Goal: Contribute content

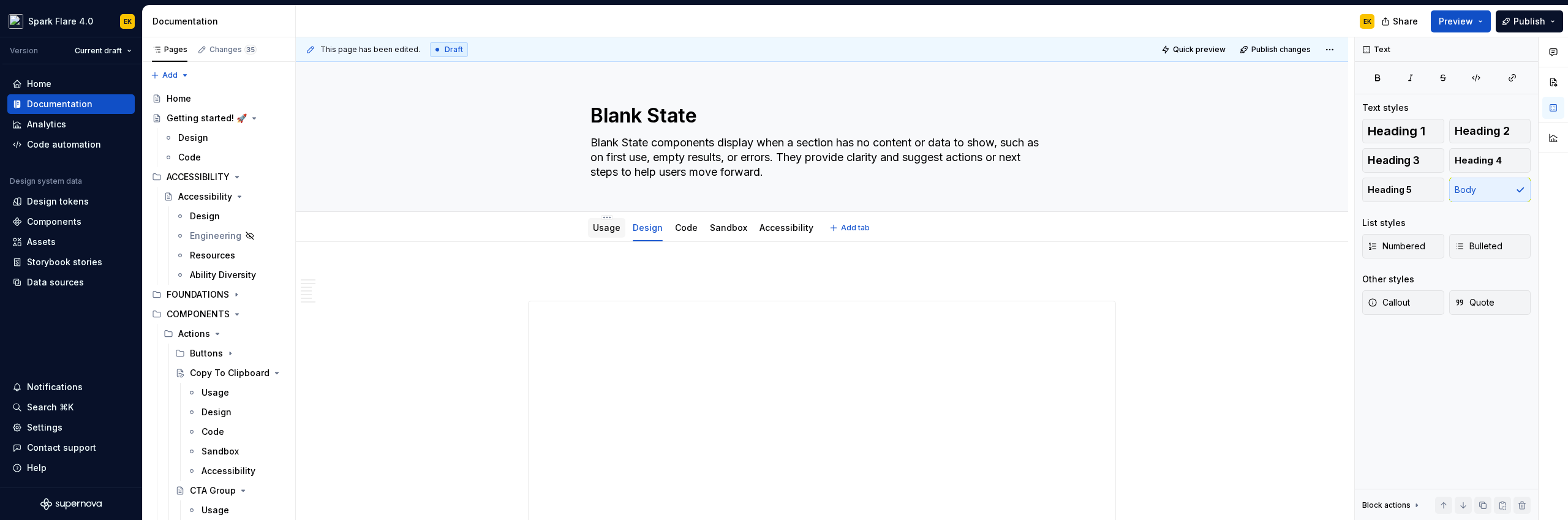
click at [599, 226] on link "Usage" at bounding box center [607, 227] width 28 height 11
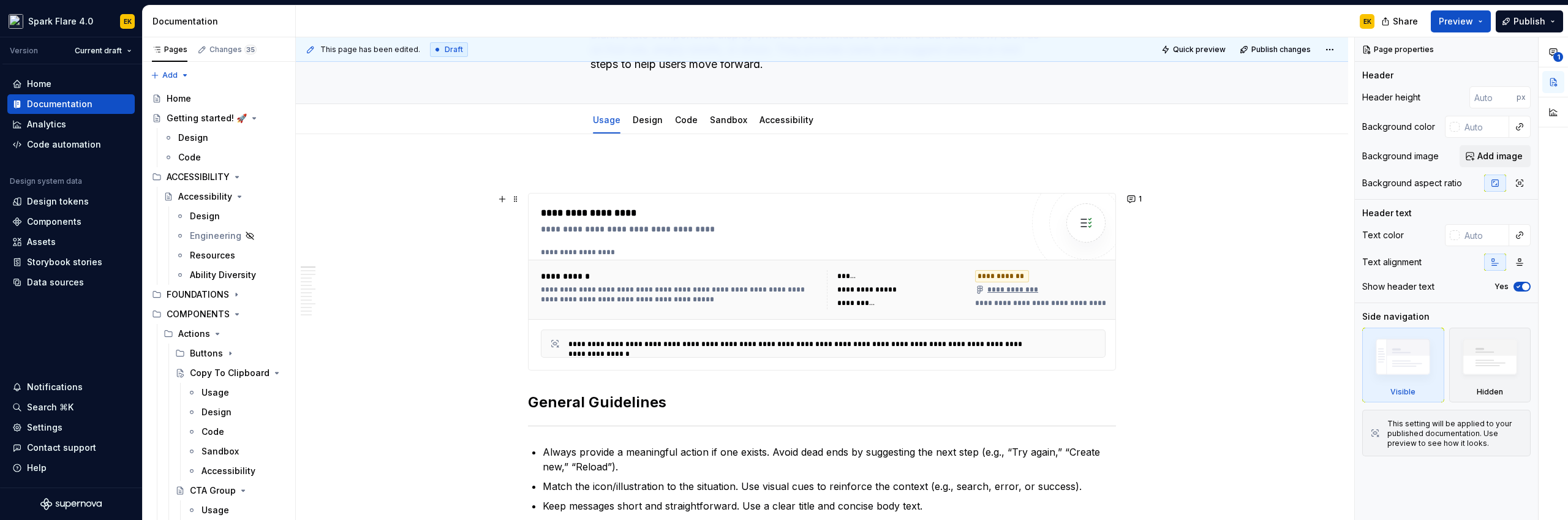
scroll to position [167, 0]
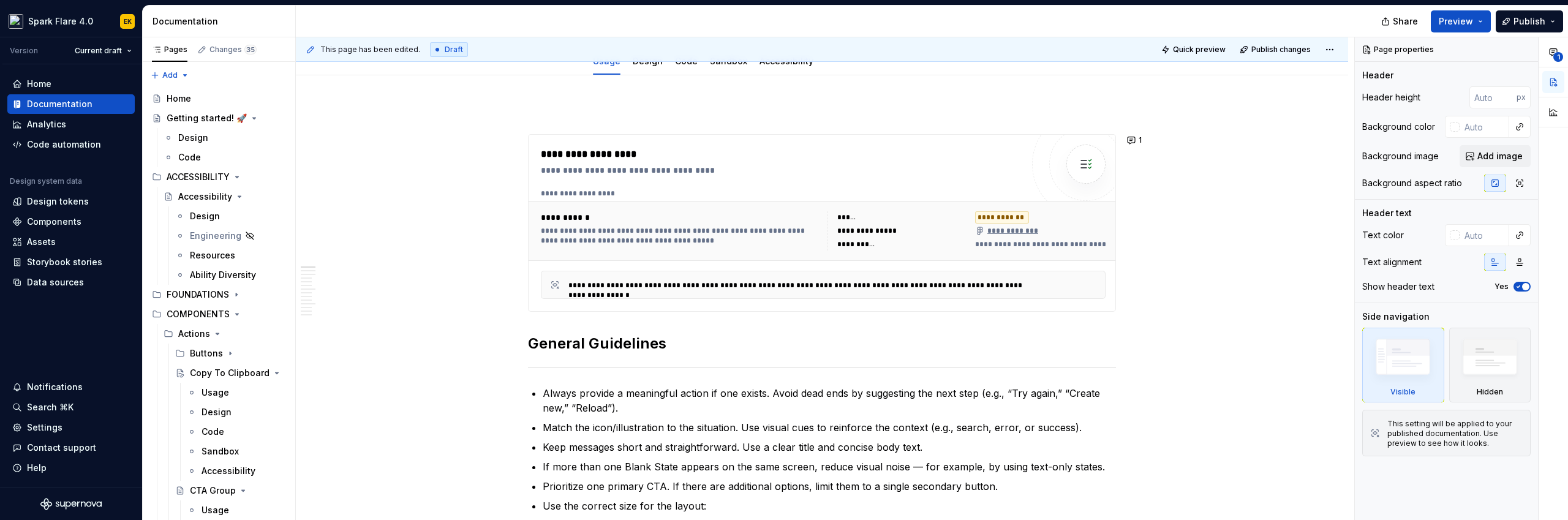
type textarea "*"
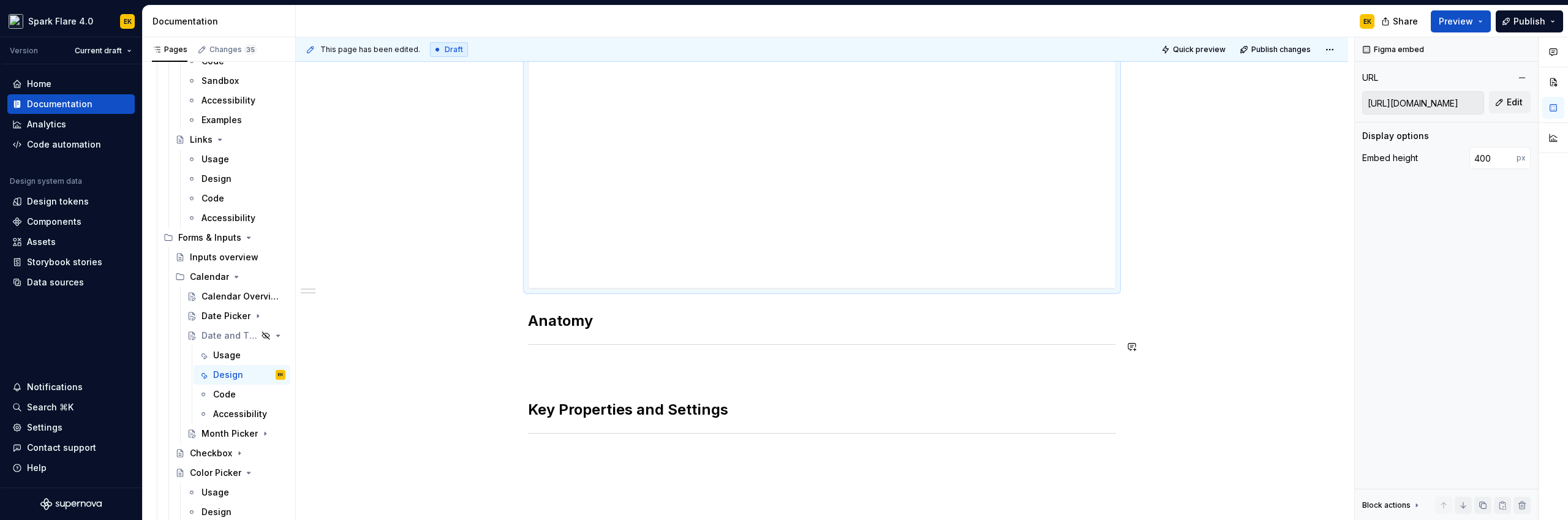
scroll to position [242, 0]
click at [685, 372] on p at bounding box center [821, 372] width 588 height 15
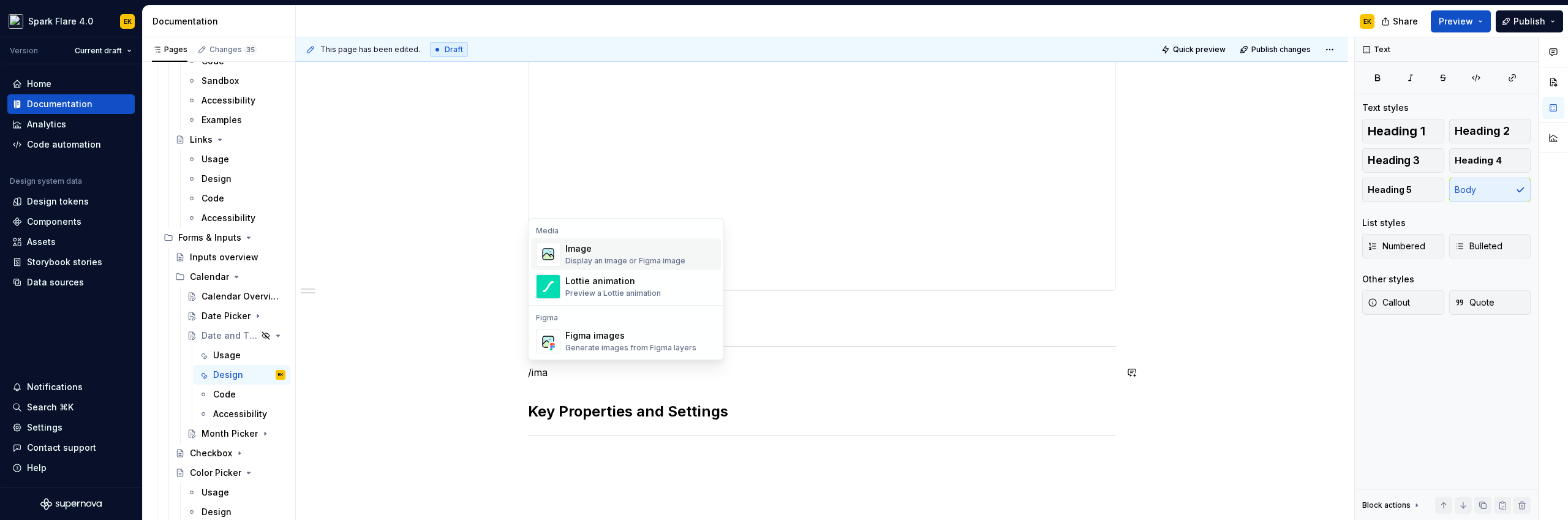
click at [572, 254] on div "Image" at bounding box center [625, 249] width 120 height 12
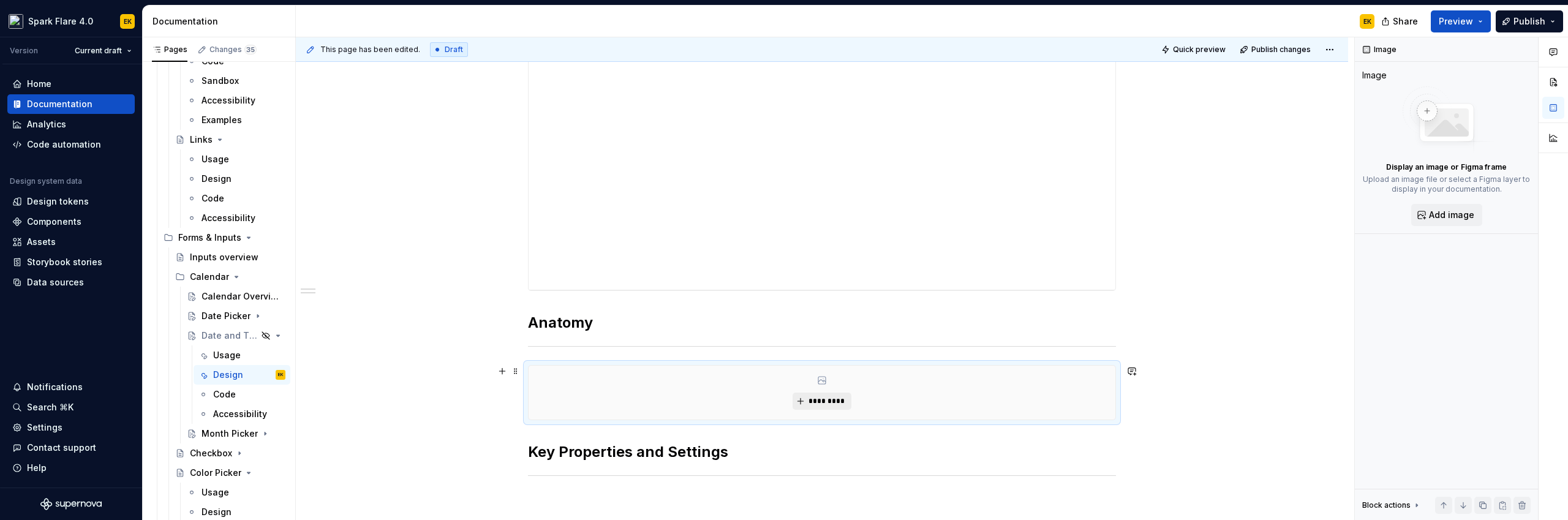
click at [809, 396] on span "*********" at bounding box center [827, 401] width 38 height 10
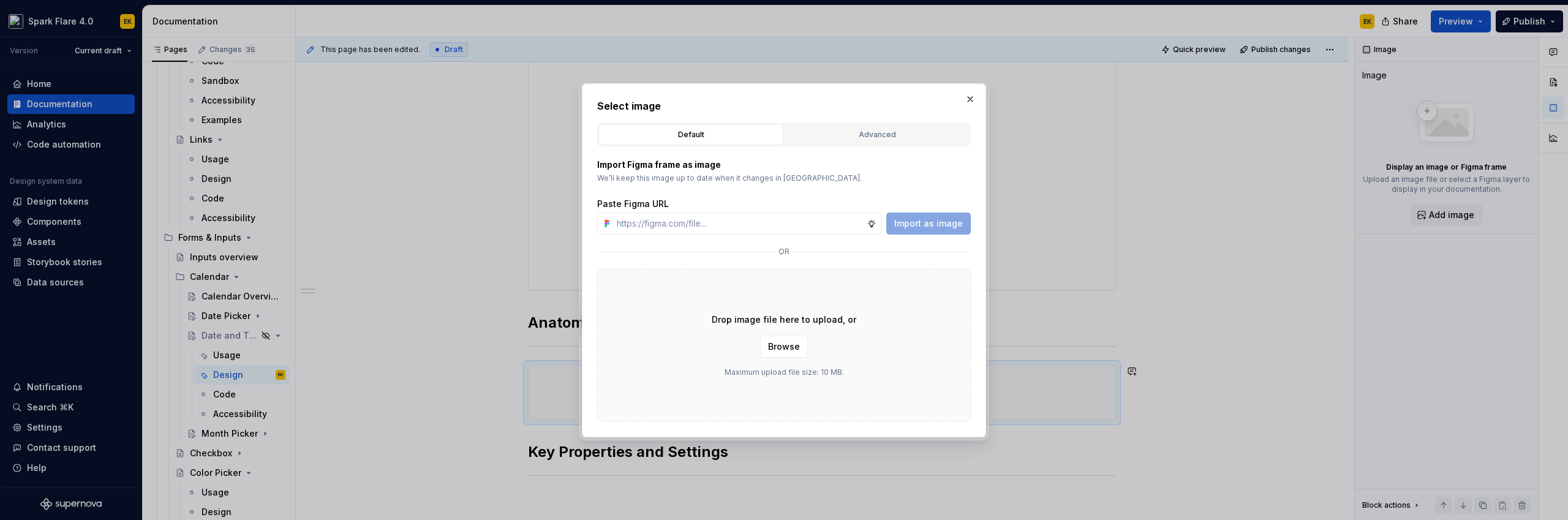
type textarea "*"
type input "[URL][DOMAIN_NAME]"
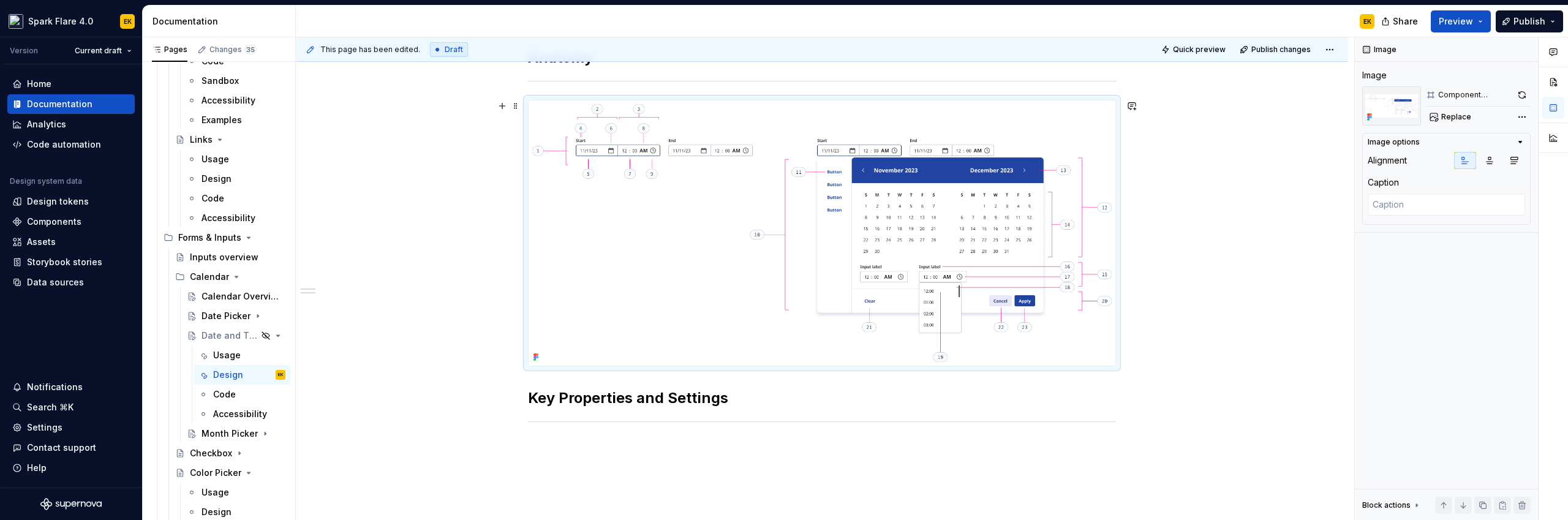
scroll to position [511, 0]
click at [1128, 360] on div "**********" at bounding box center [822, 183] width 1053 height 876
click at [592, 379] on div "**********" at bounding box center [821, 113] width 588 height 676
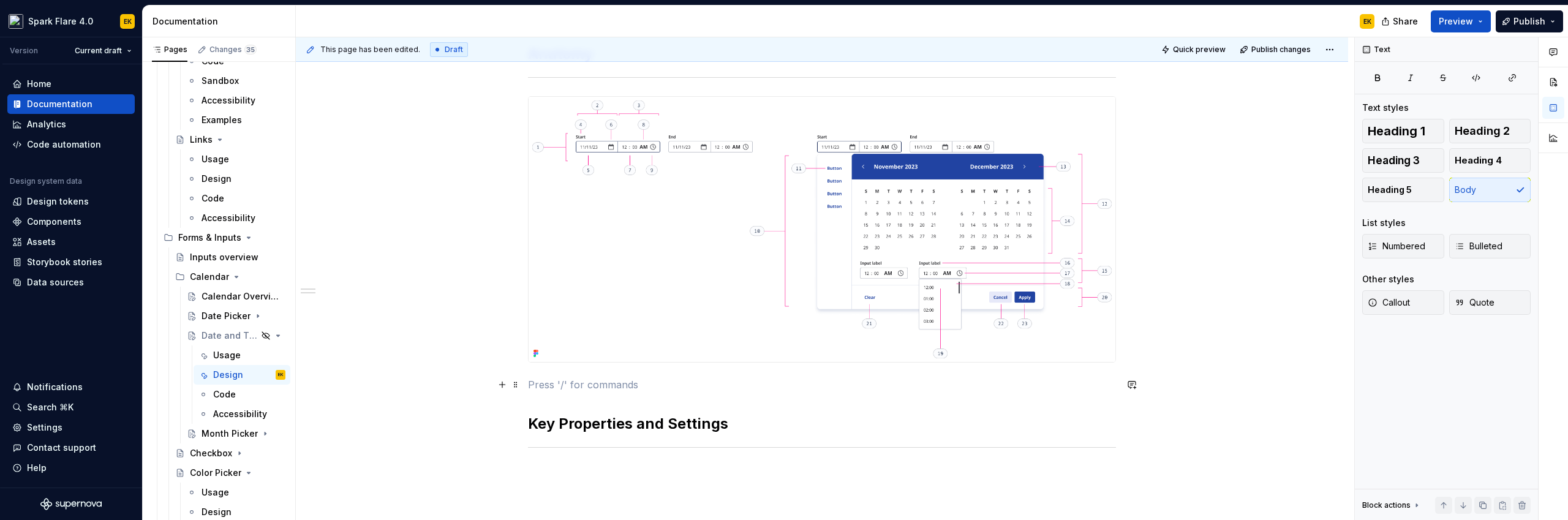
click at [593, 379] on p at bounding box center [821, 384] width 588 height 15
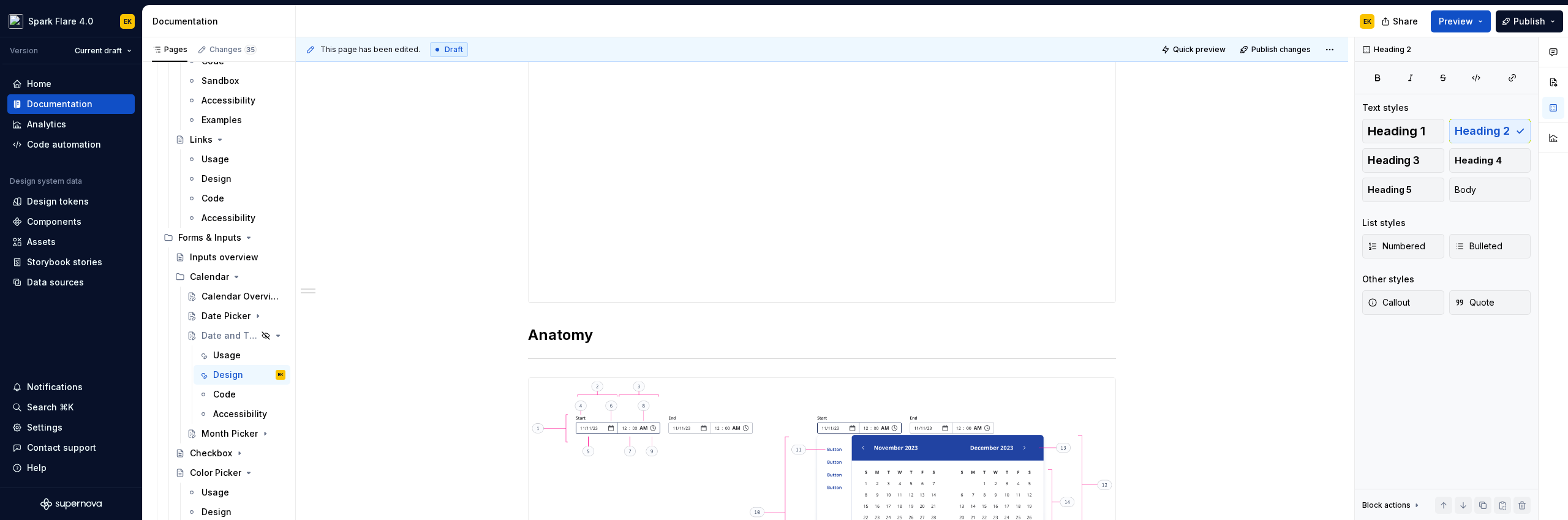
scroll to position [540, 0]
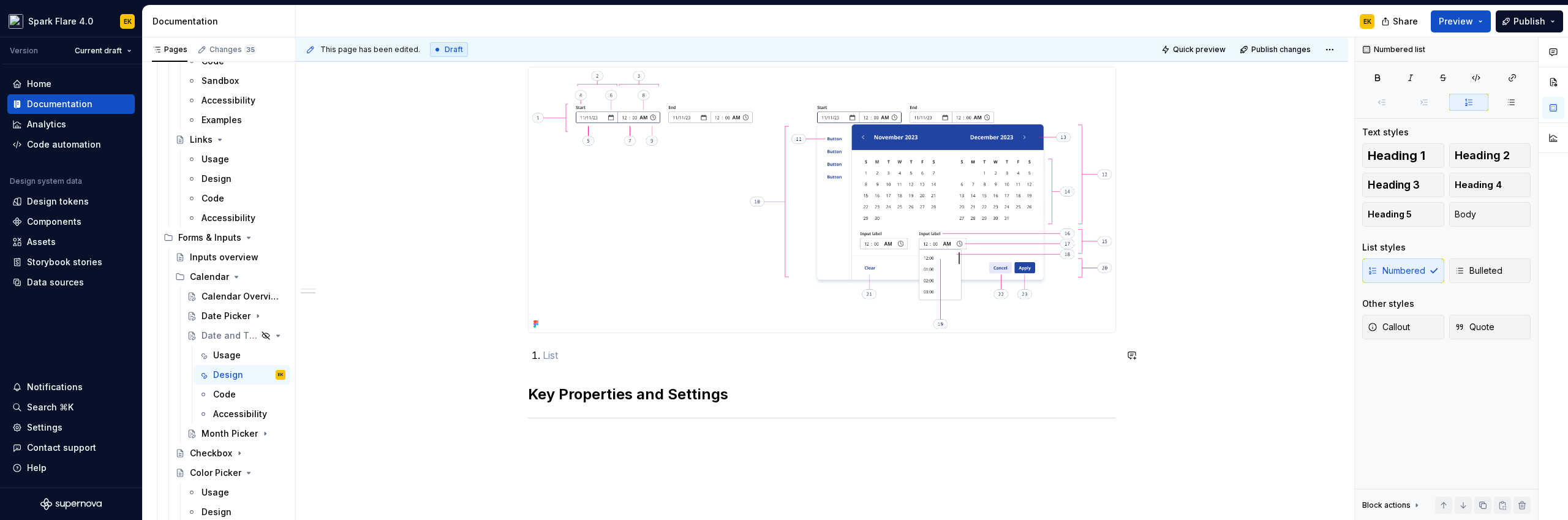
click at [640, 342] on div "**********" at bounding box center [821, 98] width 588 height 706
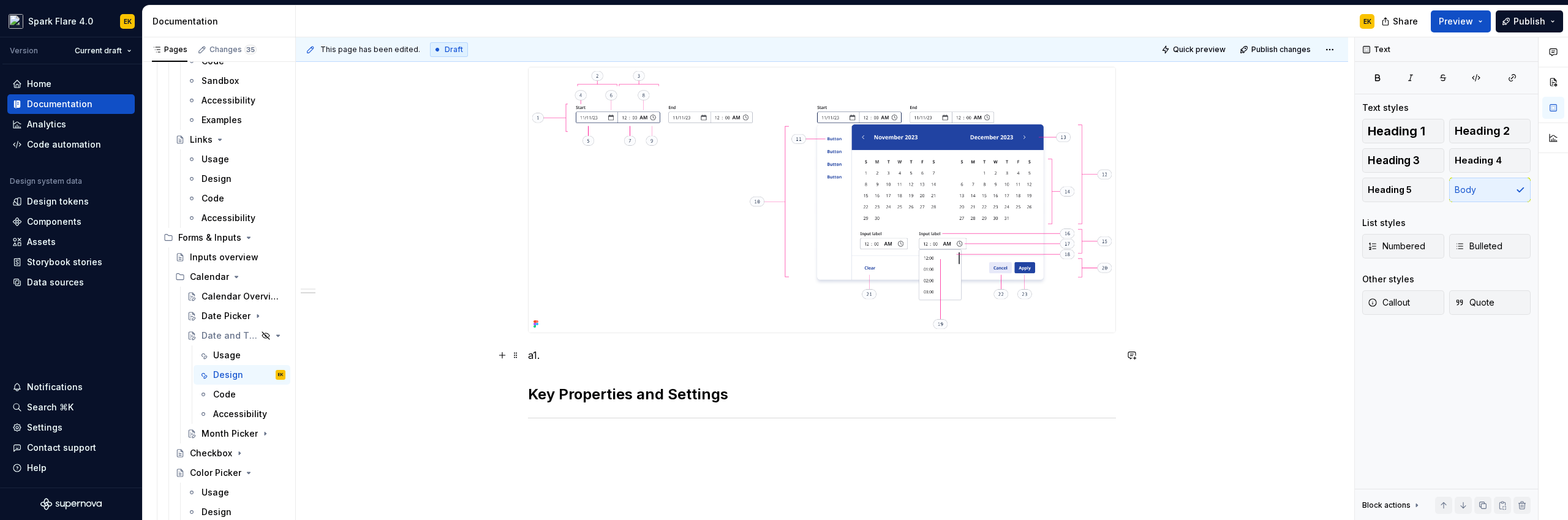
click at [532, 357] on p "a1." at bounding box center [821, 355] width 588 height 15
click at [561, 359] on p "1." at bounding box center [821, 355] width 588 height 15
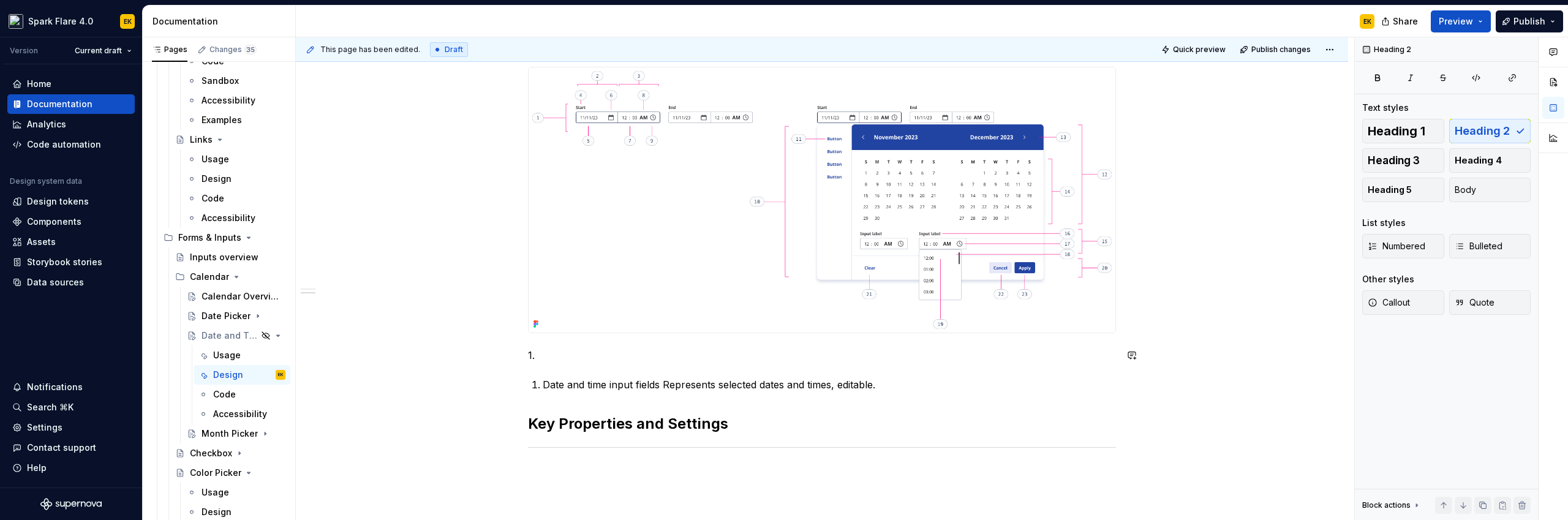
scroll to position [569, 0]
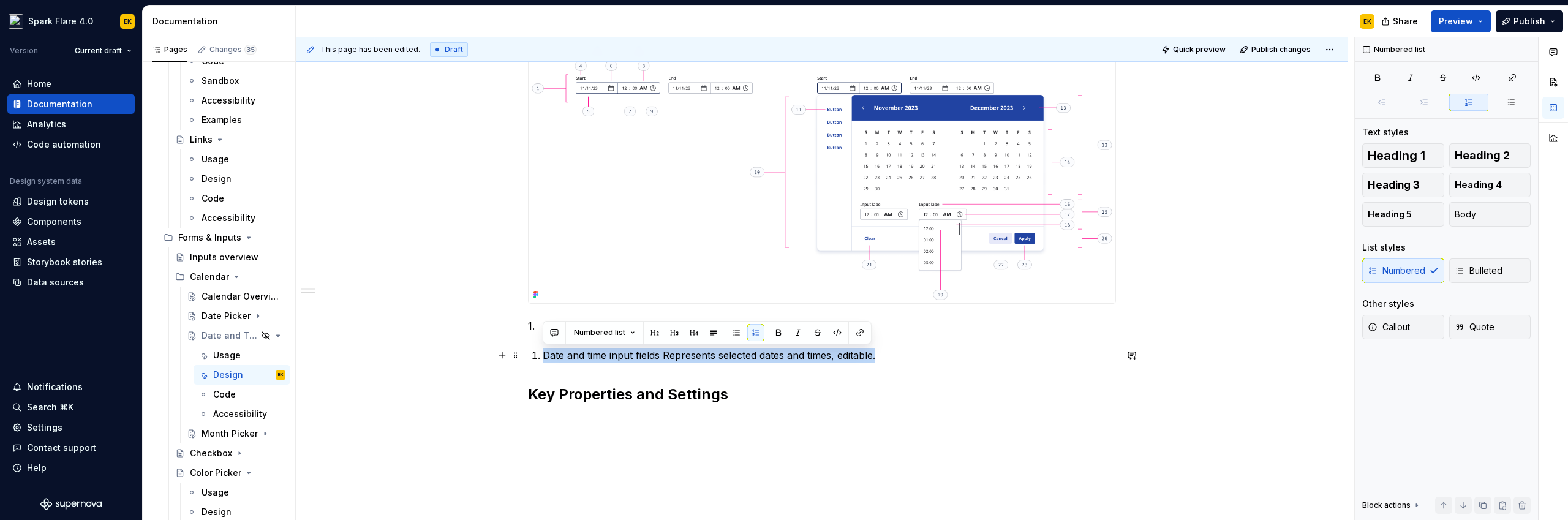
drag, startPoint x: 545, startPoint y: 357, endPoint x: 879, endPoint y: 350, distance: 334.1
click at [879, 350] on p "Date and time input fields Represents selected dates and times, editable." at bounding box center [829, 355] width 573 height 15
copy p "Date and time input fields Represents selected dates and times, editable."
click at [559, 313] on div "**********" at bounding box center [821, 83] width 588 height 735
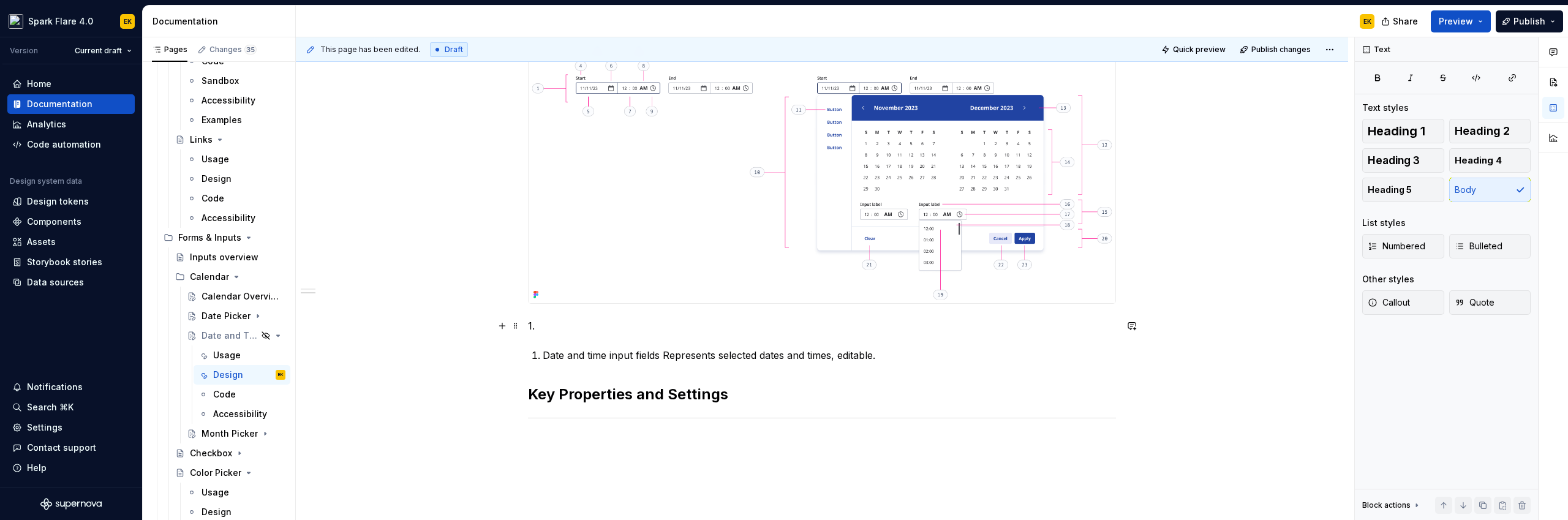
click at [555, 325] on p "1." at bounding box center [821, 325] width 588 height 15
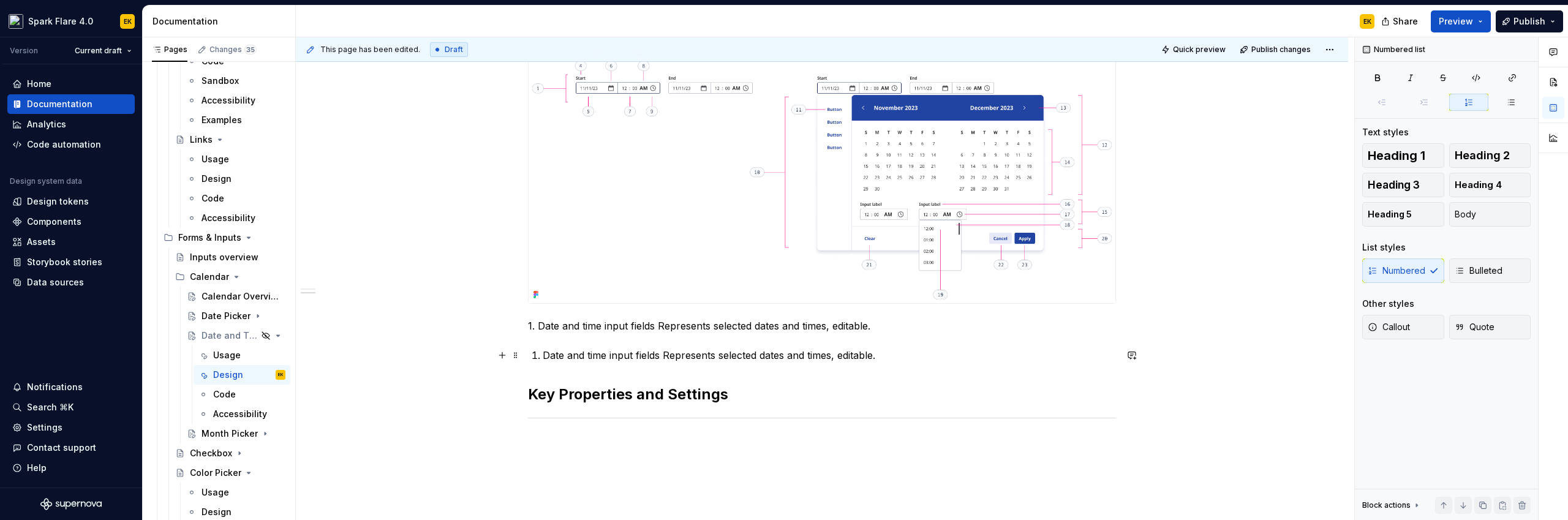
click at [542, 353] on li "Date and time input fields Represents selected dates and times, editable." at bounding box center [829, 355] width 573 height 15
click at [512, 357] on span at bounding box center [516, 355] width 10 height 17
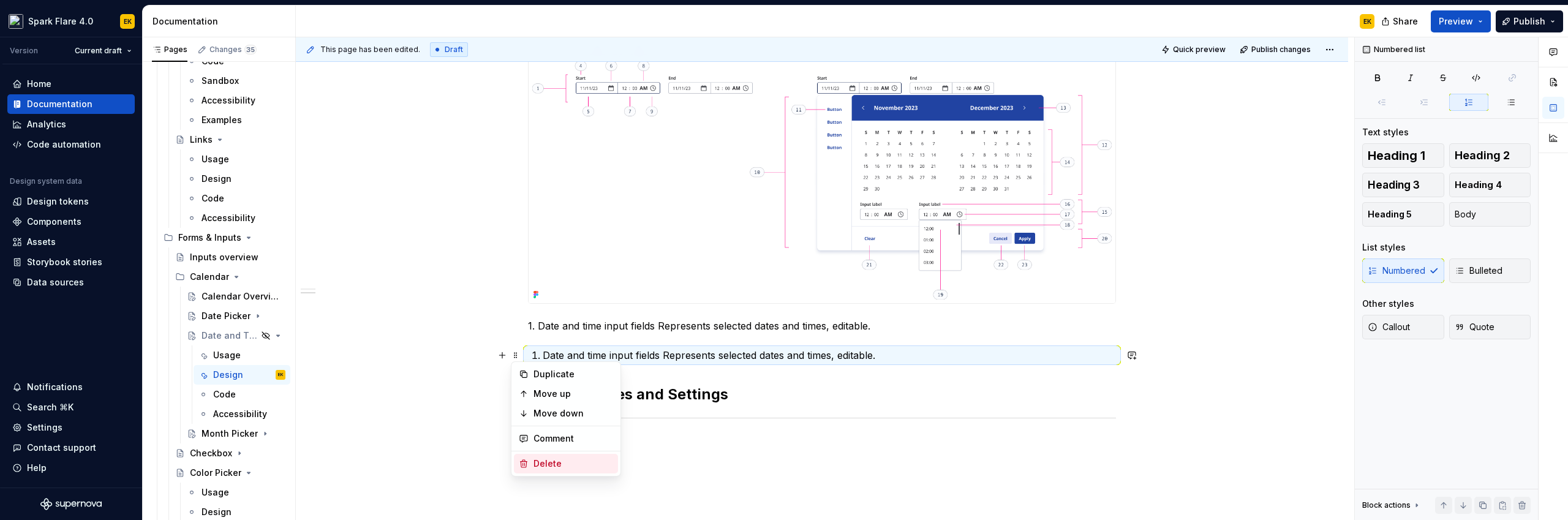
click at [547, 463] on div "Delete" at bounding box center [573, 463] width 79 height 12
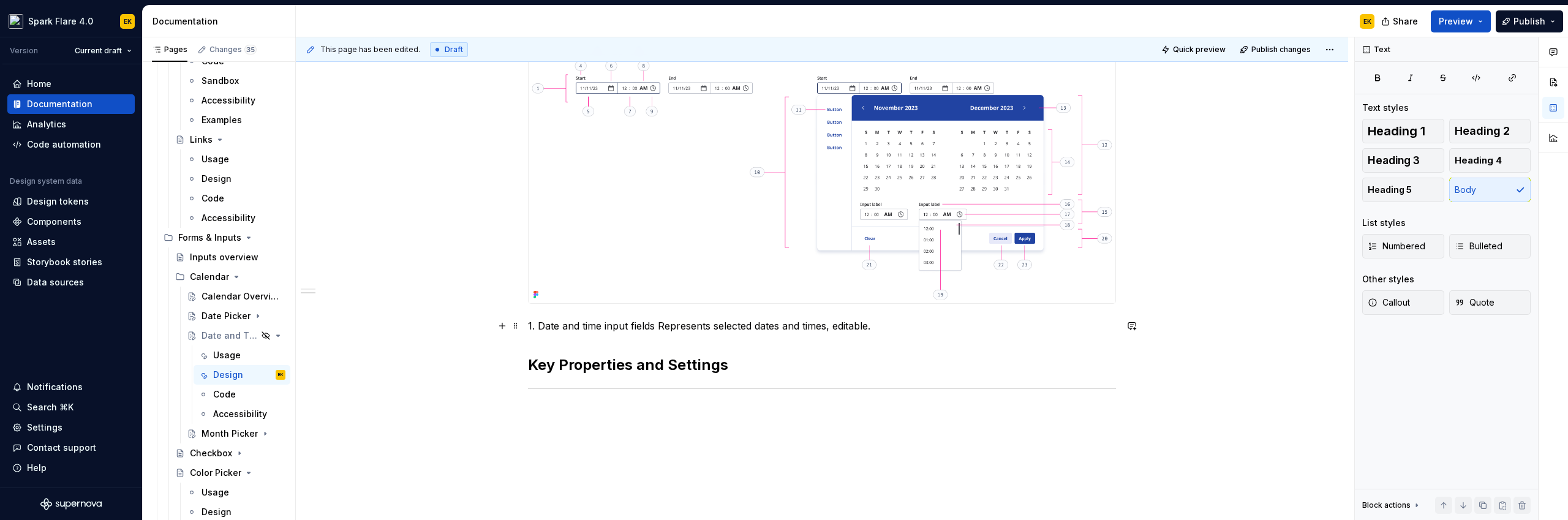
click at [583, 325] on p "1. Date and time input fields Represents selected dates and times, editable." at bounding box center [821, 325] width 588 height 15
click at [606, 326] on p "1. Date and Time input fields Represents selected dates and times, editable." at bounding box center [821, 325] width 588 height 15
click at [717, 343] on div "**********" at bounding box center [821, 69] width 588 height 706
click at [898, 325] on p "1. Date and Time input fields Represents selected dates and times, editable." at bounding box center [821, 325] width 588 height 15
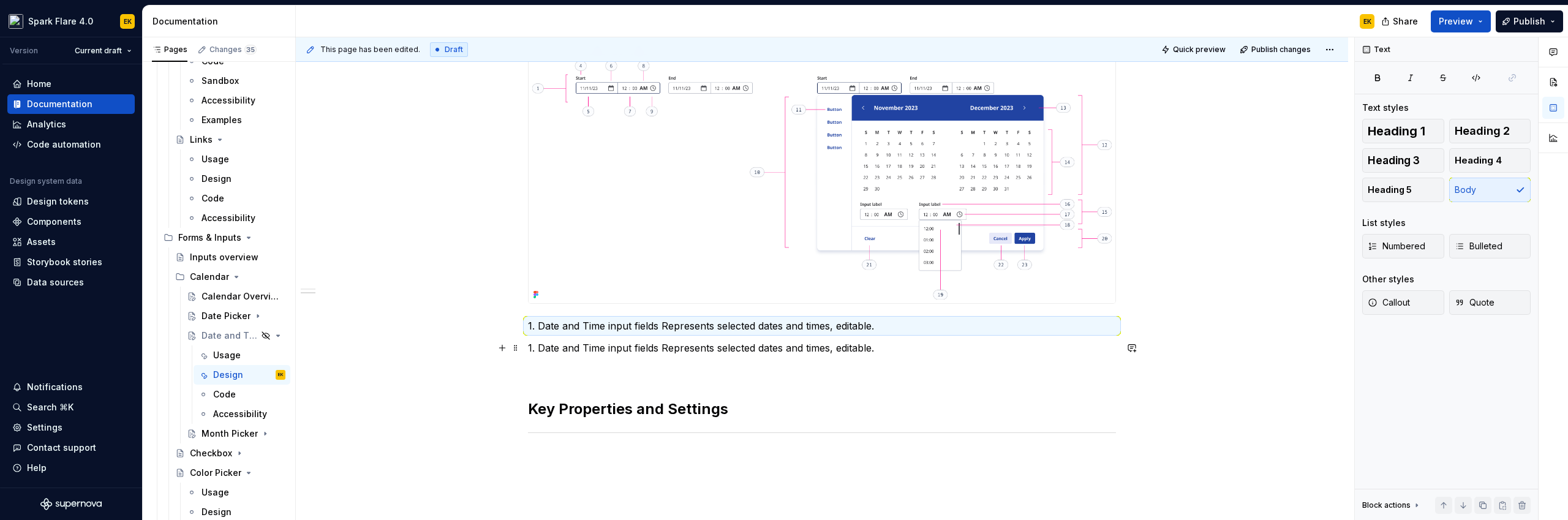
click at [532, 347] on p "1. Date and Time input fields Represents selected dates and times, editable." at bounding box center [821, 347] width 588 height 15
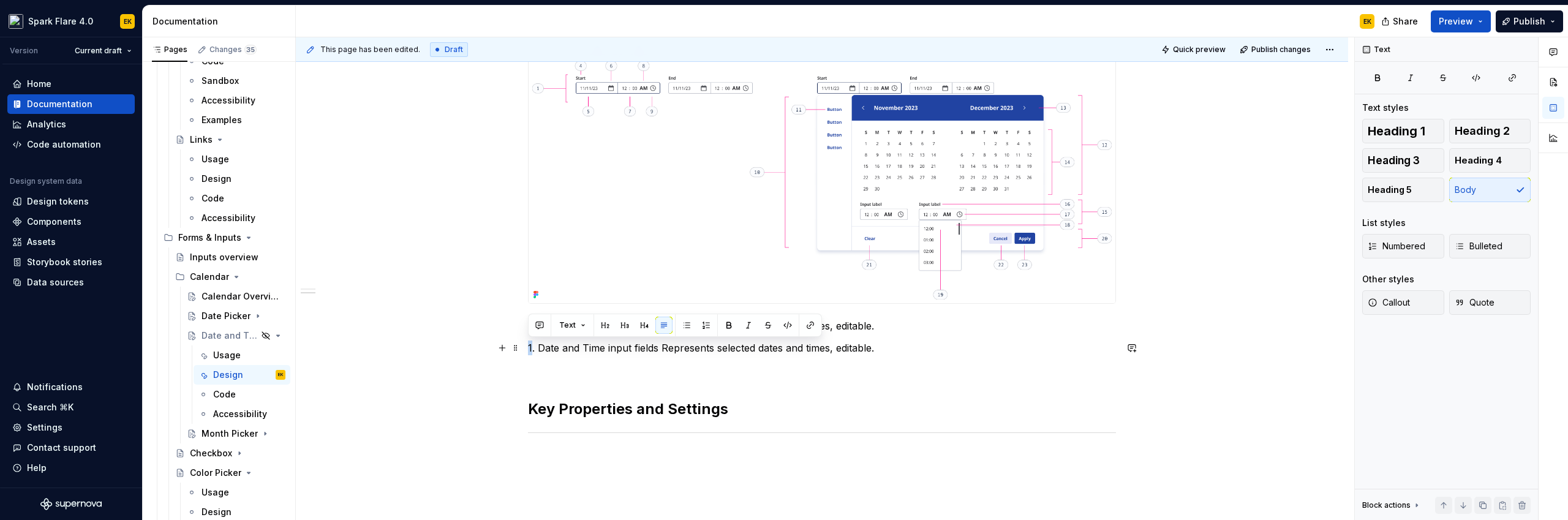
click at [528, 348] on p "1. Date and Time input fields Represents selected dates and times, editable." at bounding box center [821, 347] width 588 height 15
click at [587, 350] on p "2. Date and Time input fields Represents selected dates and times, editable." at bounding box center [821, 347] width 588 height 15
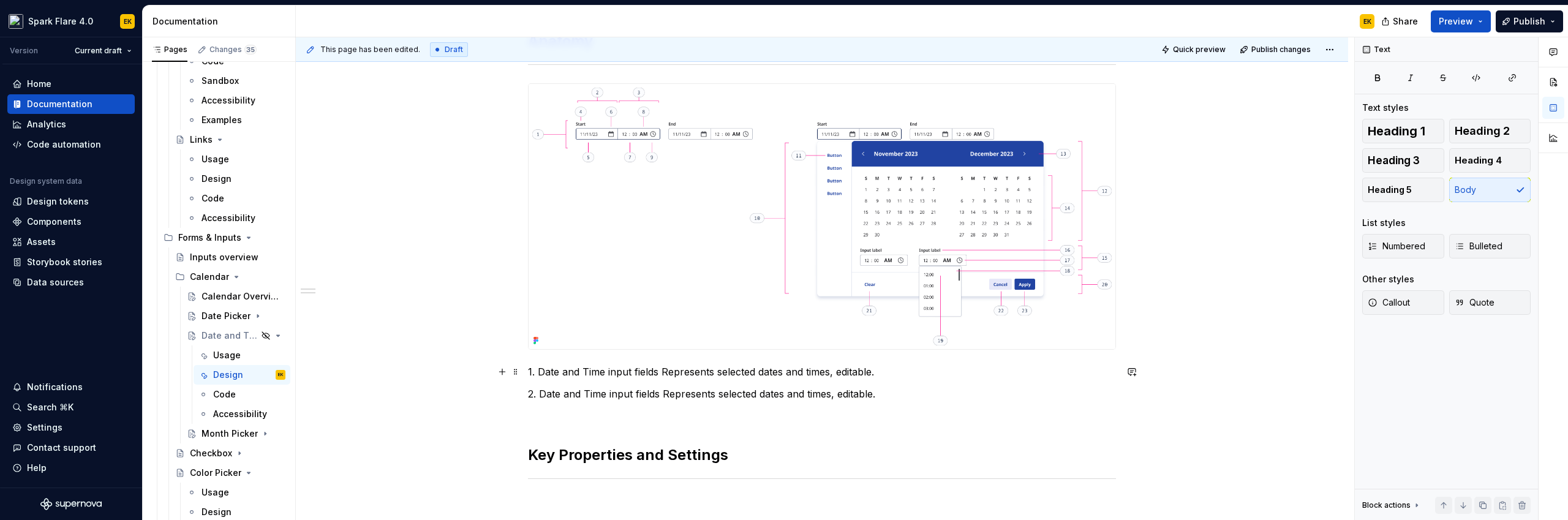
scroll to position [523, 0]
click at [546, 394] on p "2. Date and Time input fields Represents selected dates and times, editable." at bounding box center [821, 394] width 588 height 15
click at [537, 396] on p "2. Date and Time input fields Represents selected dates and times, editable." at bounding box center [821, 394] width 588 height 15
click at [538, 372] on p "1. Date and Time input fields Represents selected dates and times, editable." at bounding box center [821, 372] width 588 height 15
drag, startPoint x: 564, startPoint y: 394, endPoint x: 609, endPoint y: 392, distance: 45.0
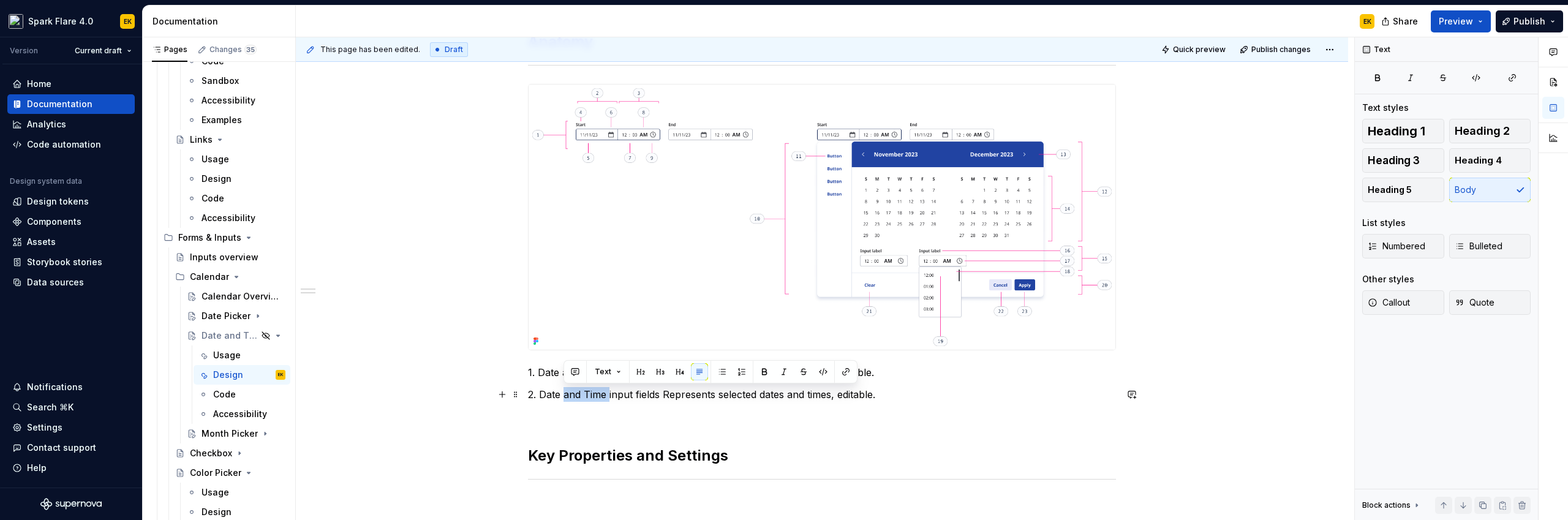
click at [609, 392] on p "2. Date and Time input fields Represents selected dates and times, editable." at bounding box center [821, 394] width 588 height 15
drag, startPoint x: 616, startPoint y: 395, endPoint x: 909, endPoint y: 392, distance: 293.0
click at [909, 392] on p "2. Date input fields Represents selected dates and times, editable." at bounding box center [821, 394] width 588 height 15
click at [514, 396] on span at bounding box center [516, 394] width 10 height 17
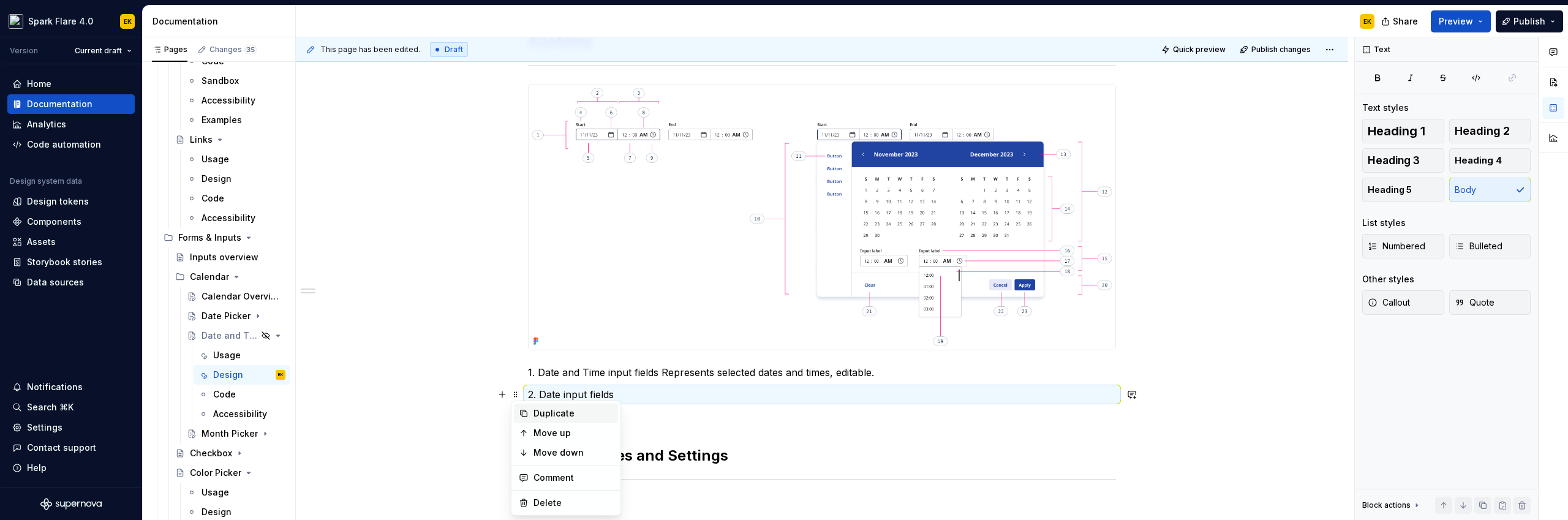
click at [561, 415] on div "Duplicate" at bounding box center [573, 413] width 79 height 12
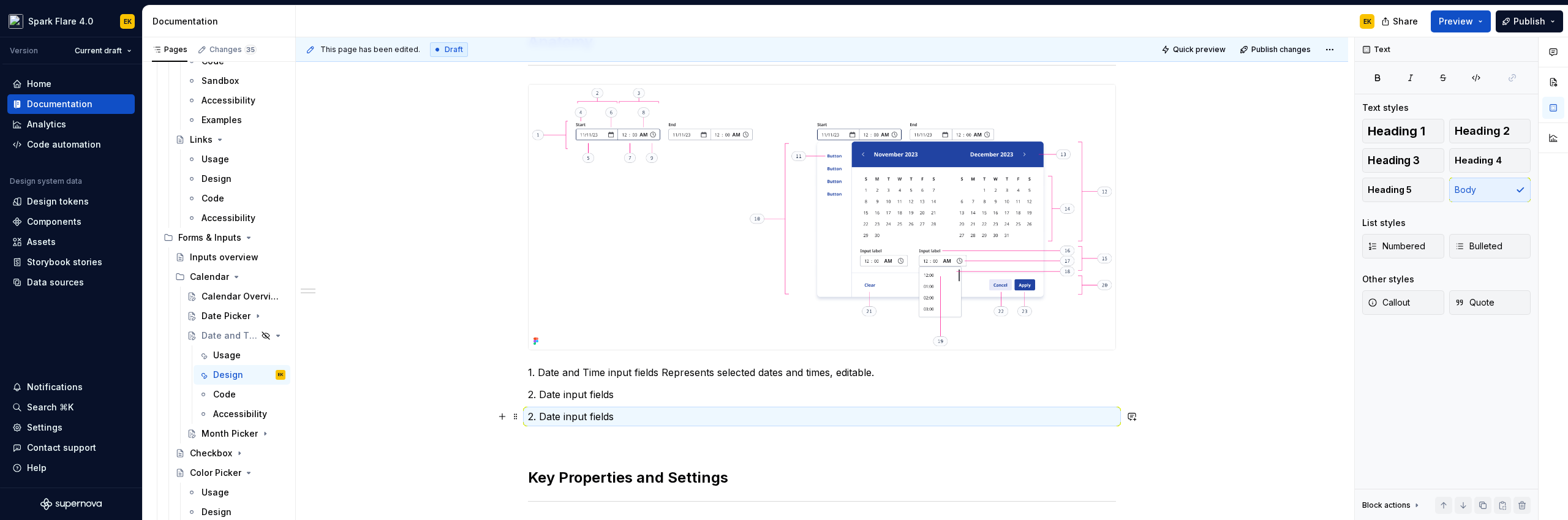
click at [531, 415] on p "2. Date input fields" at bounding box center [821, 416] width 588 height 15
click at [550, 414] on p "3. Date input fields" at bounding box center [821, 416] width 588 height 15
click at [613, 392] on p "2. Date input fields" at bounding box center [821, 394] width 588 height 15
click at [660, 372] on p "1. Date and Time input fields Represents selected dates and times, editable." at bounding box center [821, 372] width 588 height 15
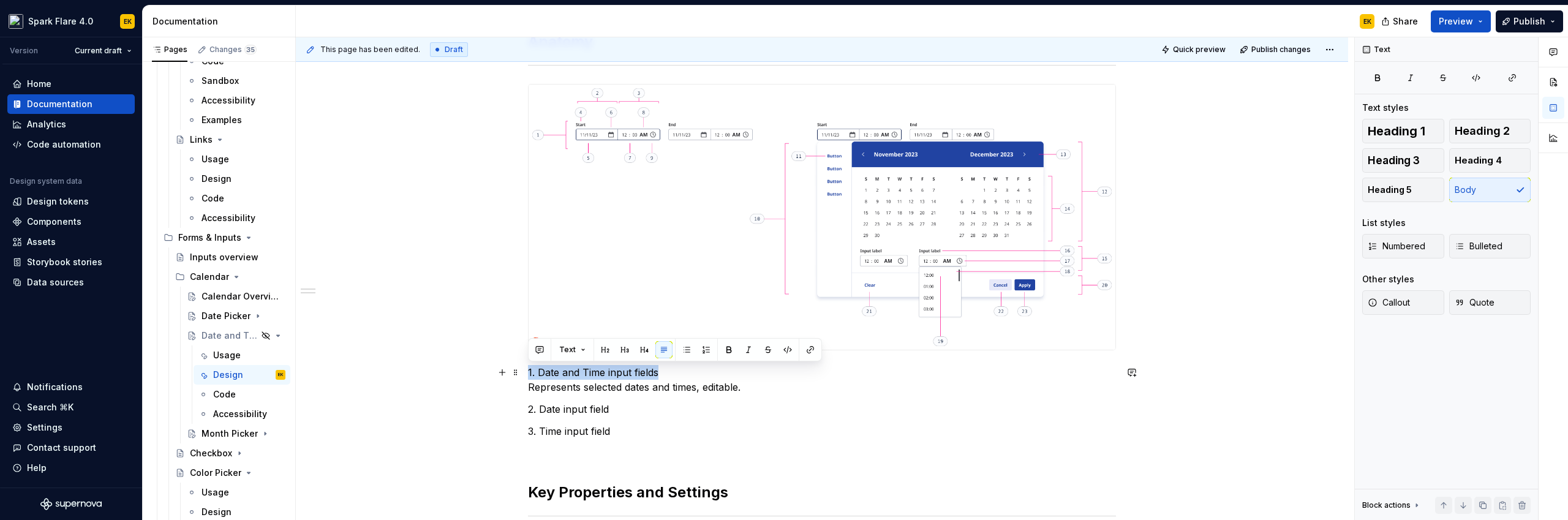
drag, startPoint x: 658, startPoint y: 370, endPoint x: 526, endPoint y: 372, distance: 132.0
click at [526, 372] on div "**********" at bounding box center [822, 226] width 1053 height 986
click at [724, 348] on button "button" at bounding box center [729, 349] width 17 height 17
click at [620, 408] on p "2. Date input field" at bounding box center [821, 409] width 588 height 15
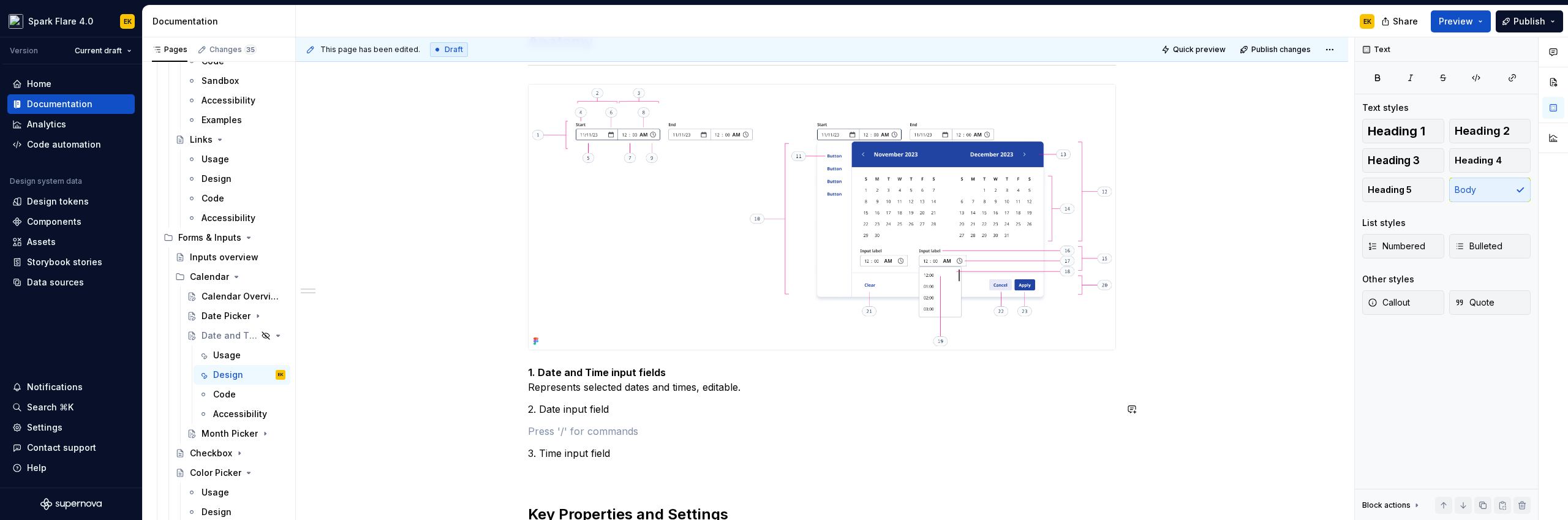
click at [620, 408] on p "2. Date input field" at bounding box center [821, 409] width 588 height 15
click at [601, 435] on p at bounding box center [821, 431] width 588 height 15
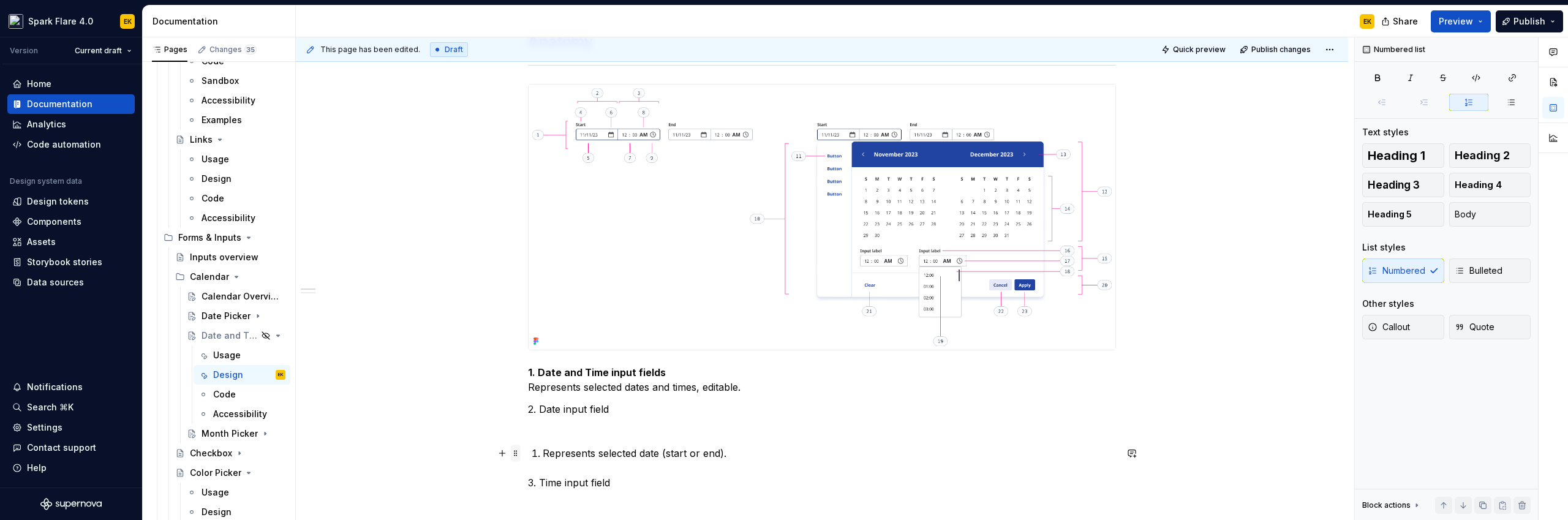
drag, startPoint x: 543, startPoint y: 454, endPoint x: 511, endPoint y: 452, distance: 32.1
click at [528, 452] on div "**********" at bounding box center [821, 189] width 588 height 852
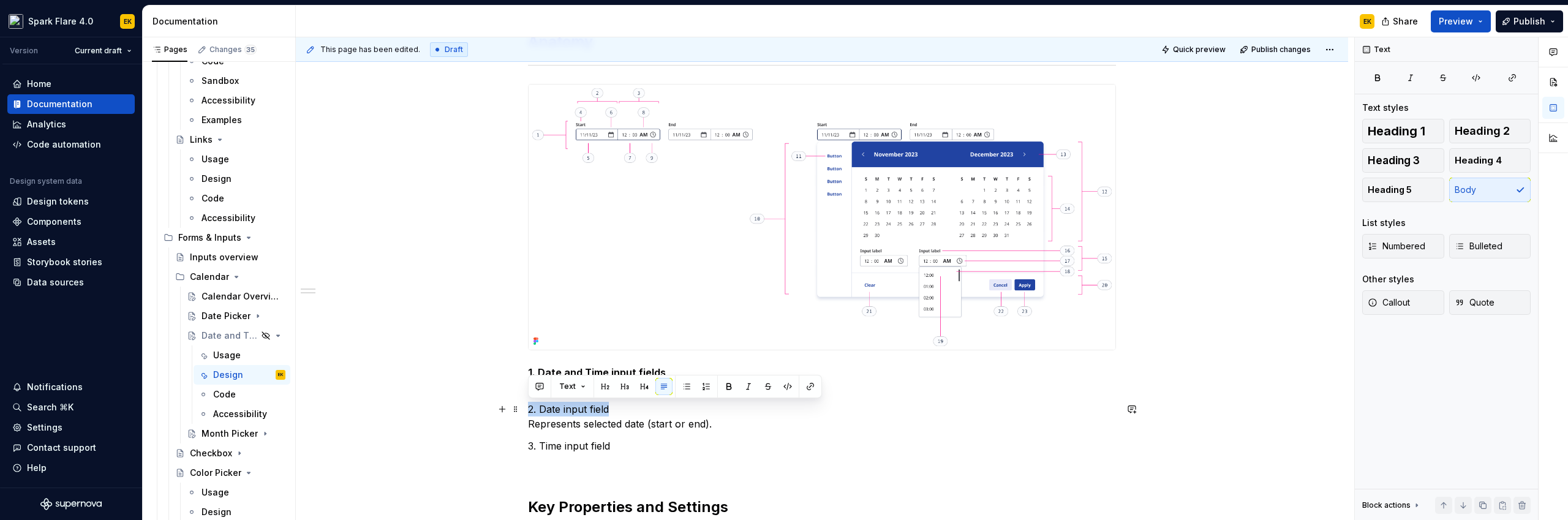
drag, startPoint x: 609, startPoint y: 410, endPoint x: 490, endPoint y: 411, distance: 119.0
click at [490, 411] on div "**********" at bounding box center [822, 234] width 1053 height 1001
click at [630, 451] on p "3. Time input field" at bounding box center [821, 446] width 588 height 15
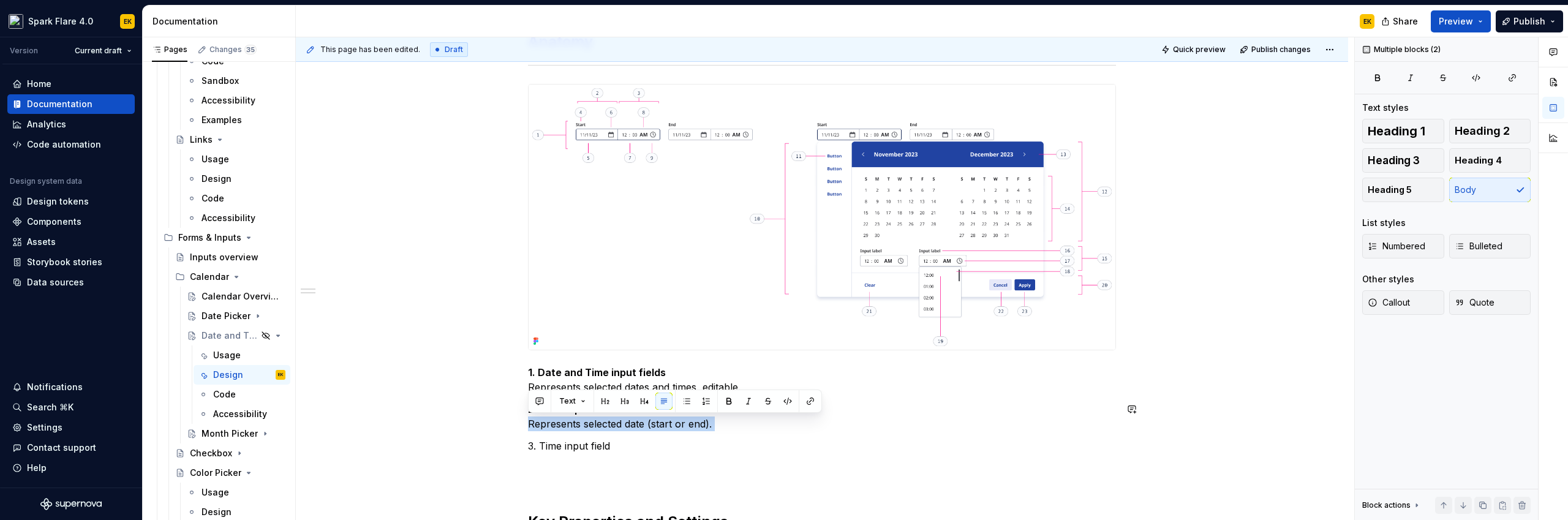
drag, startPoint x: 529, startPoint y: 425, endPoint x: 752, endPoint y: 433, distance: 223.1
click at [752, 433] on div "**********" at bounding box center [821, 170] width 588 height 815
copy p "Represents selected date (start or end)."
click at [638, 459] on p "3. Time input field" at bounding box center [821, 453] width 588 height 29
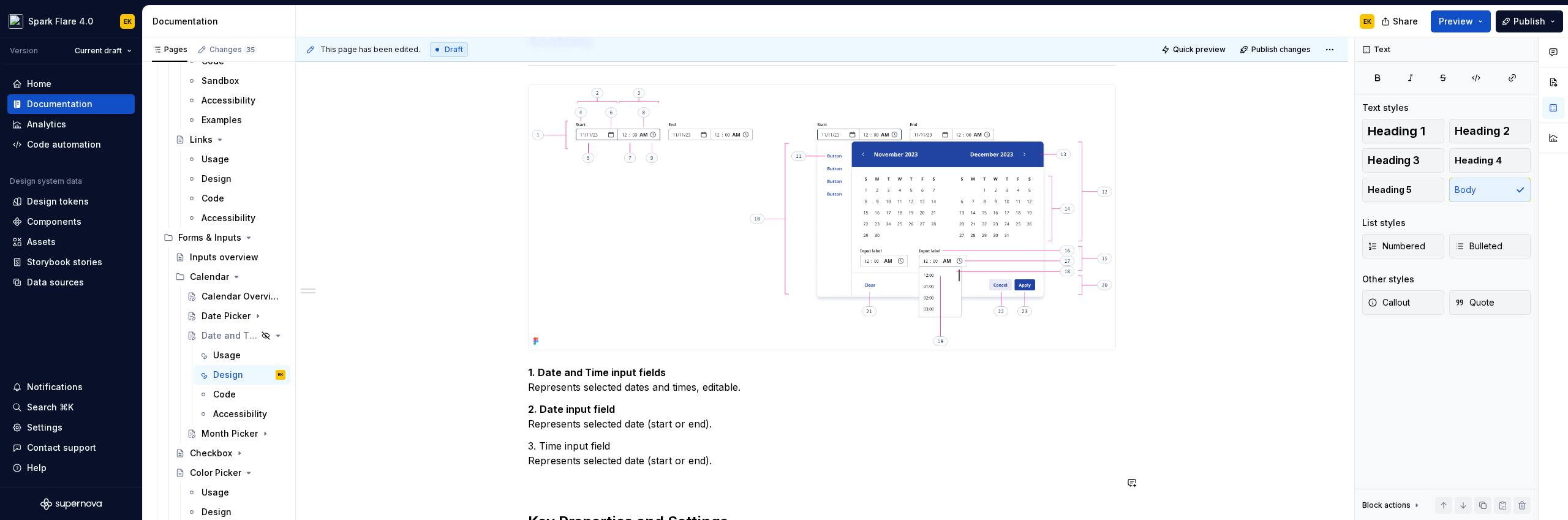
click at [559, 491] on div "**********" at bounding box center [821, 170] width 588 height 815
click at [627, 464] on p "3. Time input field Represents selected date (start or end)." at bounding box center [821, 453] width 588 height 29
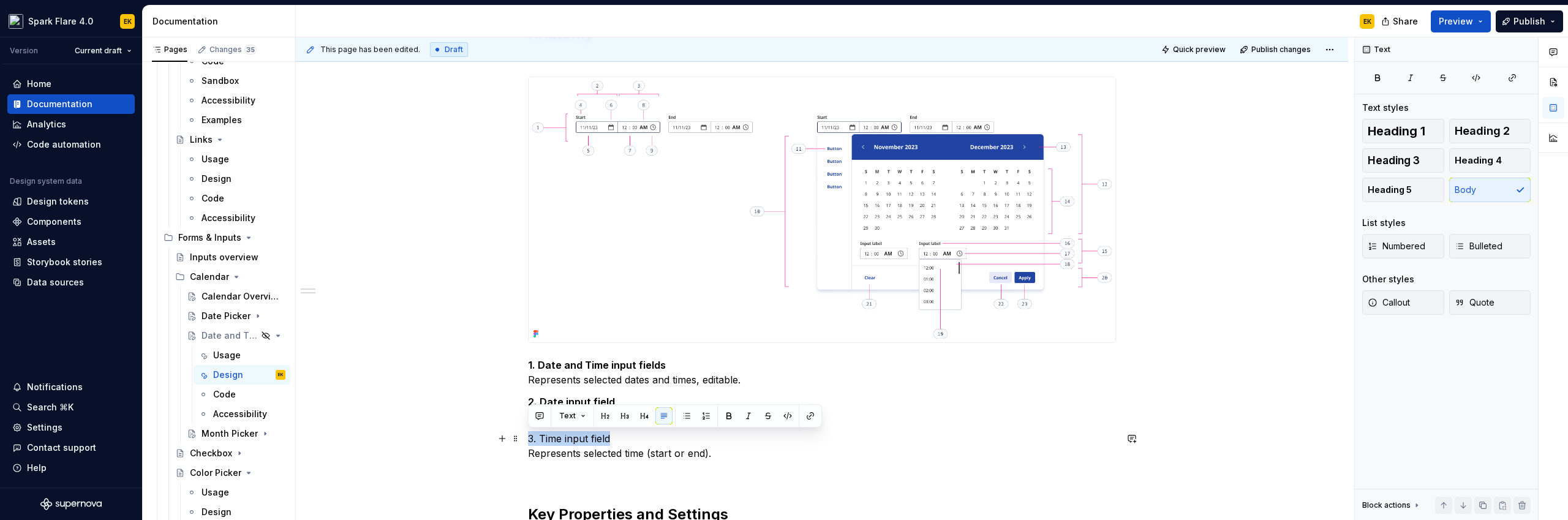
drag, startPoint x: 618, startPoint y: 439, endPoint x: 482, endPoint y: 442, distance: 136.0
click at [482, 442] on div "**********" at bounding box center [822, 234] width 1053 height 1015
click at [701, 473] on p at bounding box center [821, 475] width 588 height 15
click at [528, 379] on p "1. Date and Time input fields Represents selected dates and times, editable." at bounding box center [821, 372] width 588 height 29
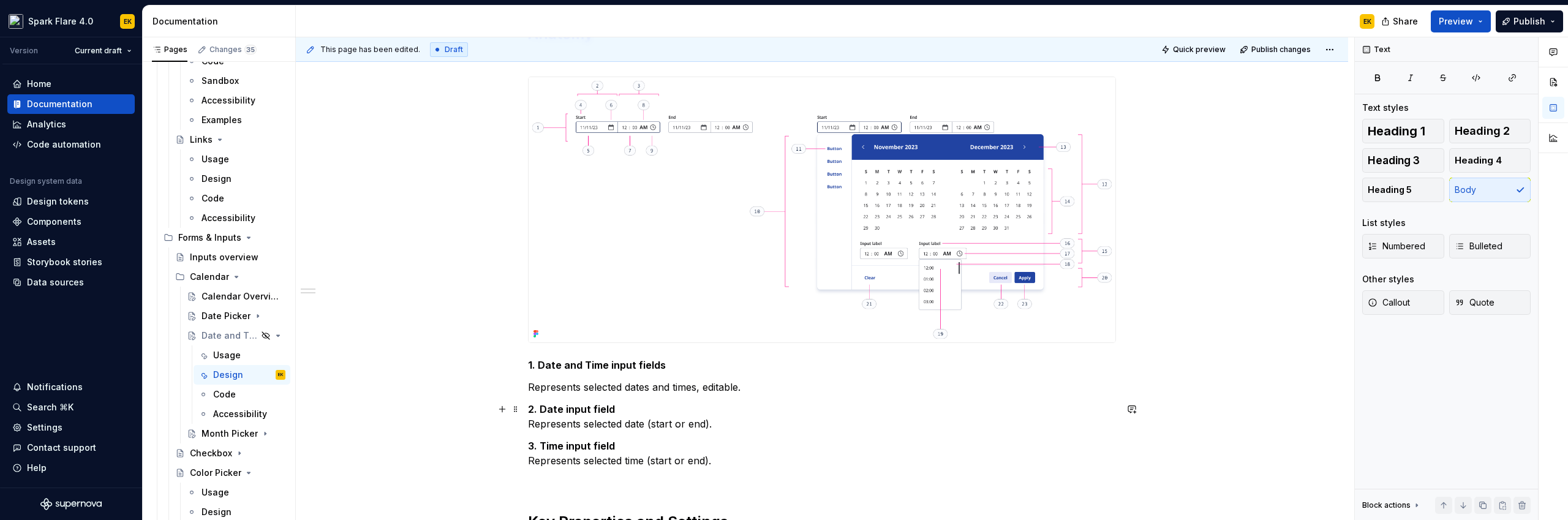
click at [528, 425] on p "2. Date input field Represents selected date (start or end)." at bounding box center [821, 416] width 588 height 29
click at [526, 469] on div "**********" at bounding box center [822, 241] width 1053 height 1030
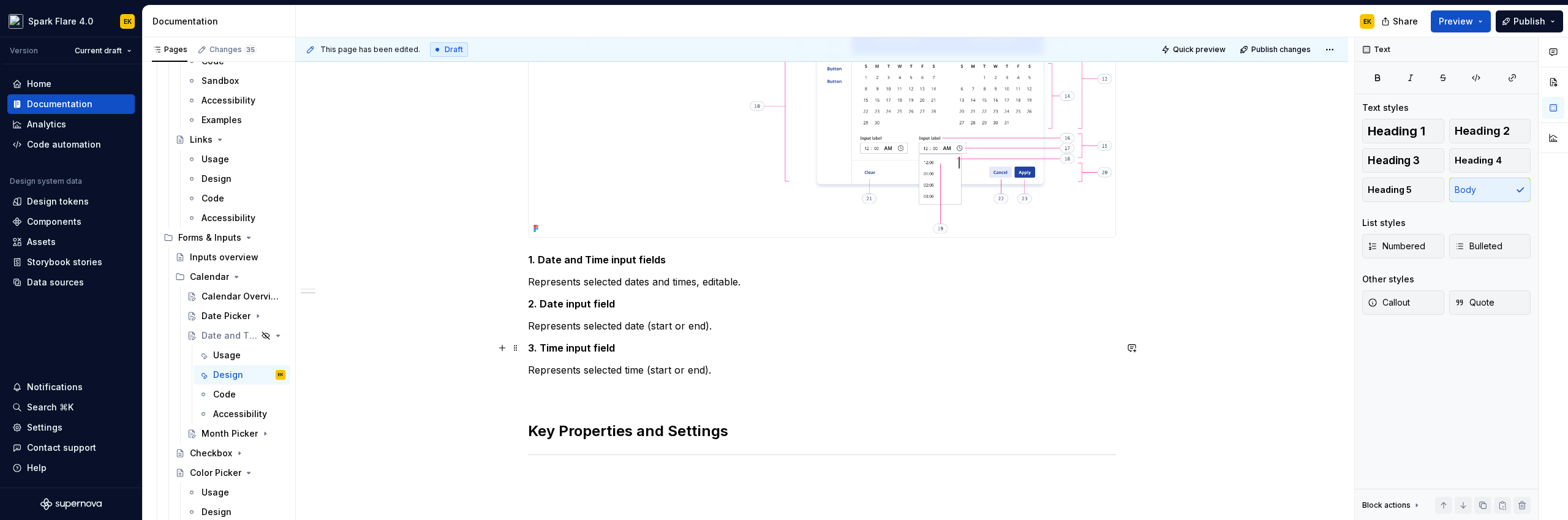
click at [455, 347] on div "**********" at bounding box center [822, 139] width 1053 height 1038
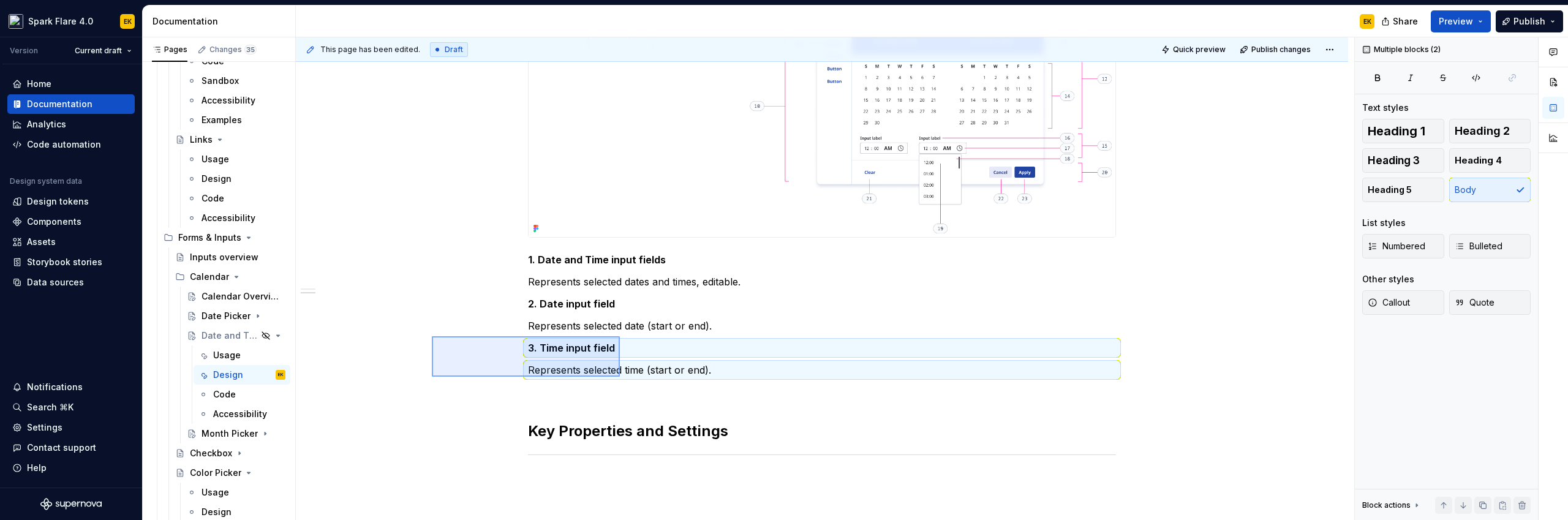
drag, startPoint x: 432, startPoint y: 336, endPoint x: 586, endPoint y: 370, distance: 157.7
click at [620, 378] on div "**********" at bounding box center [825, 279] width 1058 height 483
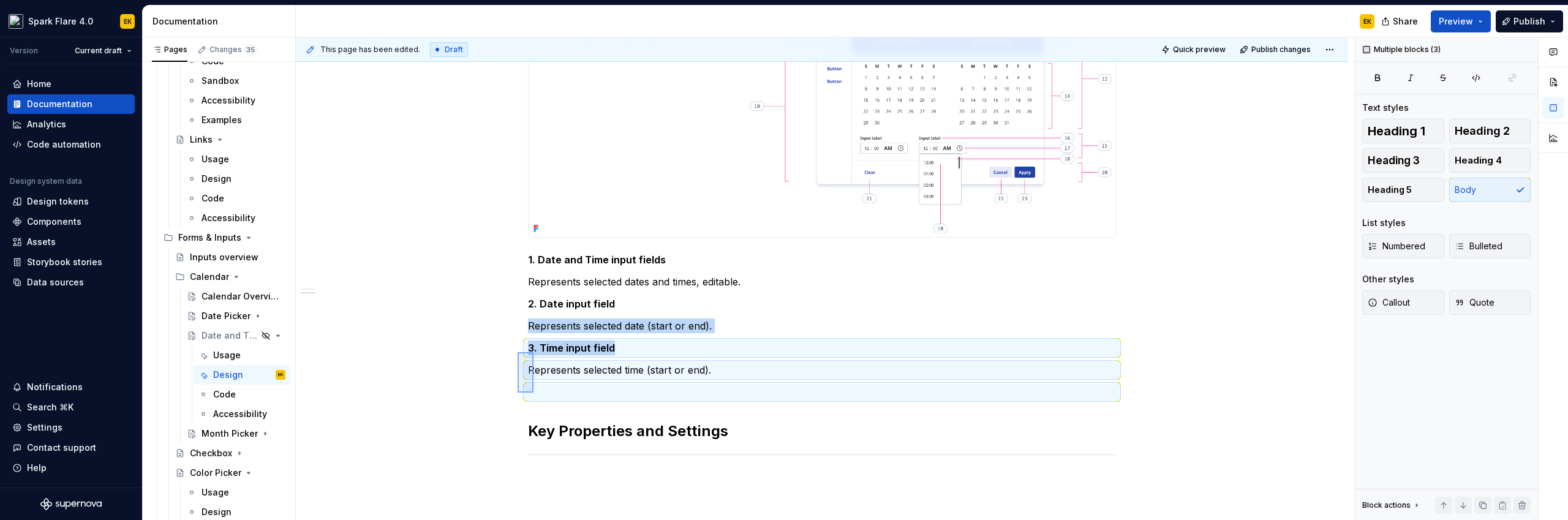
drag, startPoint x: 518, startPoint y: 352, endPoint x: 537, endPoint y: 394, distance: 46.1
click at [537, 394] on div "**********" at bounding box center [825, 279] width 1058 height 483
click at [453, 338] on div "**********" at bounding box center [822, 139] width 1053 height 1038
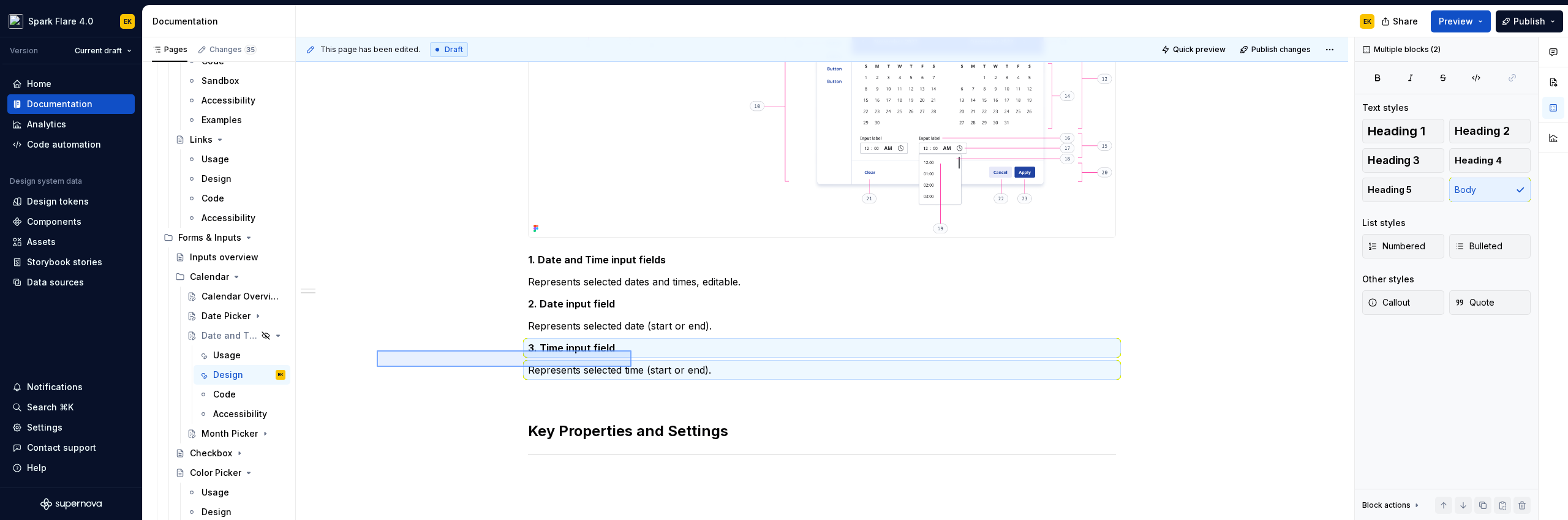
drag, startPoint x: 377, startPoint y: 350, endPoint x: 618, endPoint y: 367, distance: 241.6
click at [632, 372] on div "**********" at bounding box center [825, 279] width 1058 height 483
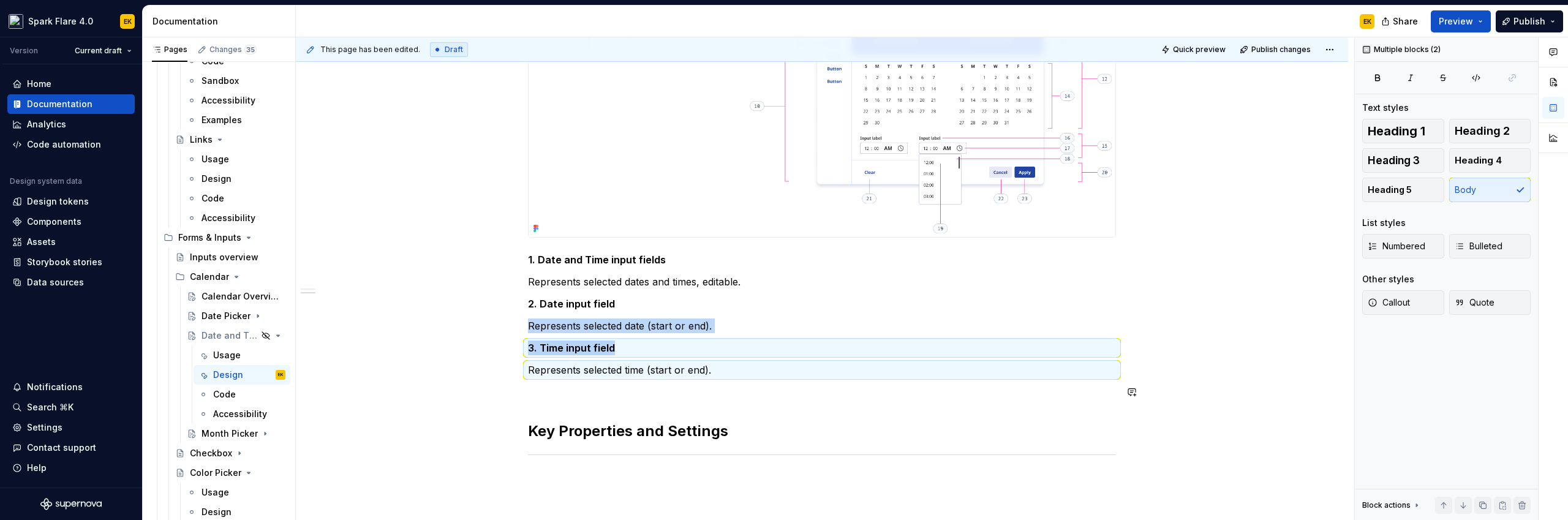
copy div "Represents selected date (start or end). 3. Time input field"
click at [577, 392] on p at bounding box center [821, 392] width 588 height 15
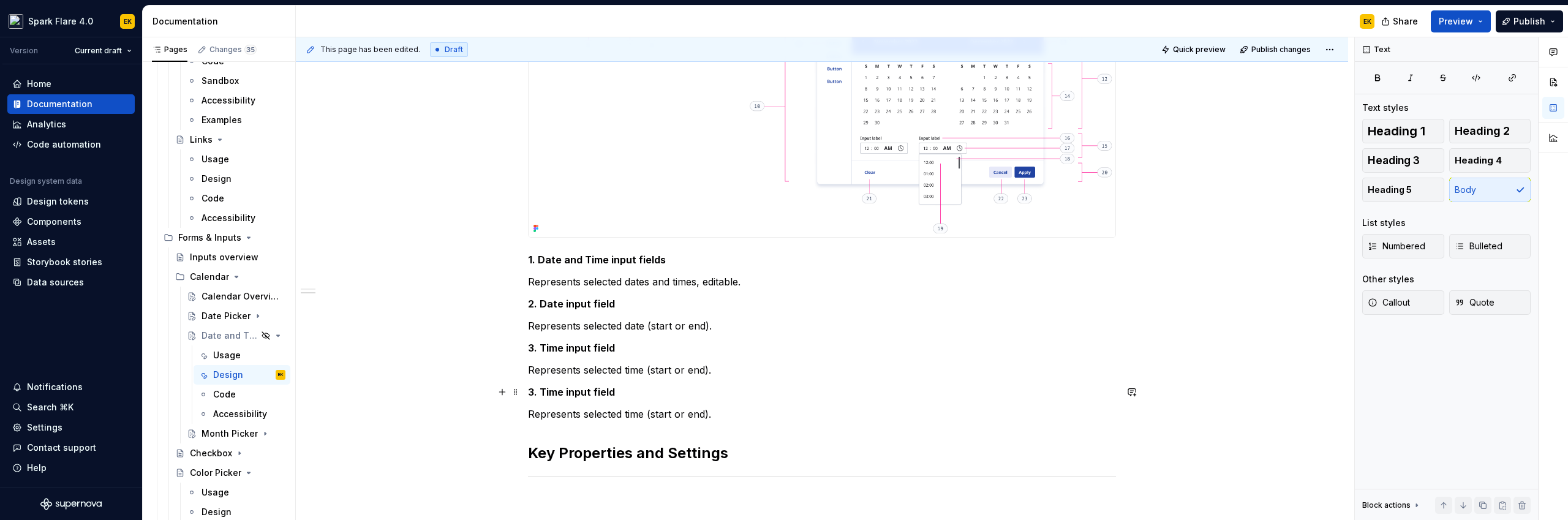
click at [528, 388] on strong "3. Time input field" at bounding box center [571, 392] width 87 height 12
drag, startPoint x: 541, startPoint y: 390, endPoint x: 636, endPoint y: 394, distance: 95.1
click at [636, 394] on p "4. Time input field" at bounding box center [821, 392] width 588 height 15
drag, startPoint x: 528, startPoint y: 412, endPoint x: 744, endPoint y: 415, distance: 216.0
click at [744, 415] on p "Represents selected time (start or end)." at bounding box center [821, 414] width 588 height 15
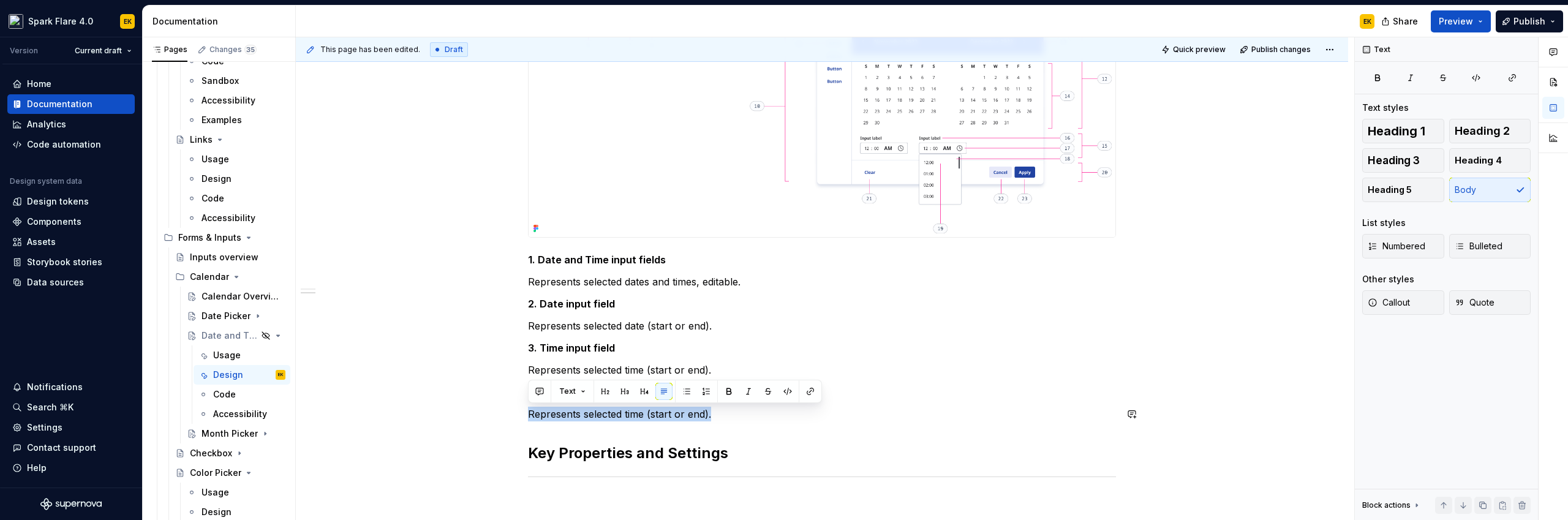
drag, startPoint x: 736, startPoint y: 415, endPoint x: 503, endPoint y: 403, distance: 233.3
click at [503, 403] on div "**********" at bounding box center [822, 150] width 1053 height 1059
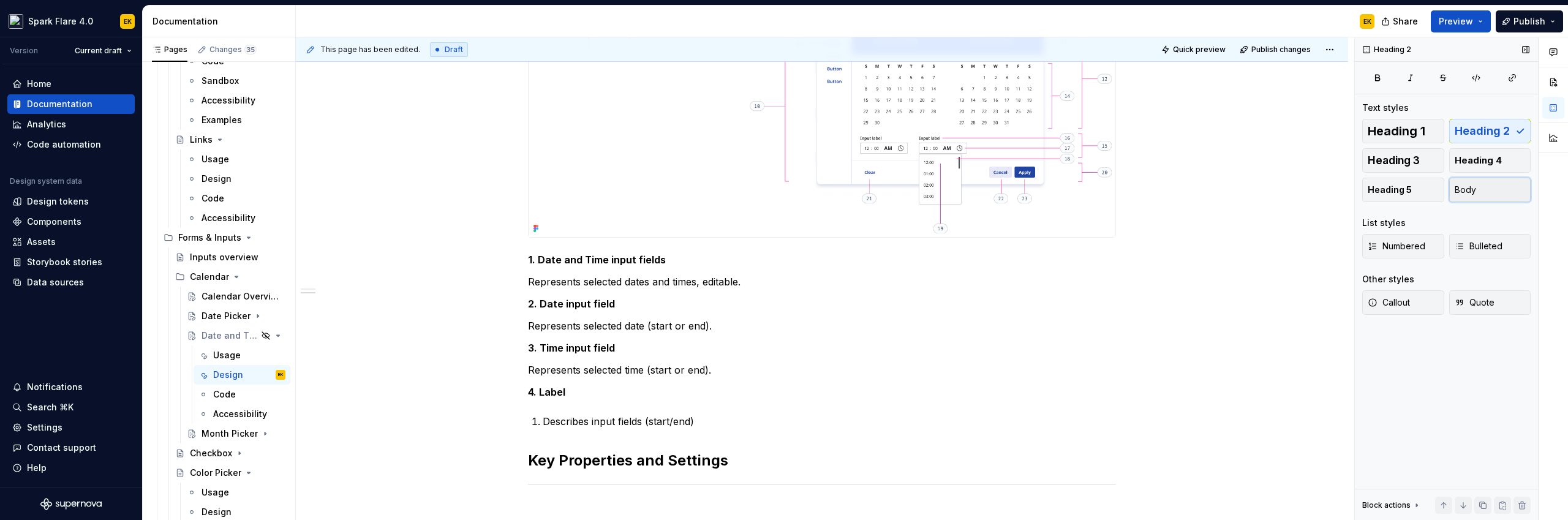
click at [1507, 191] on button "Body" at bounding box center [1490, 190] width 82 height 25
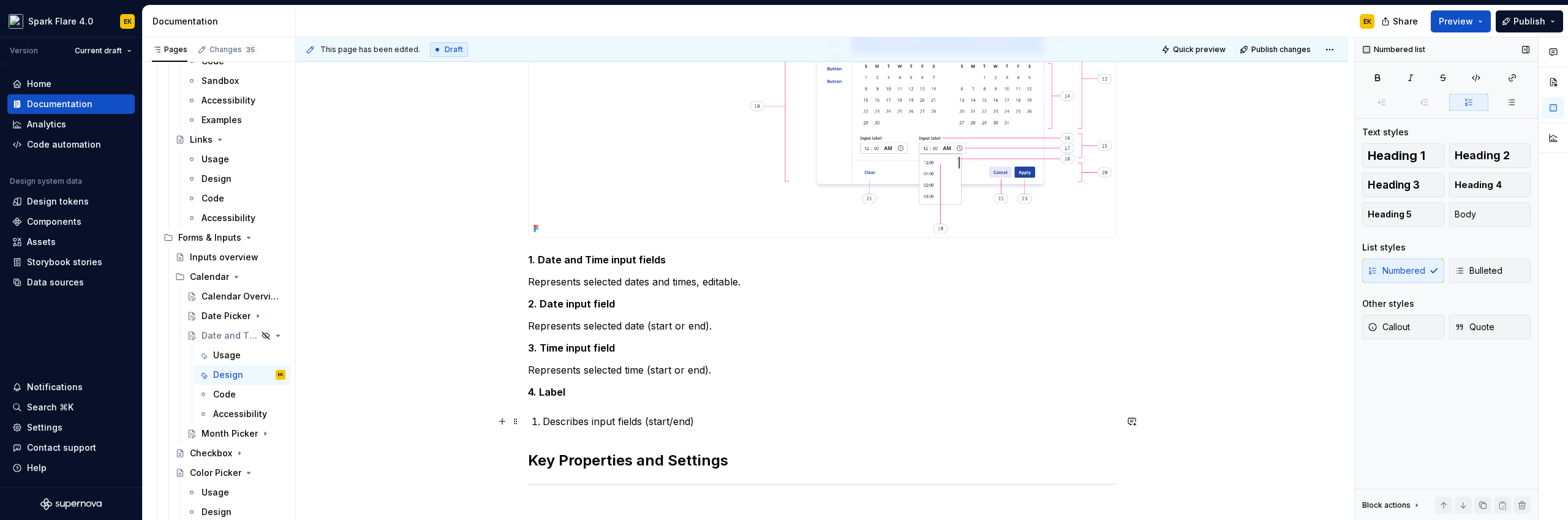
click at [806, 414] on p "Describes input fields (start/end)" at bounding box center [829, 421] width 573 height 15
click at [1475, 216] on span "Body" at bounding box center [1465, 214] width 21 height 12
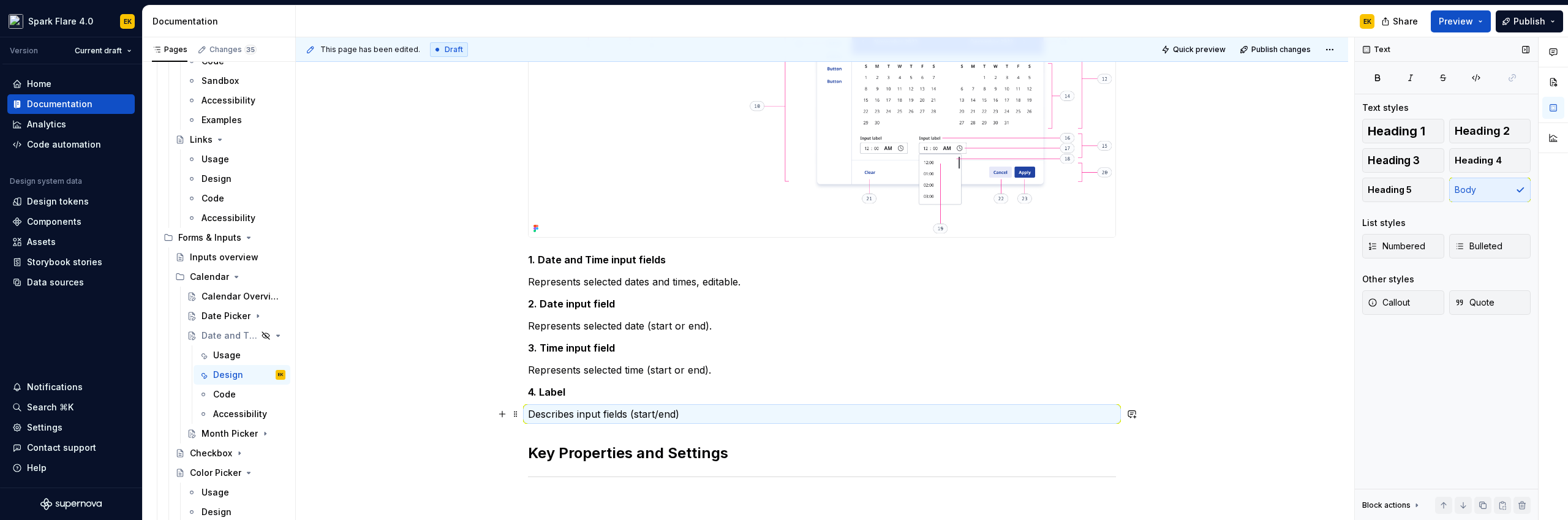
click at [730, 409] on p "Describes input fields (start/end)" at bounding box center [821, 414] width 588 height 15
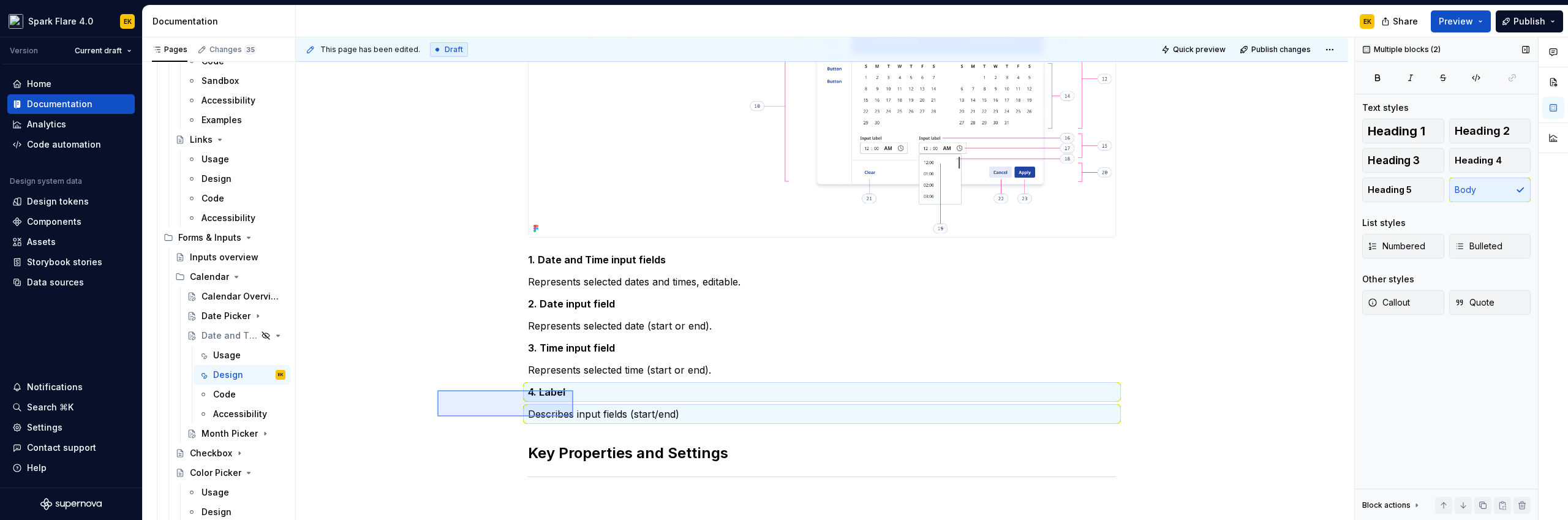
drag, startPoint x: 438, startPoint y: 390, endPoint x: 573, endPoint y: 416, distance: 137.5
click at [573, 416] on div "**********" at bounding box center [825, 279] width 1058 height 483
copy div "Represents selected time (start or end). 4. Label"
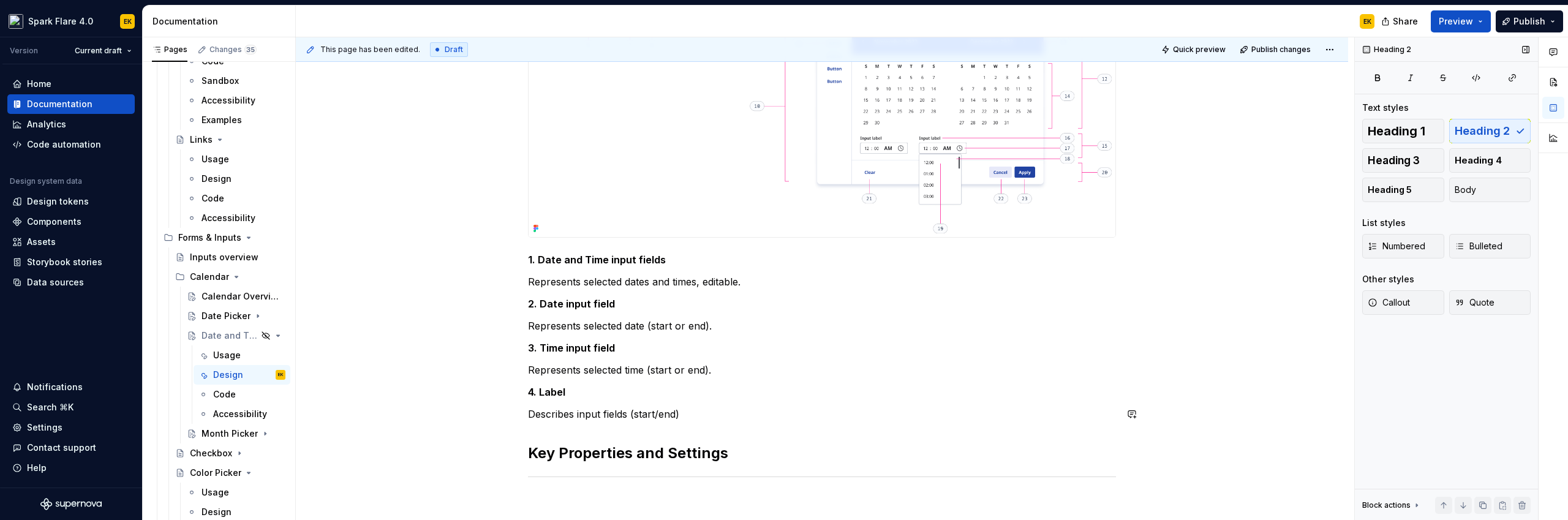
click at [546, 431] on div "**********" at bounding box center [821, 79] width 588 height 859
click at [736, 410] on p "Describes input fields (start/end)" at bounding box center [821, 414] width 588 height 15
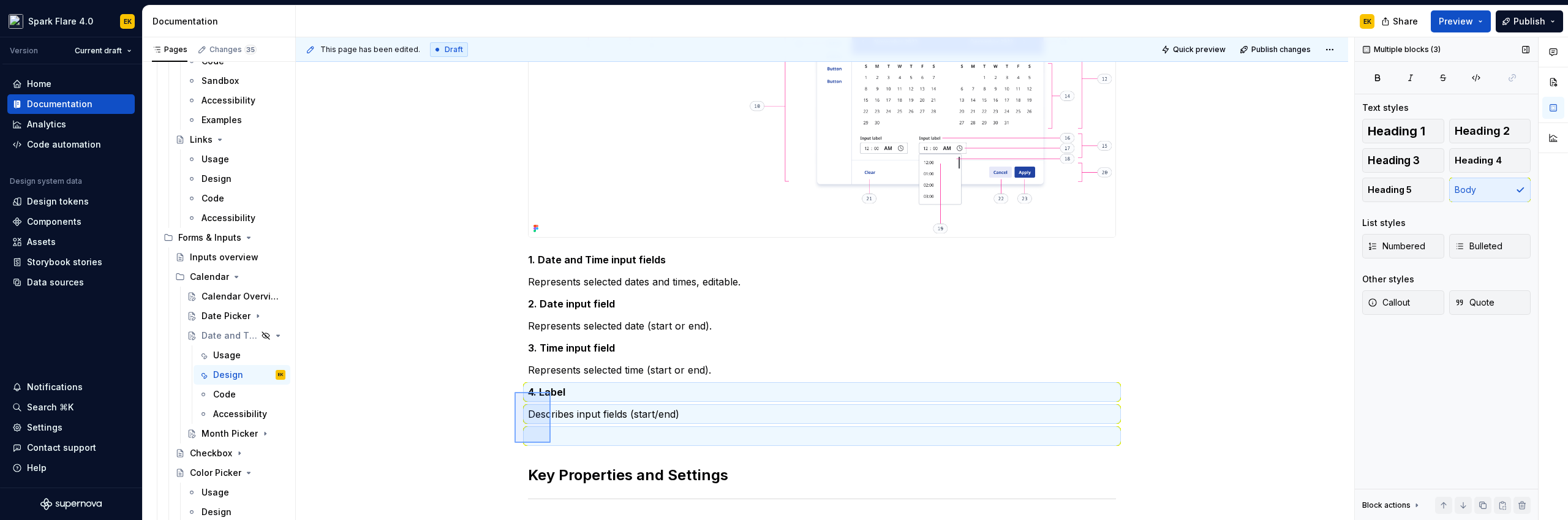
drag, startPoint x: 514, startPoint y: 392, endPoint x: 550, endPoint y: 442, distance: 61.6
click at [550, 442] on div "**********" at bounding box center [825, 279] width 1058 height 483
click at [552, 438] on p at bounding box center [821, 436] width 588 height 15
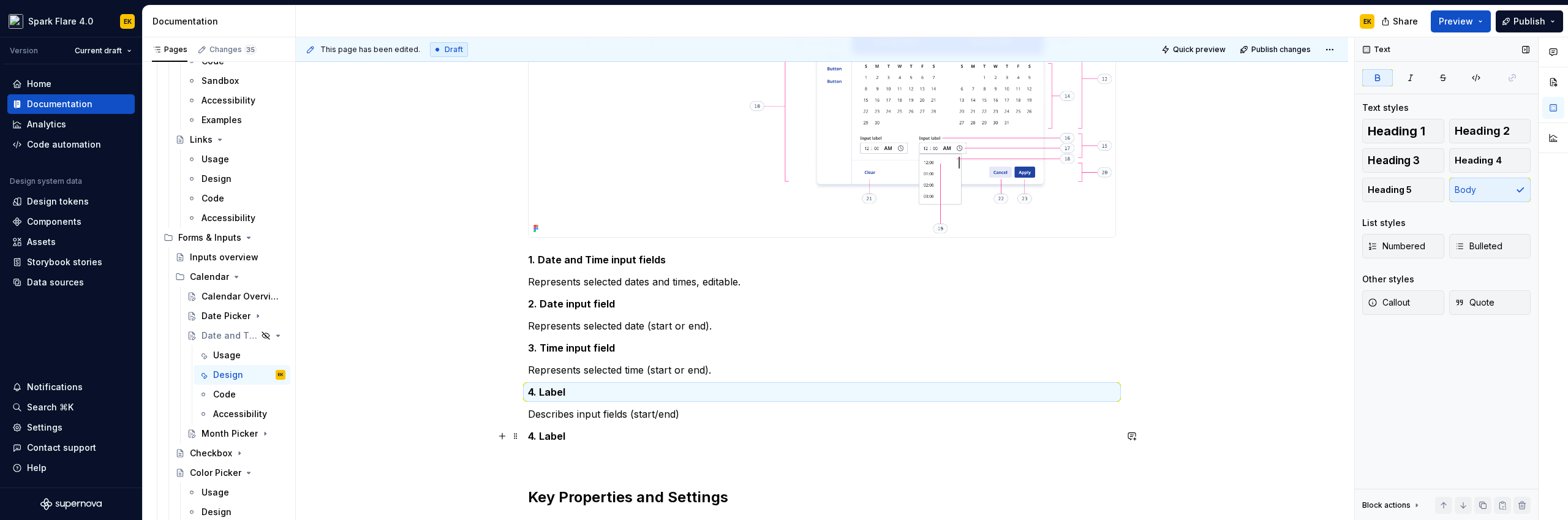
click at [535, 434] on strong "4. Label" at bounding box center [546, 436] width 38 height 12
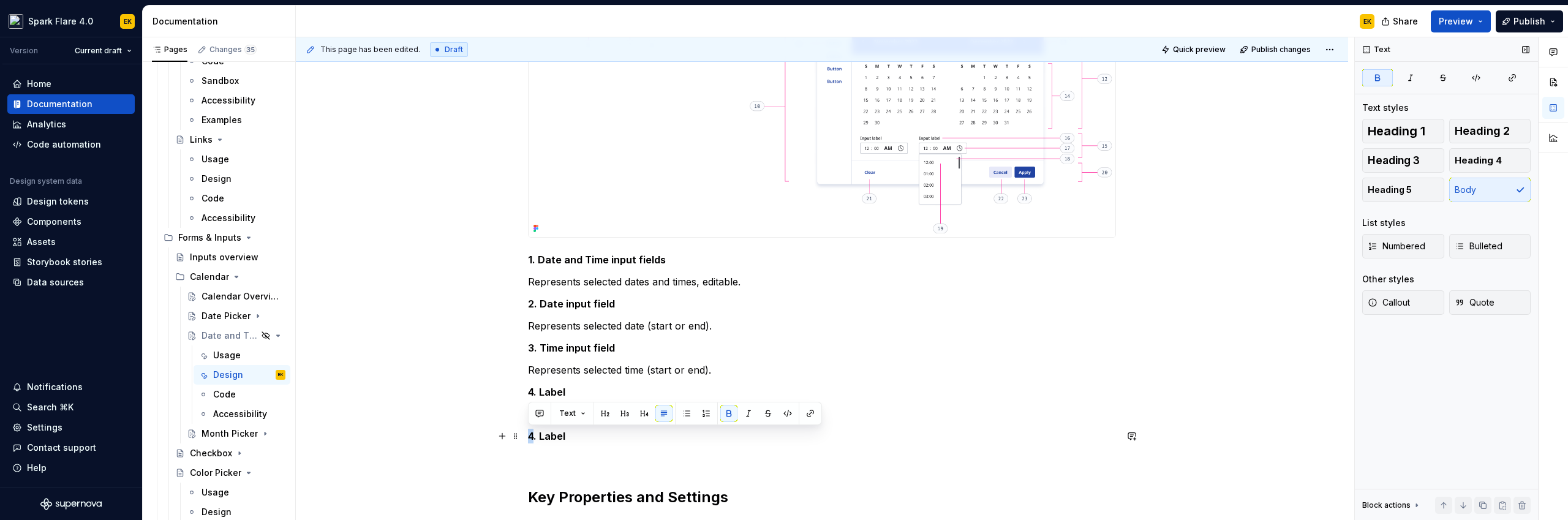
click at [532, 435] on strong "4. Label" at bounding box center [546, 436] width 38 height 12
click at [552, 440] on strong "5. Label" at bounding box center [546, 436] width 38 height 12
click at [549, 437] on strong "5. Label" at bounding box center [546, 436] width 38 height 12
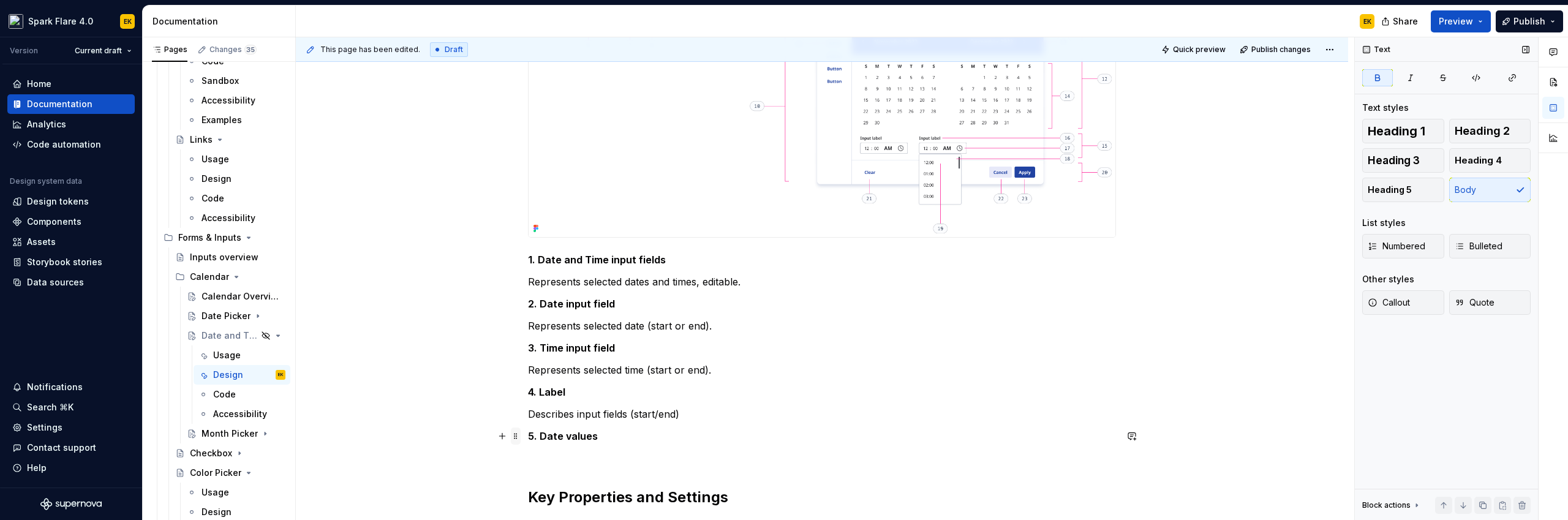
click at [516, 435] on span at bounding box center [516, 436] width 10 height 17
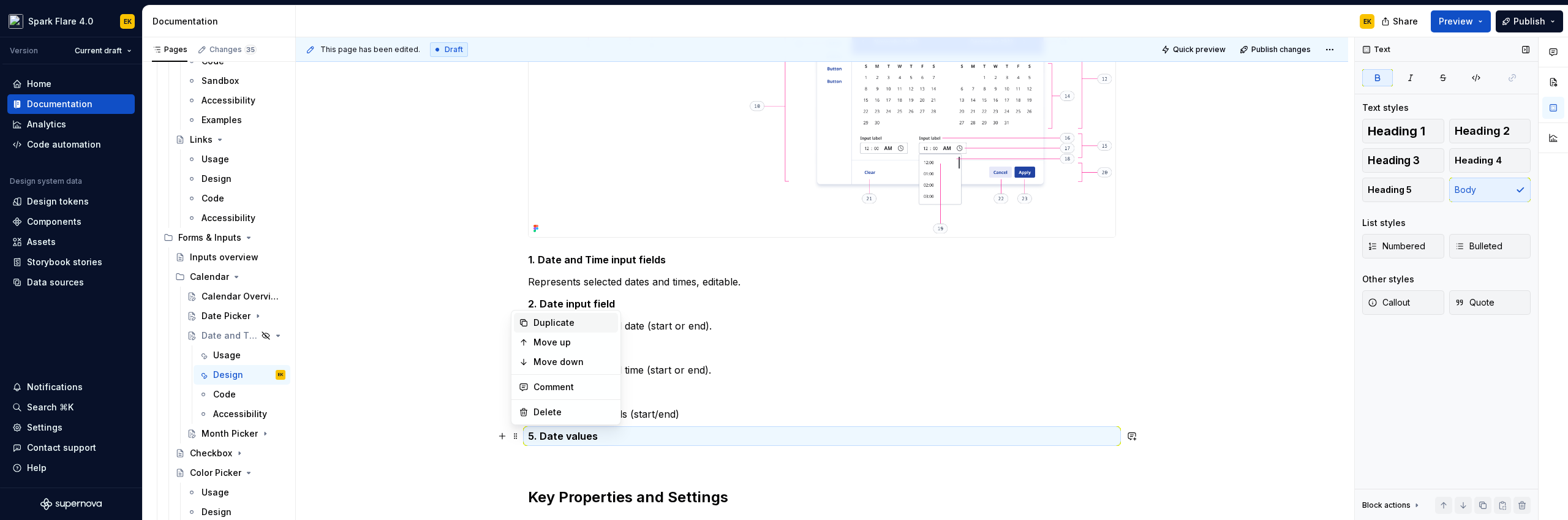
click at [552, 325] on div "Duplicate" at bounding box center [573, 322] width 79 height 12
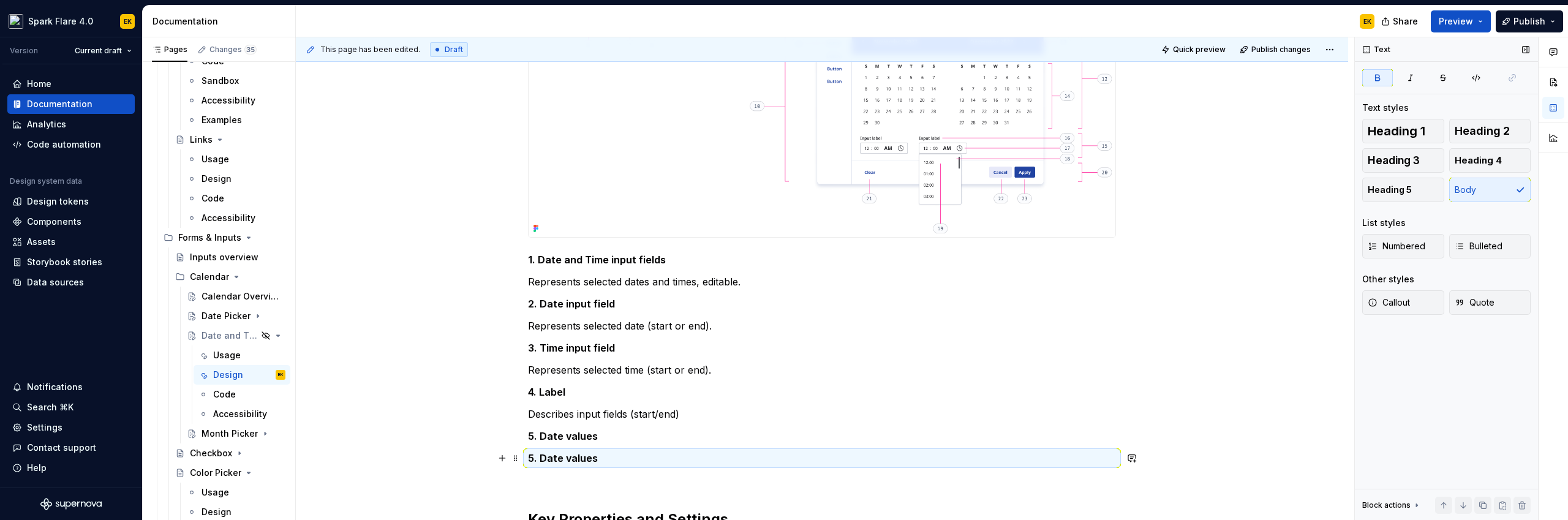
click at [532, 457] on strong "5. Date values" at bounding box center [562, 458] width 70 height 12
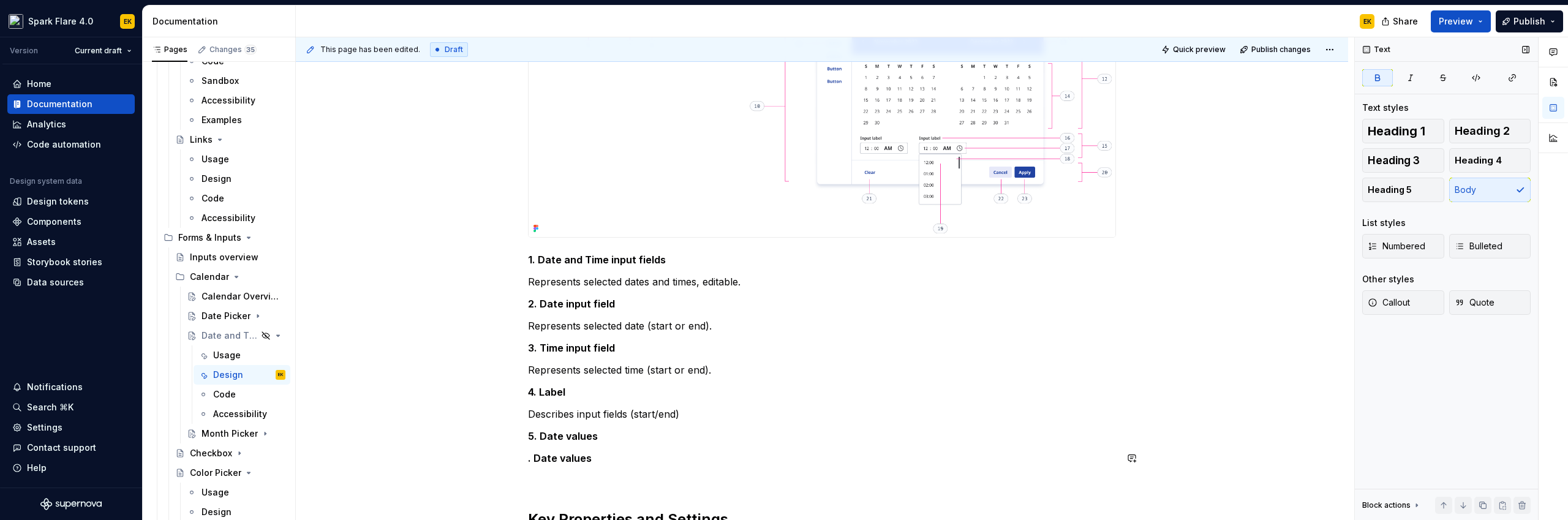
scroll to position [640, 0]
click at [555, 456] on strong "6. Date values" at bounding box center [563, 453] width 70 height 12
click at [594, 450] on strong "6. Calendar values" at bounding box center [573, 453] width 92 height 12
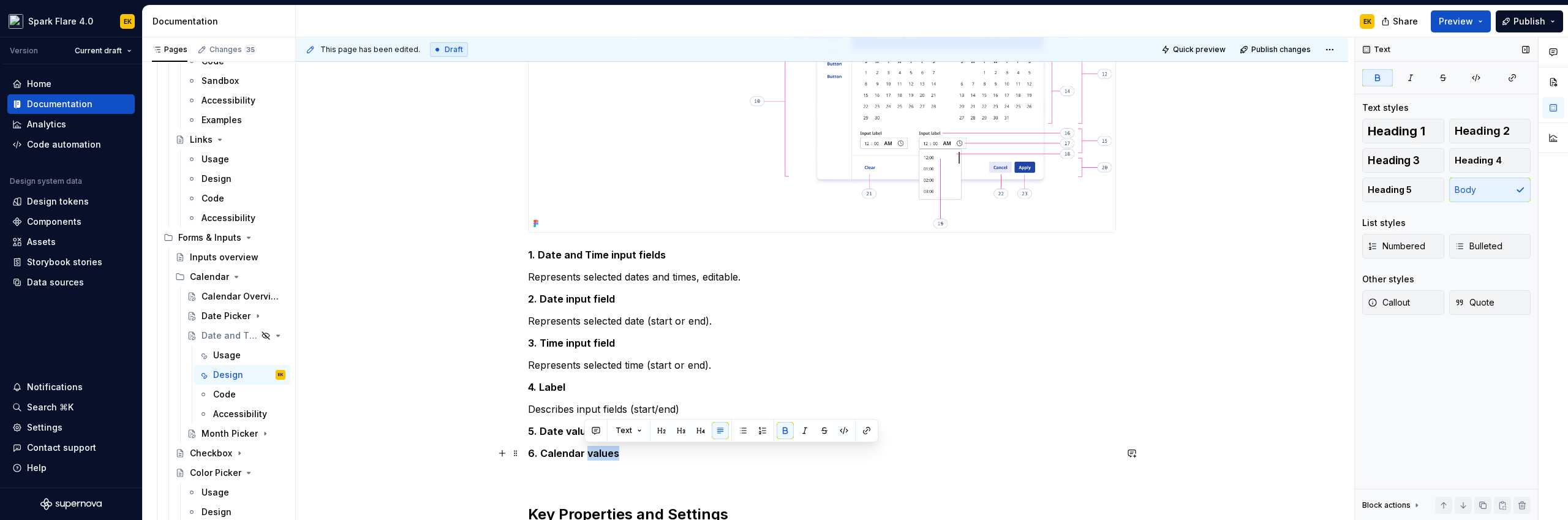
click at [594, 450] on strong "6. Calendar values" at bounding box center [573, 453] width 92 height 12
click at [564, 429] on strong "5. Date values" at bounding box center [562, 431] width 70 height 12
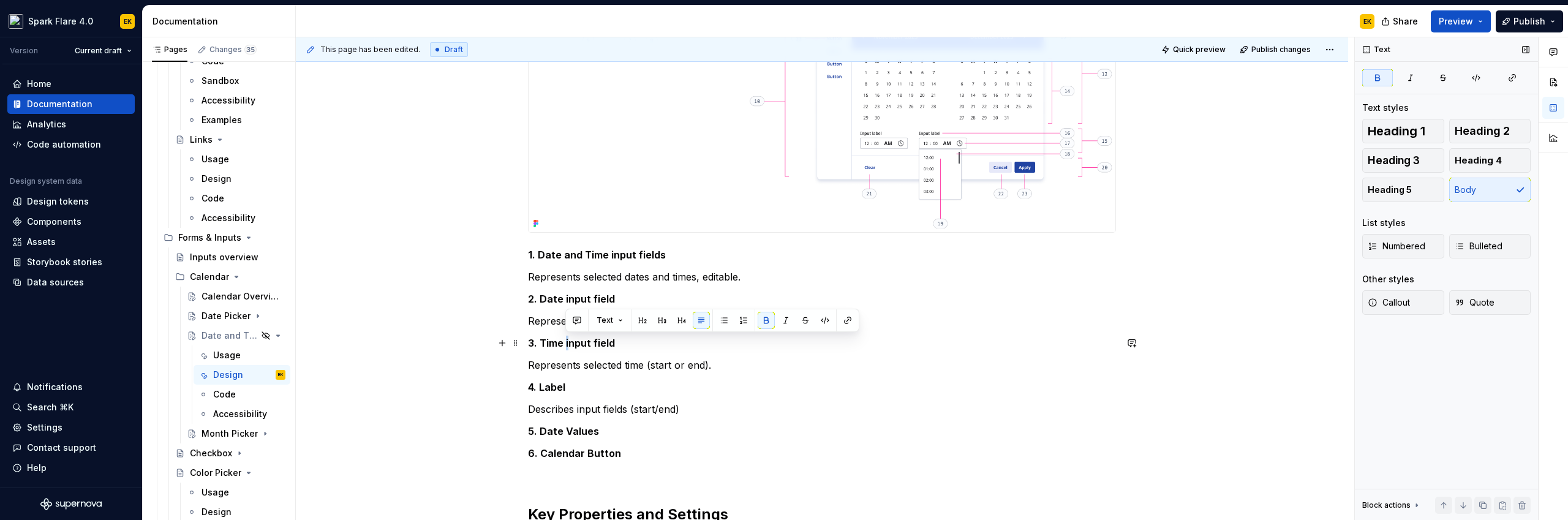
click at [565, 345] on strong "3. Time input field" at bounding box center [571, 343] width 87 height 12
click at [563, 297] on strong "2. Date input field" at bounding box center [571, 298] width 87 height 12
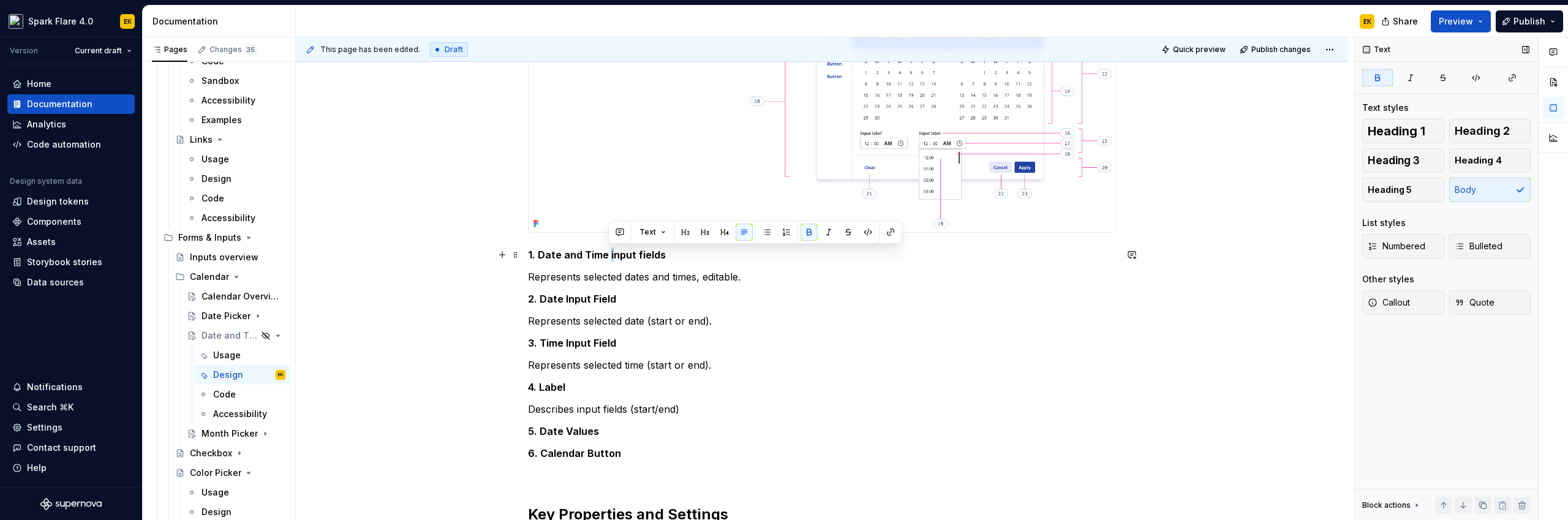
click at [609, 250] on strong "1. Date and Time input fields" at bounding box center [596, 254] width 137 height 12
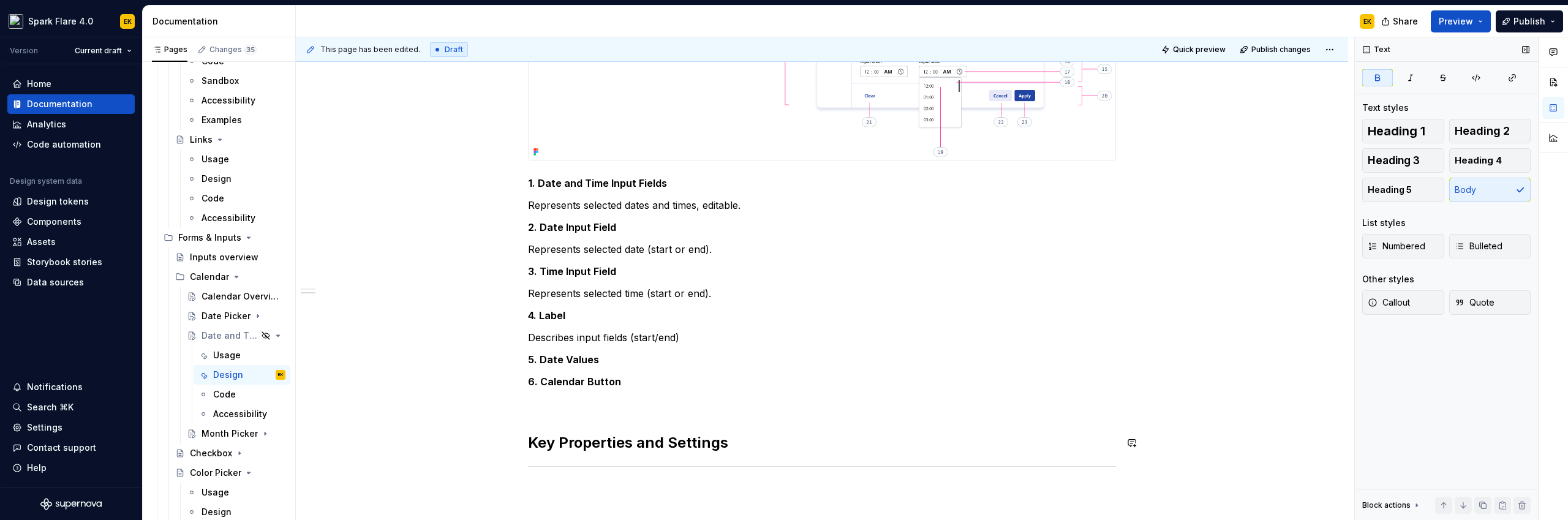
scroll to position [715, 0]
click at [514, 374] on span at bounding box center [516, 378] width 10 height 17
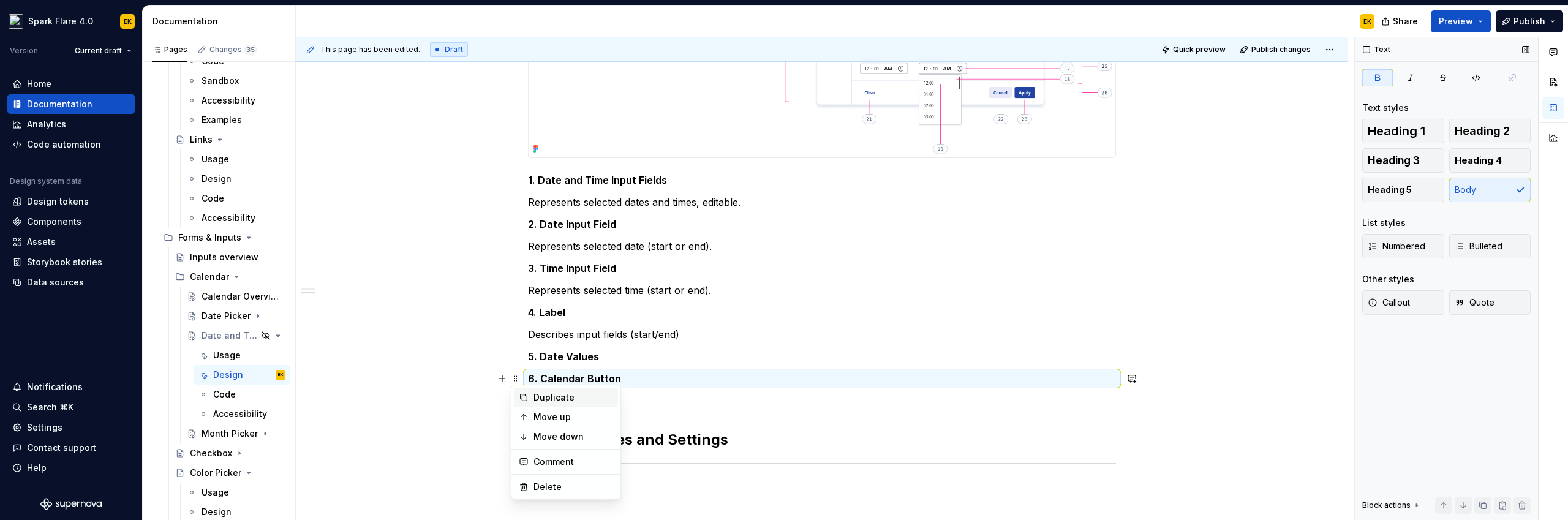
click at [541, 399] on div "Duplicate" at bounding box center [573, 397] width 79 height 12
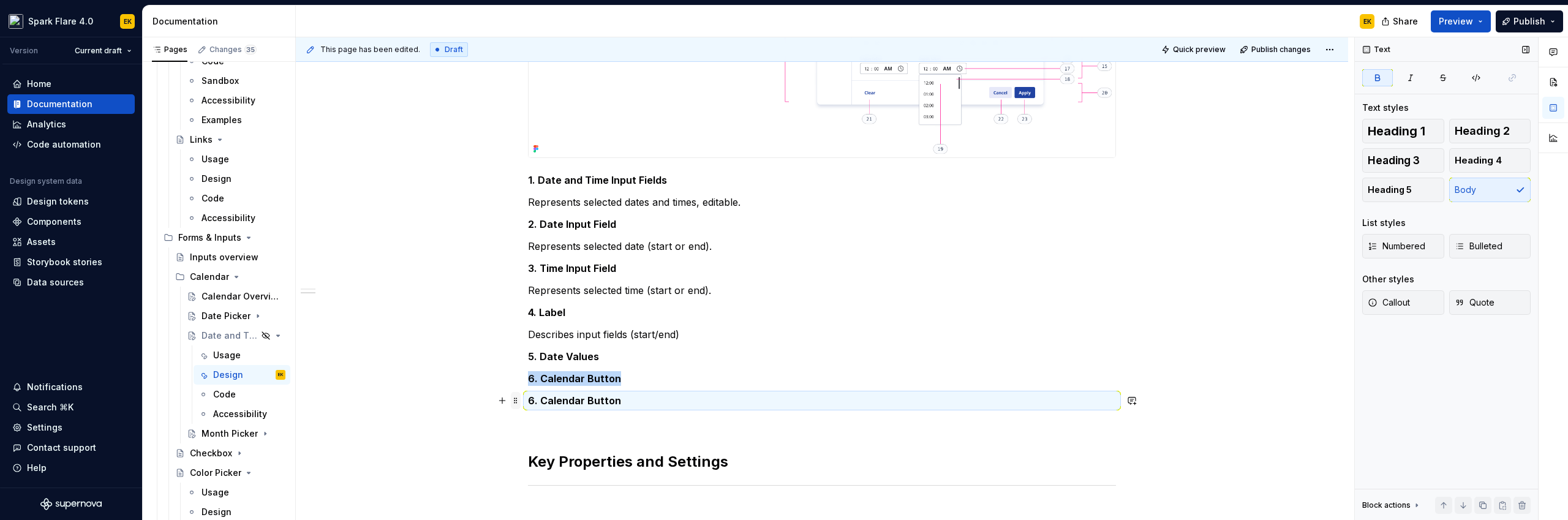
click at [514, 403] on span at bounding box center [516, 400] width 10 height 17
click at [532, 288] on div "Duplicate" at bounding box center [565, 287] width 104 height 20
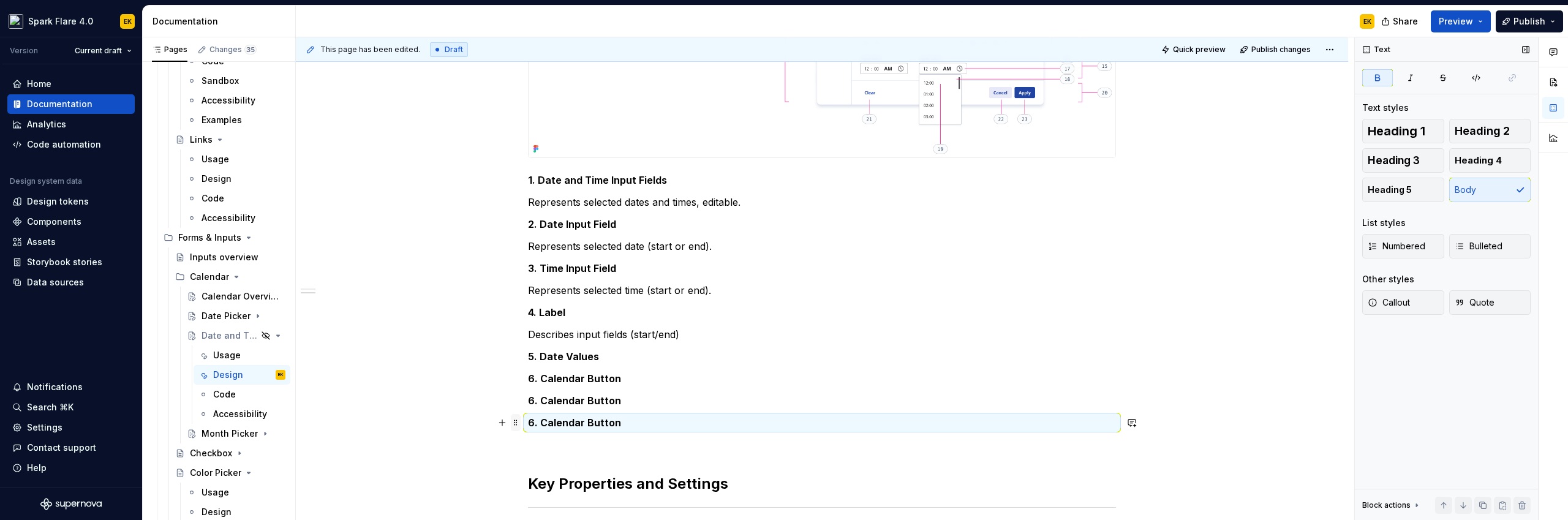
click at [516, 420] on span at bounding box center [516, 422] width 10 height 17
click at [533, 308] on div "Duplicate" at bounding box center [573, 309] width 79 height 12
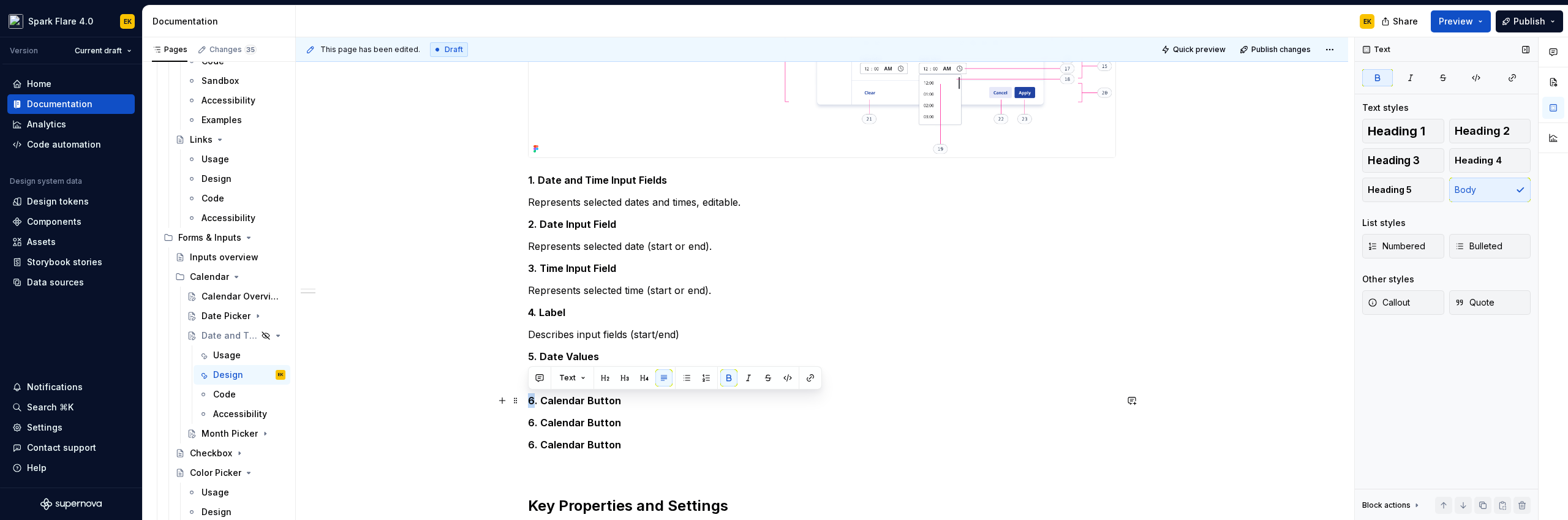
click at [529, 400] on strong "6. Calendar Button" at bounding box center [574, 400] width 93 height 12
click at [529, 421] on strong "6. Calendar Button" at bounding box center [574, 422] width 93 height 12
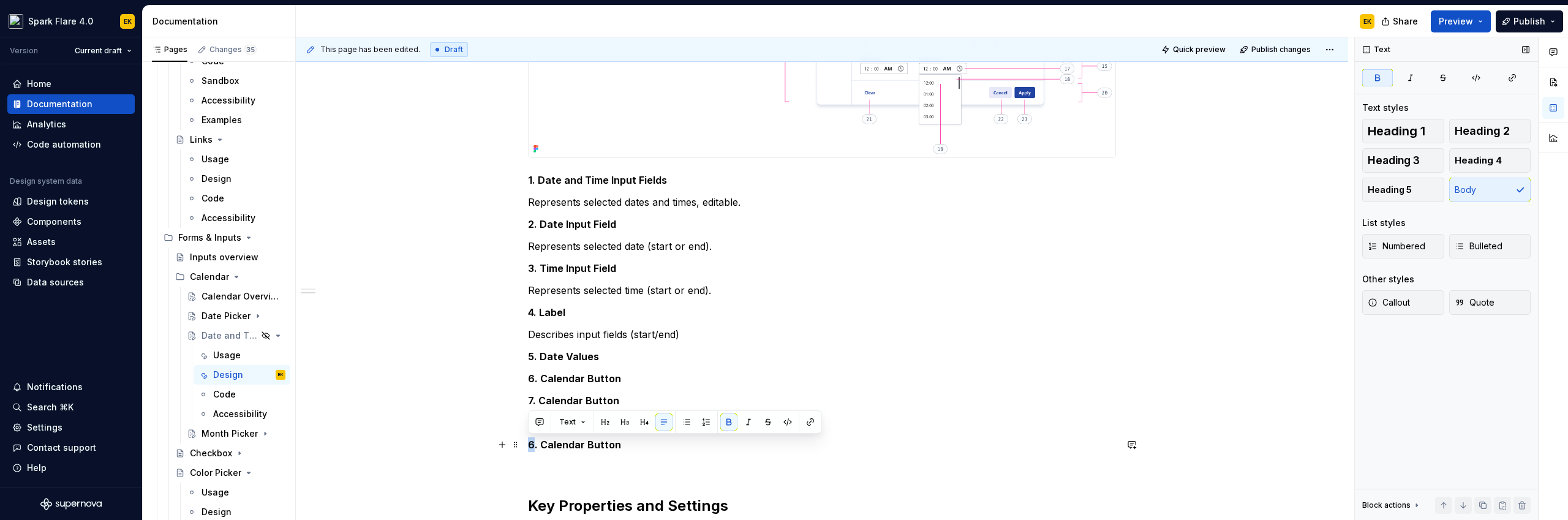
click at [530, 444] on strong "6. Calendar Button" at bounding box center [574, 444] width 93 height 12
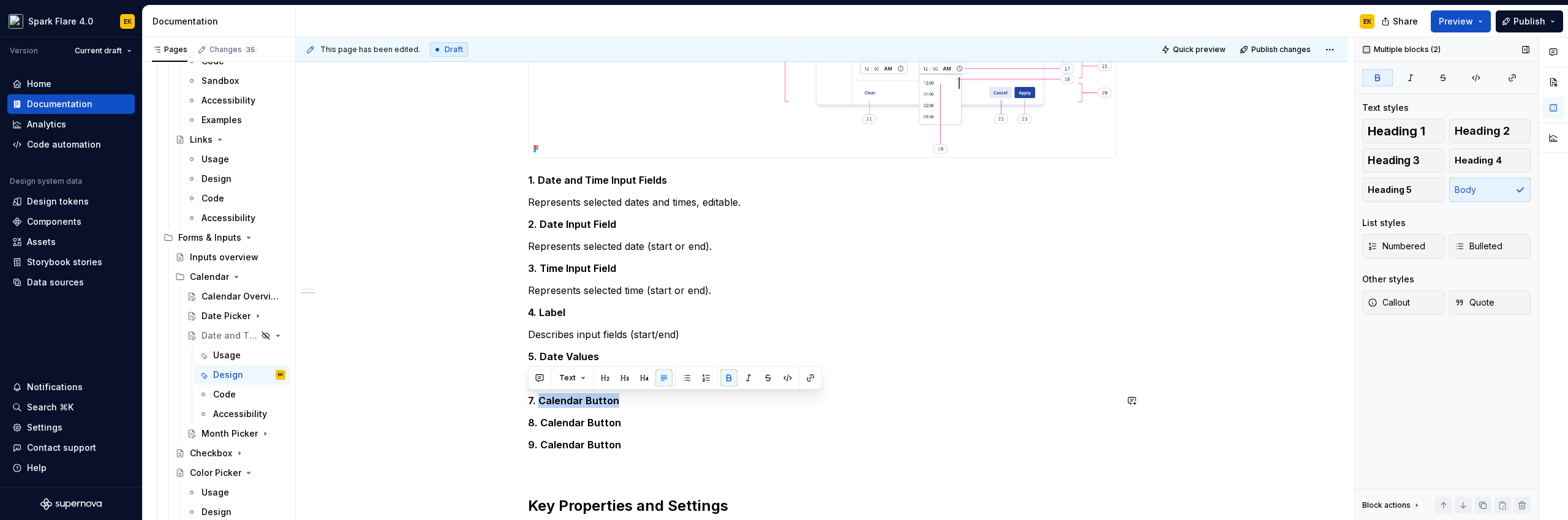
drag, startPoint x: 540, startPoint y: 401, endPoint x: 611, endPoint y: 410, distance: 71.6
click at [611, 410] on div "**********" at bounding box center [821, 66] width 588 height 992
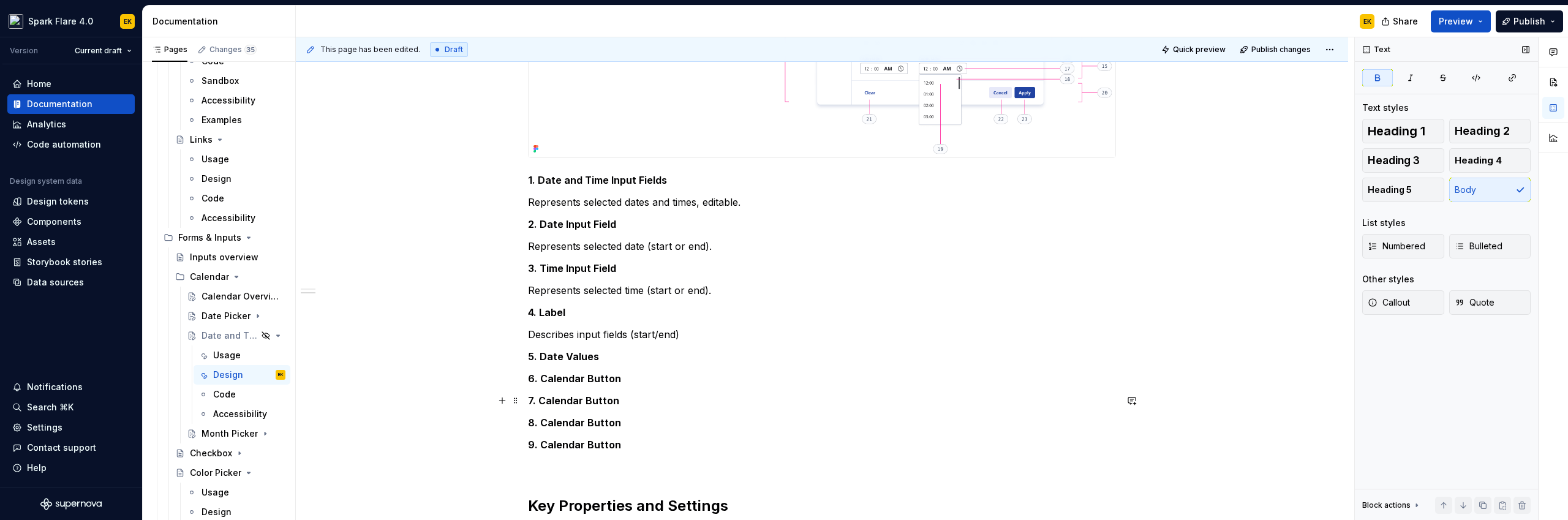
click at [552, 401] on strong "7. Calendar Button" at bounding box center [573, 400] width 92 height 12
click at [542, 421] on strong "8. Calendar Button" at bounding box center [574, 422] width 93 height 12
click at [550, 446] on strong "9. Calendar Button" at bounding box center [574, 444] width 93 height 12
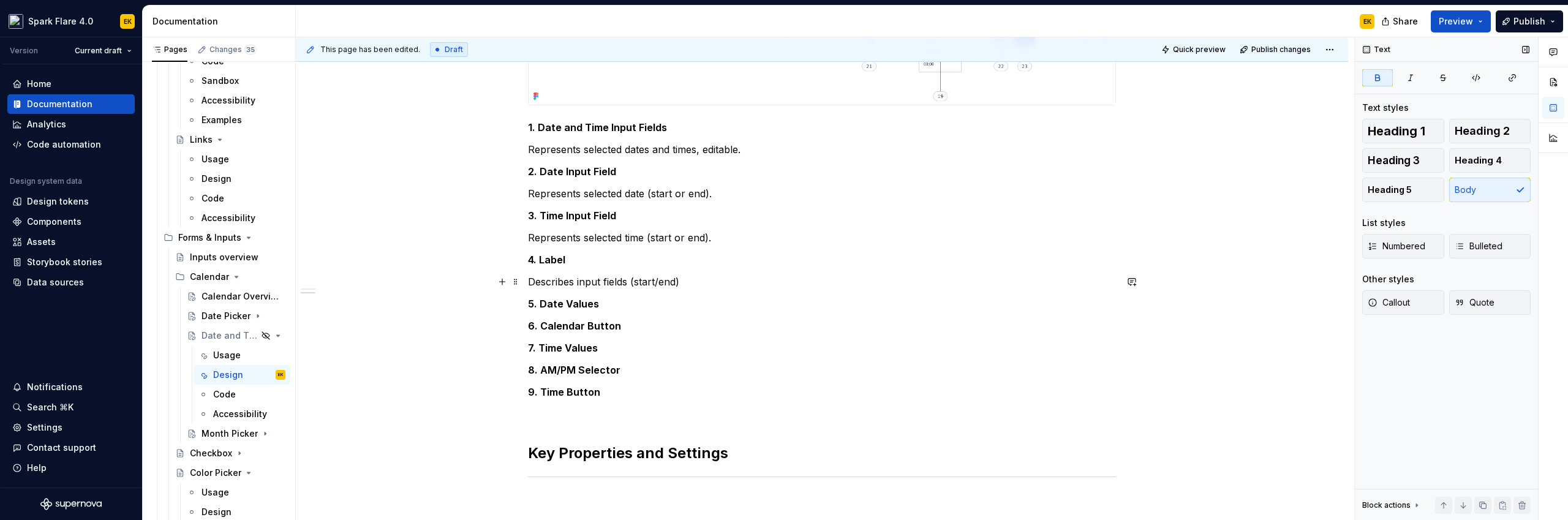
scroll to position [769, 0]
click at [631, 325] on p "6. Calendar Button" at bounding box center [821, 325] width 588 height 15
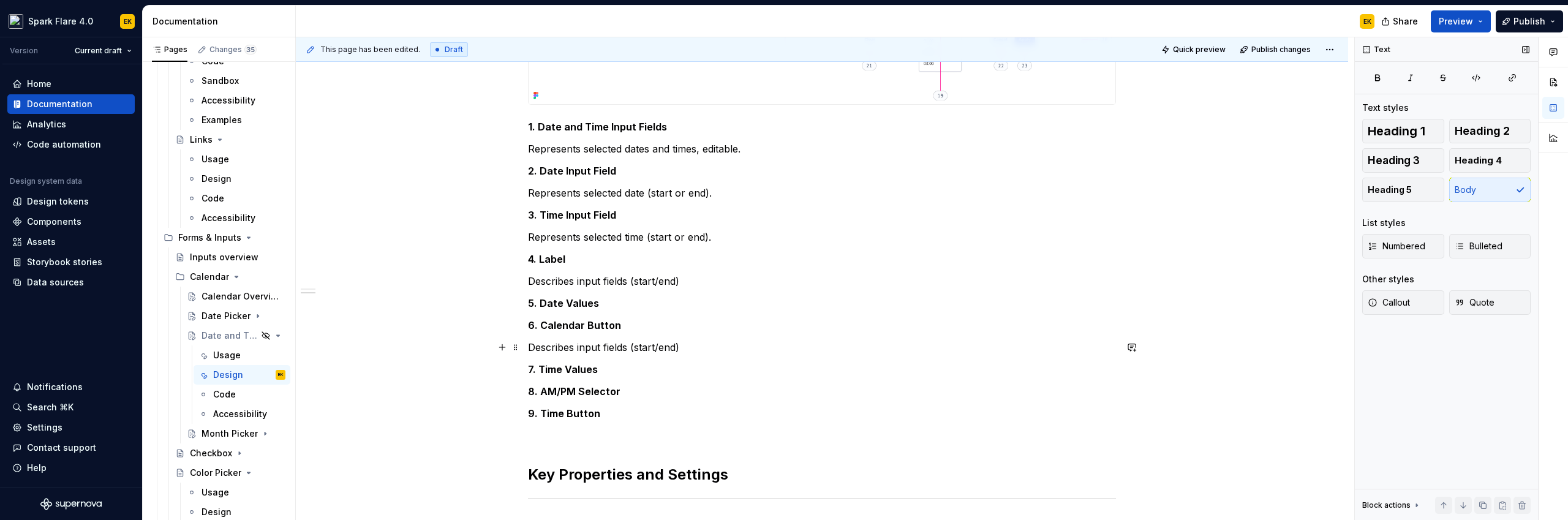
click at [555, 341] on p "Describes input fields (start/end)" at bounding box center [821, 347] width 588 height 15
click at [555, 346] on p "Describes input fields (start/end)" at bounding box center [821, 347] width 588 height 15
click at [565, 350] on p "Opens" at bounding box center [821, 347] width 588 height 15
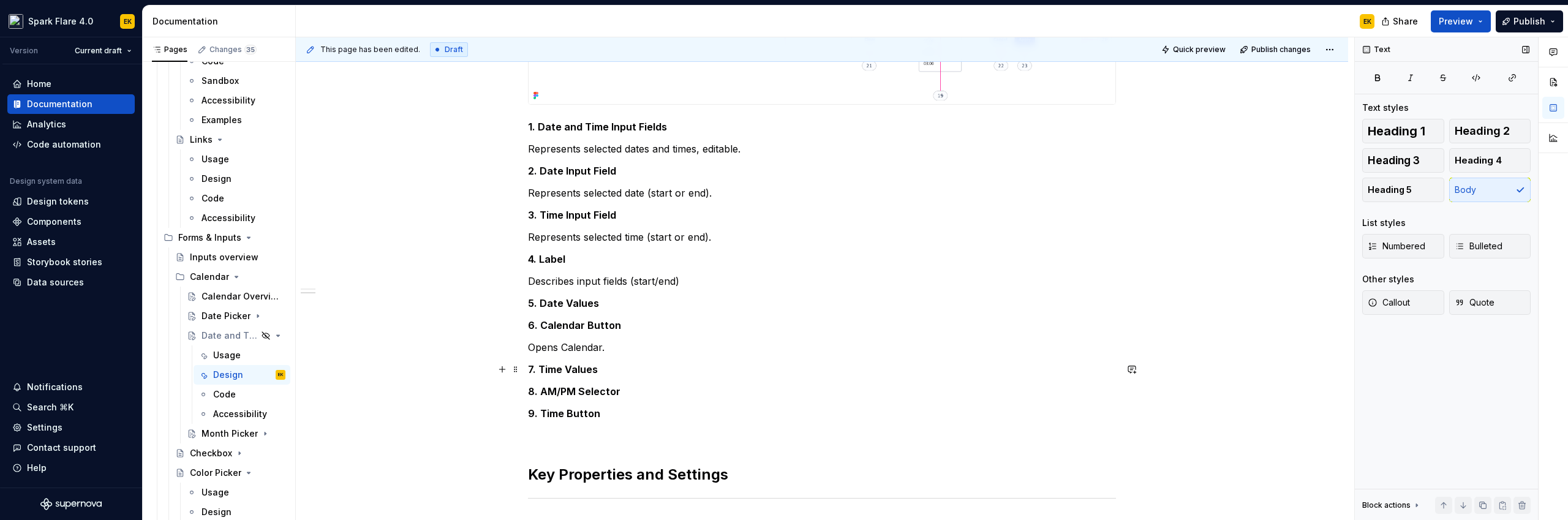
click at [604, 362] on p "7. Time Values" at bounding box center [821, 370] width 588 height 15
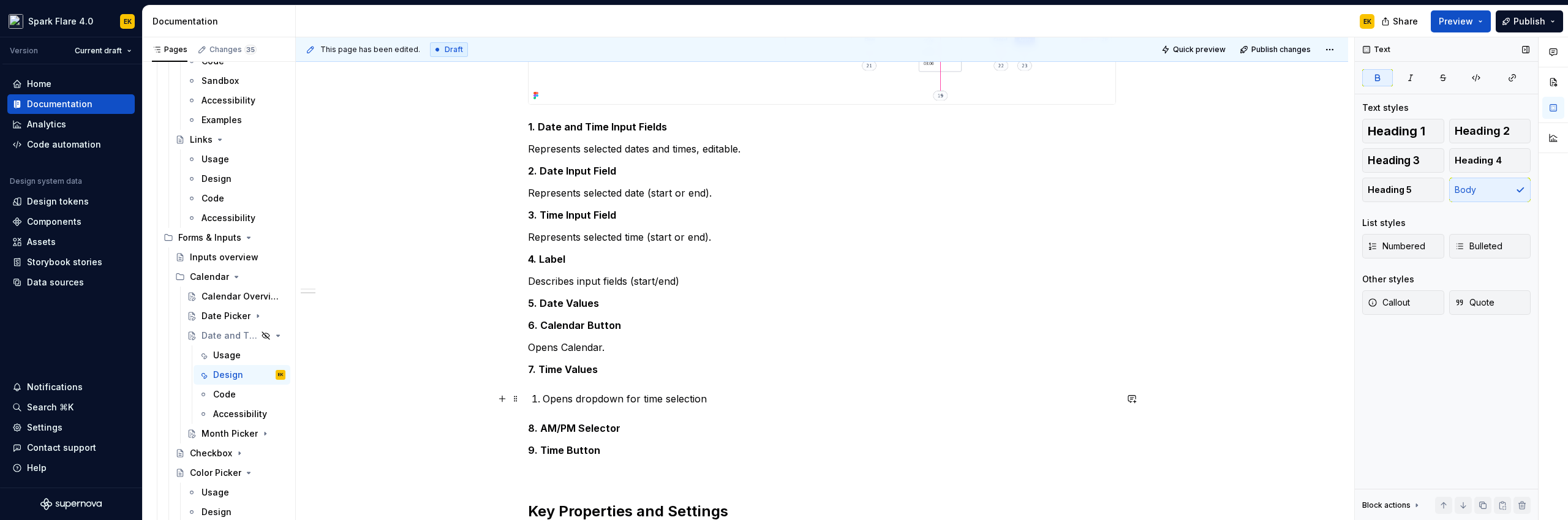
click at [629, 398] on p "Opens dropdown for time selection" at bounding box center [829, 399] width 573 height 15
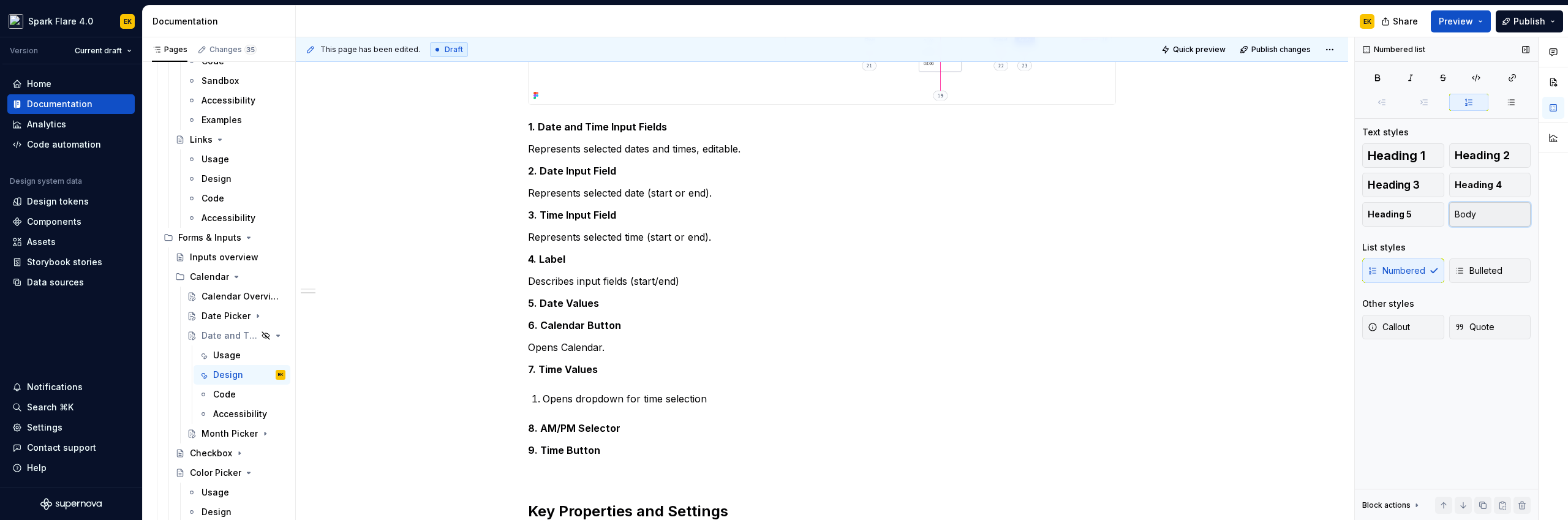
click at [1489, 213] on button "Body" at bounding box center [1490, 214] width 82 height 25
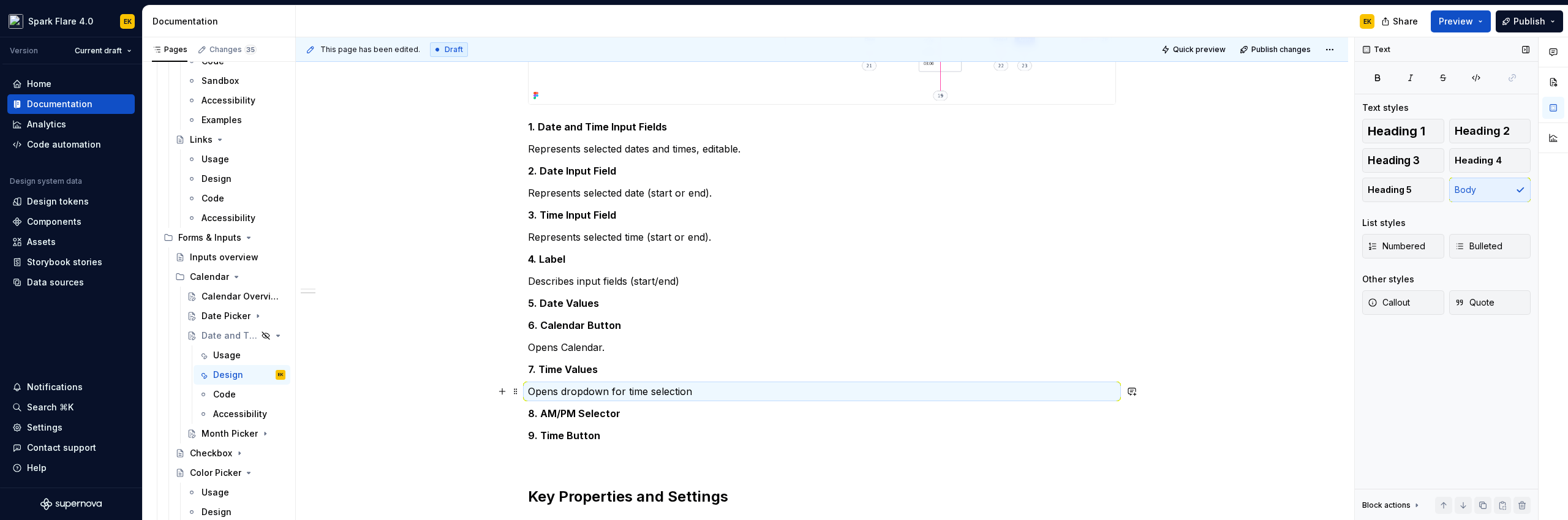
click at [701, 389] on p "Opens dropdown for time selection" at bounding box center [821, 392] width 588 height 15
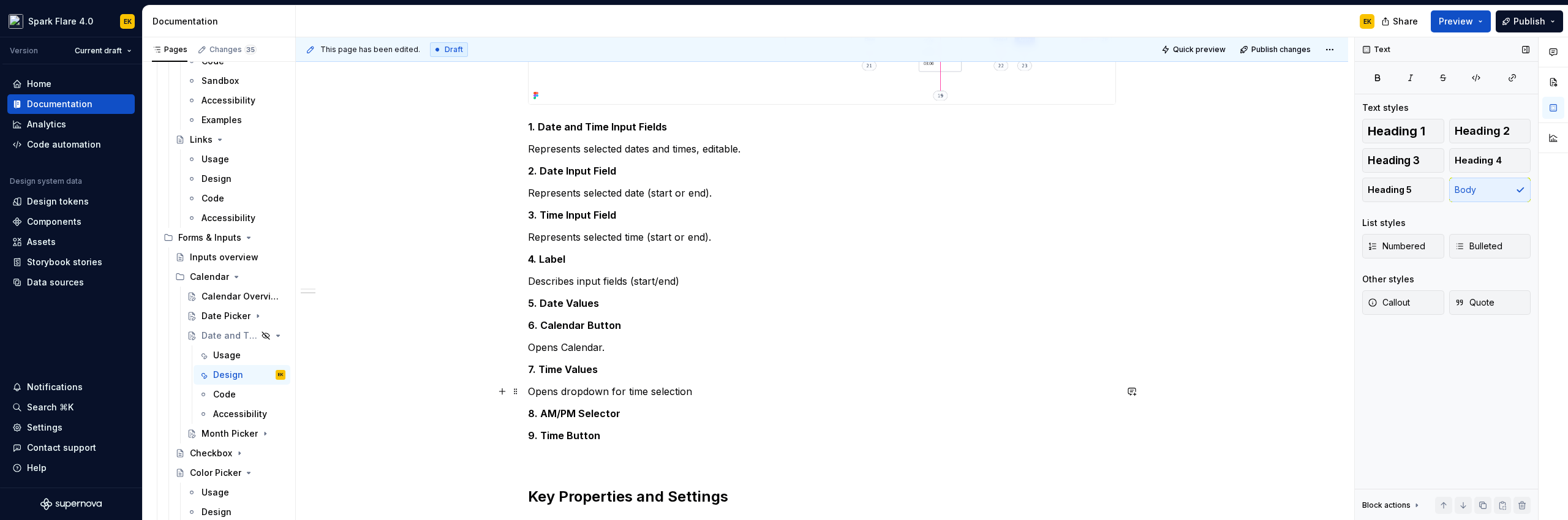
click at [694, 393] on p "Opens dropdown for time selection" at bounding box center [821, 392] width 588 height 15
click at [639, 410] on p "8. AM/PM Selector" at bounding box center [821, 413] width 588 height 15
click at [734, 442] on p "Opens dropdown for time selection" at bounding box center [829, 442] width 573 height 15
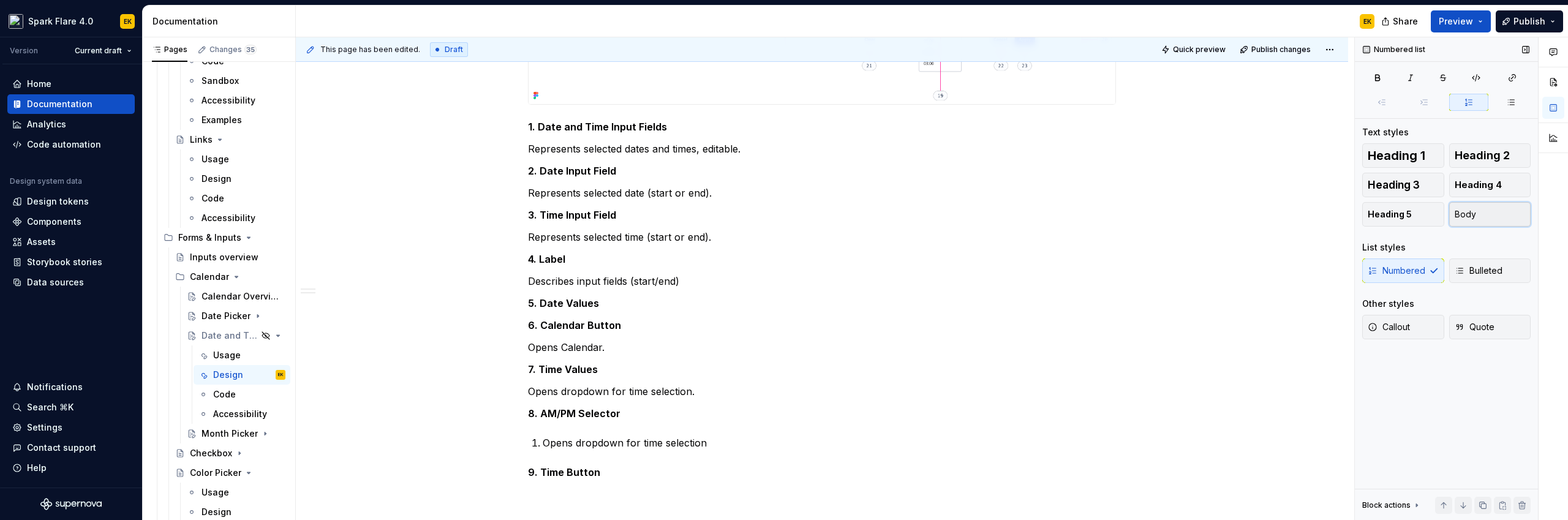
click at [1485, 218] on button "Body" at bounding box center [1490, 214] width 82 height 25
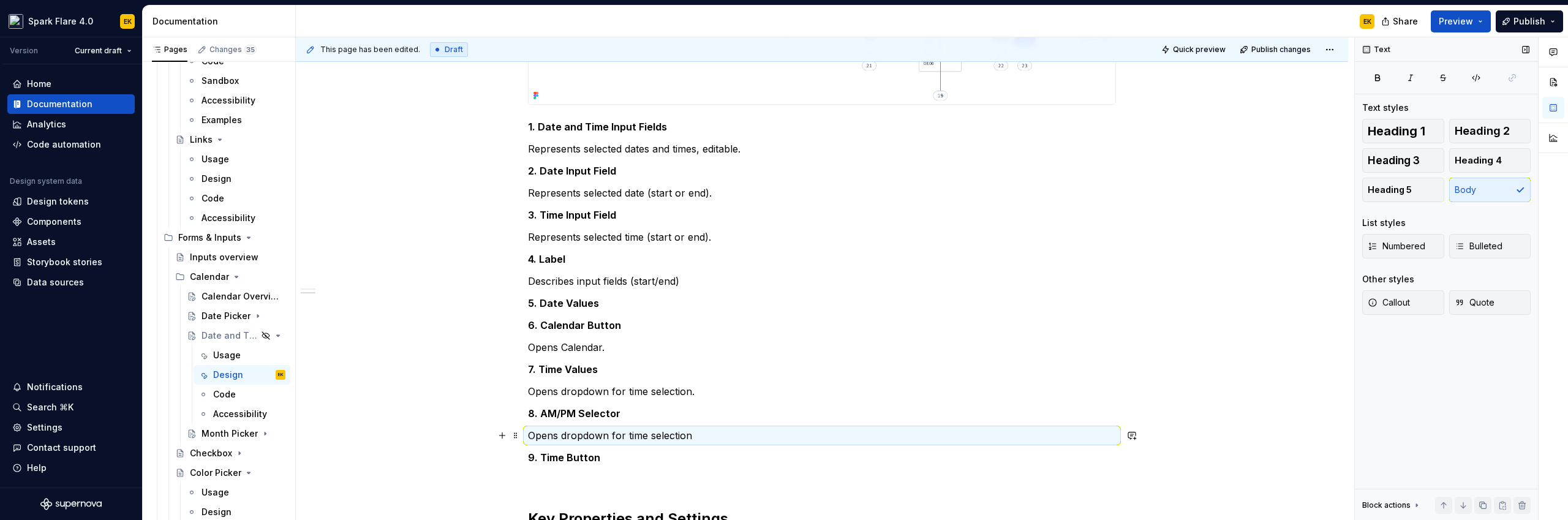
click at [572, 433] on p "Opens dropdown for time selection" at bounding box center [821, 435] width 588 height 15
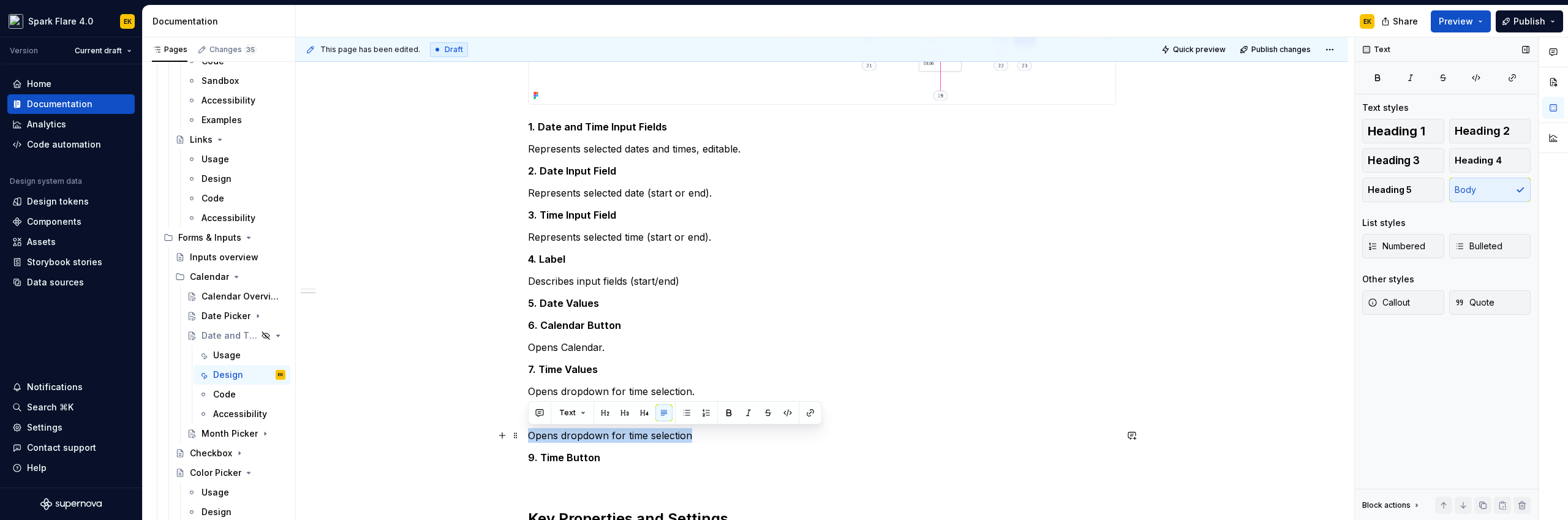
drag, startPoint x: 528, startPoint y: 434, endPoint x: 711, endPoint y: 429, distance: 183.1
click at [711, 429] on p "Opens dropdown for time selection" at bounding box center [821, 435] width 588 height 15
drag, startPoint x: 532, startPoint y: 437, endPoint x: 606, endPoint y: 433, distance: 74.1
click at [606, 433] on p "Changes AM/PM" at bounding box center [821, 435] width 588 height 15
click at [538, 433] on p "Cchanges time period (AM/PM)" at bounding box center [821, 435] width 588 height 15
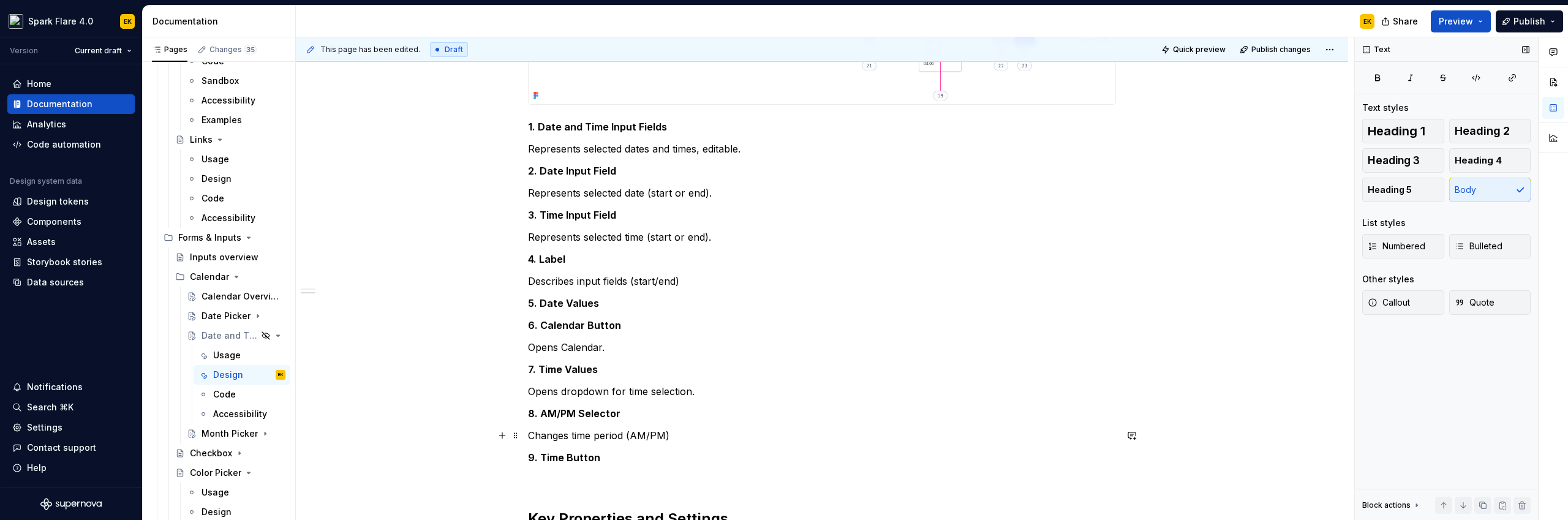
click at [701, 433] on p "Changes time period (AM/PM)" at bounding box center [821, 435] width 588 height 15
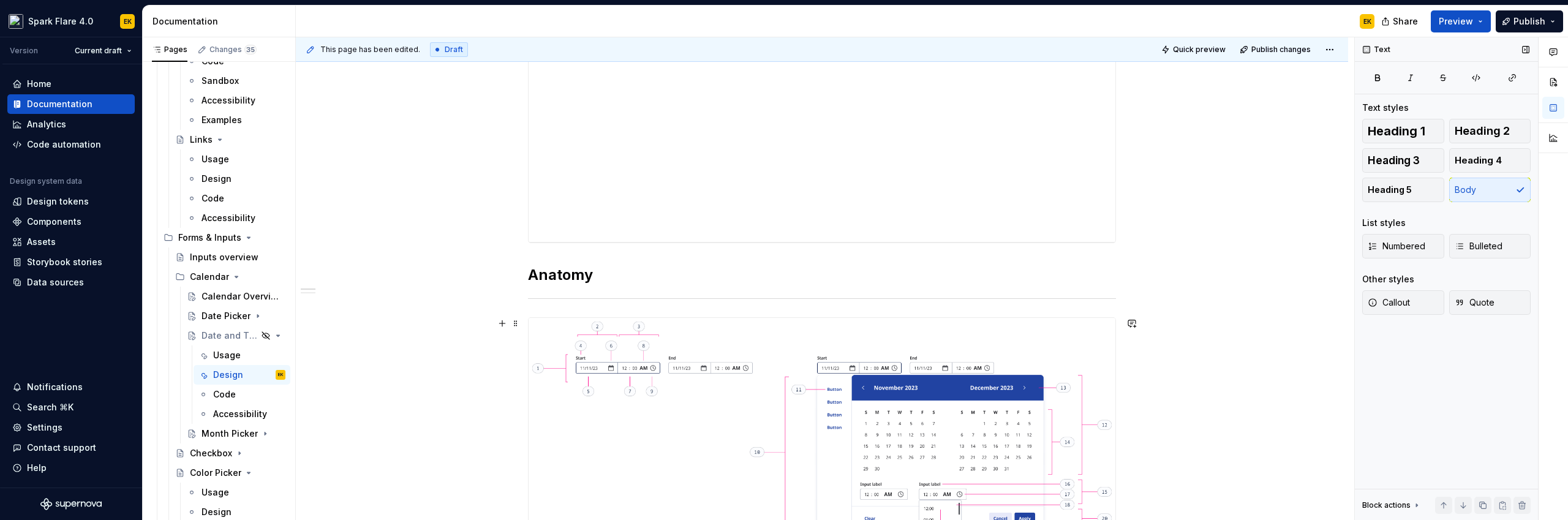
scroll to position [59, 0]
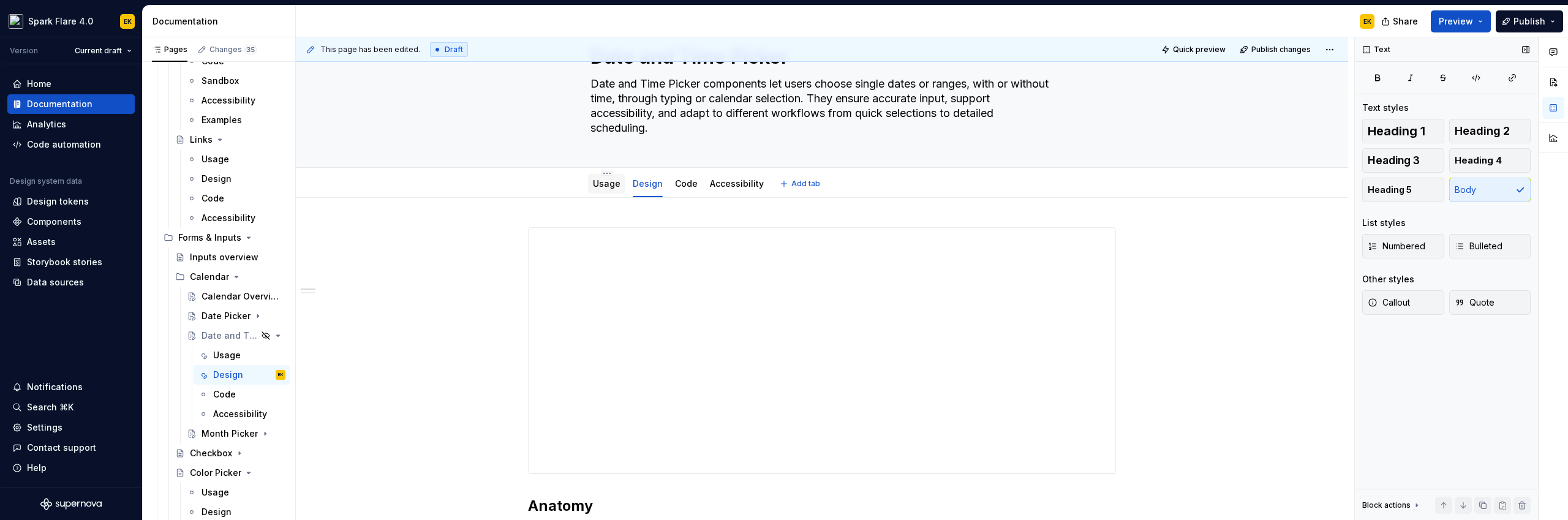
click at [610, 182] on link "Usage" at bounding box center [607, 183] width 28 height 11
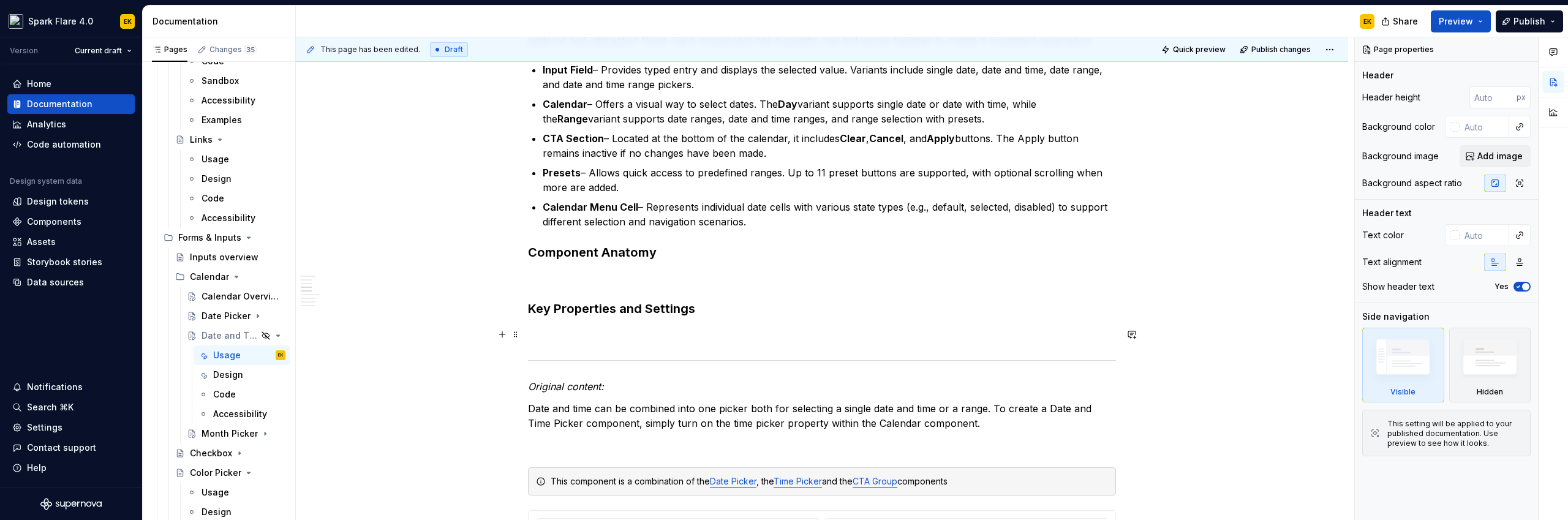
scroll to position [309, 0]
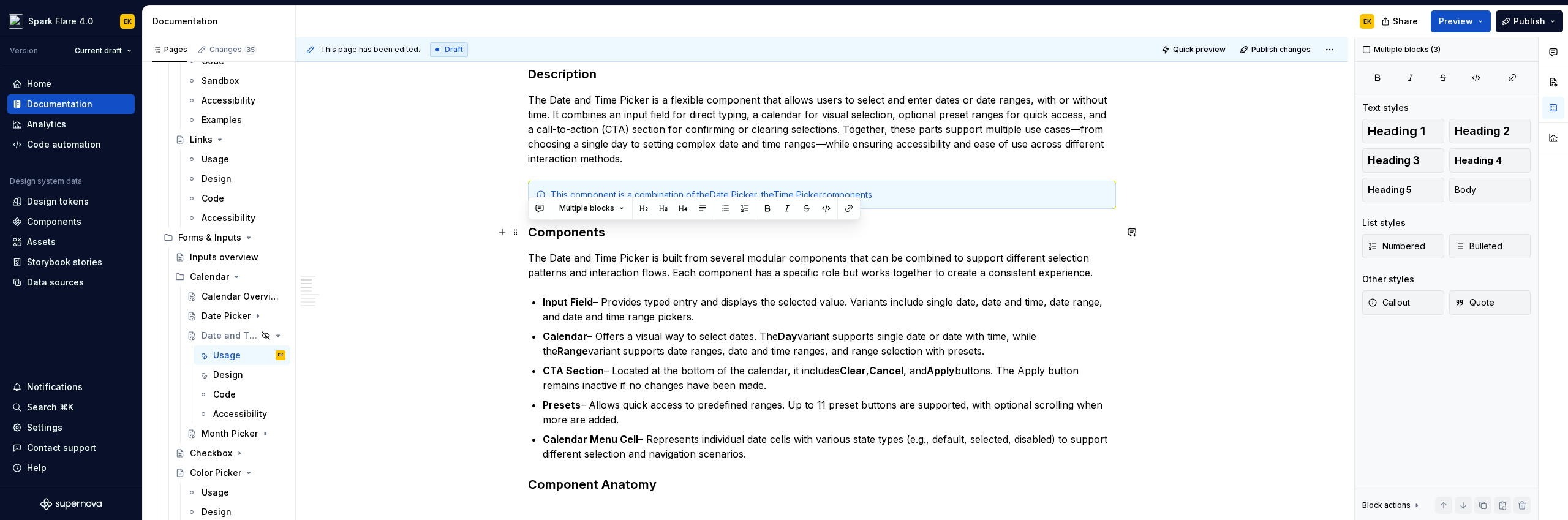
drag, startPoint x: 701, startPoint y: 428, endPoint x: 491, endPoint y: 227, distance: 290.7
copy div "Loremipsum Dol Sita con Adip Elitse do eiusm temp incidid utlabor etdolorema al…"
click at [736, 132] on p "The Date and Time Picker is a flexible component that allows users to select an…" at bounding box center [821, 129] width 588 height 74
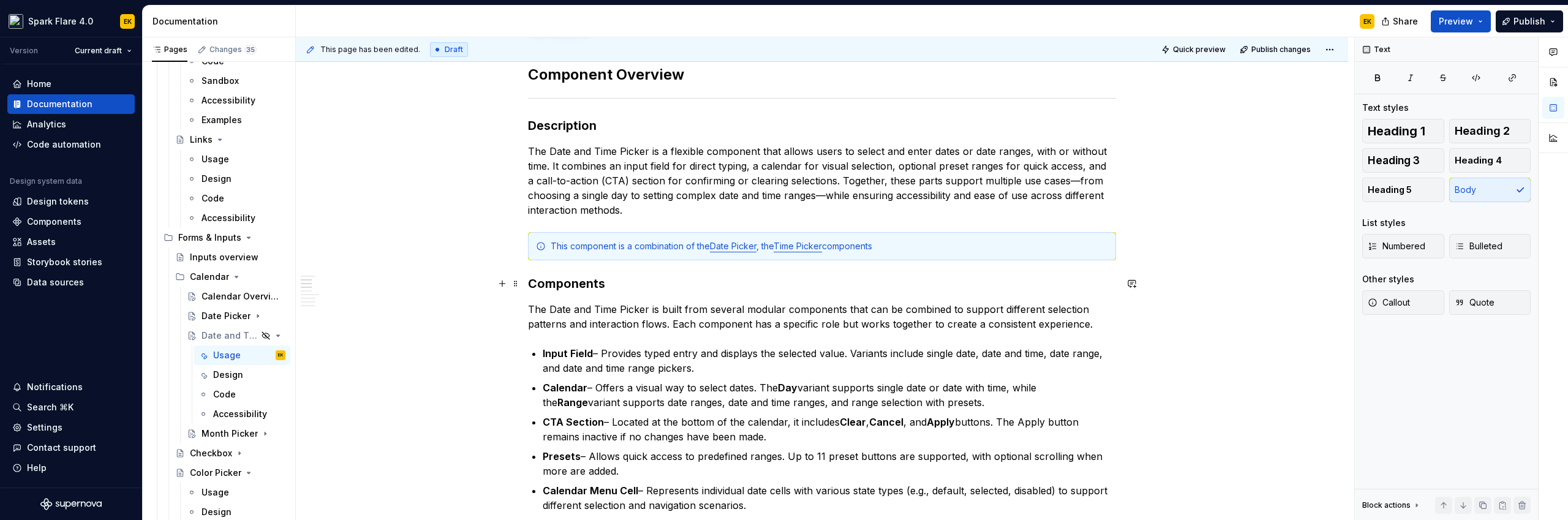
scroll to position [55, 0]
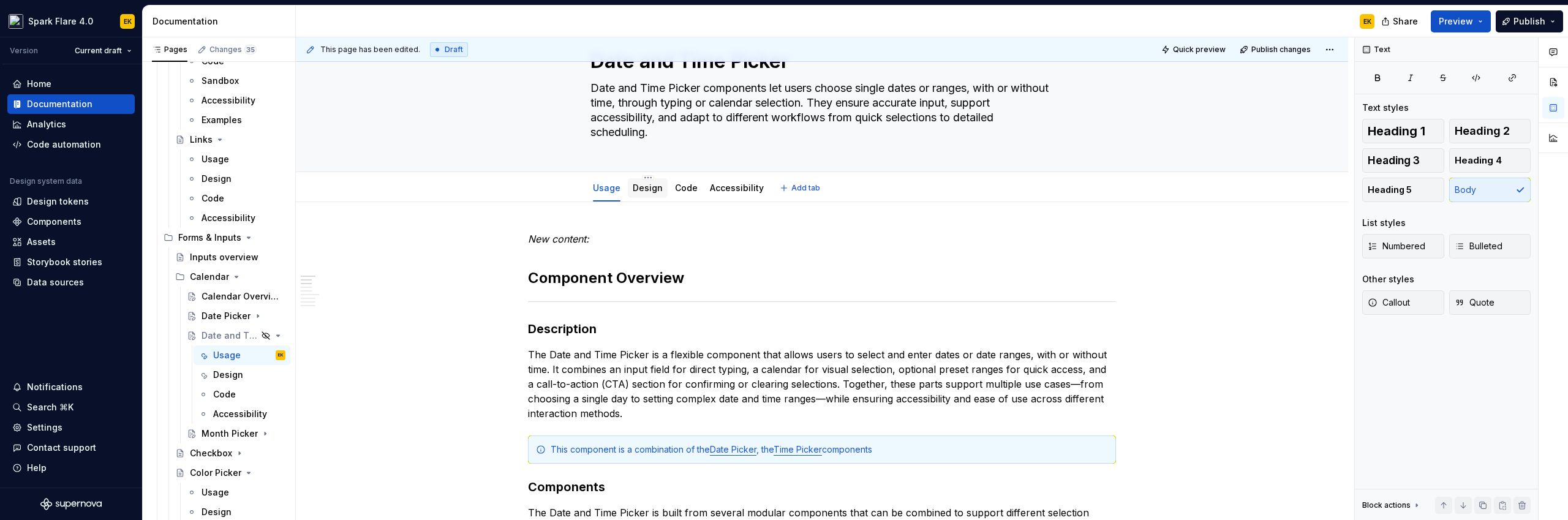
click at [647, 182] on link "Design" at bounding box center [648, 187] width 30 height 11
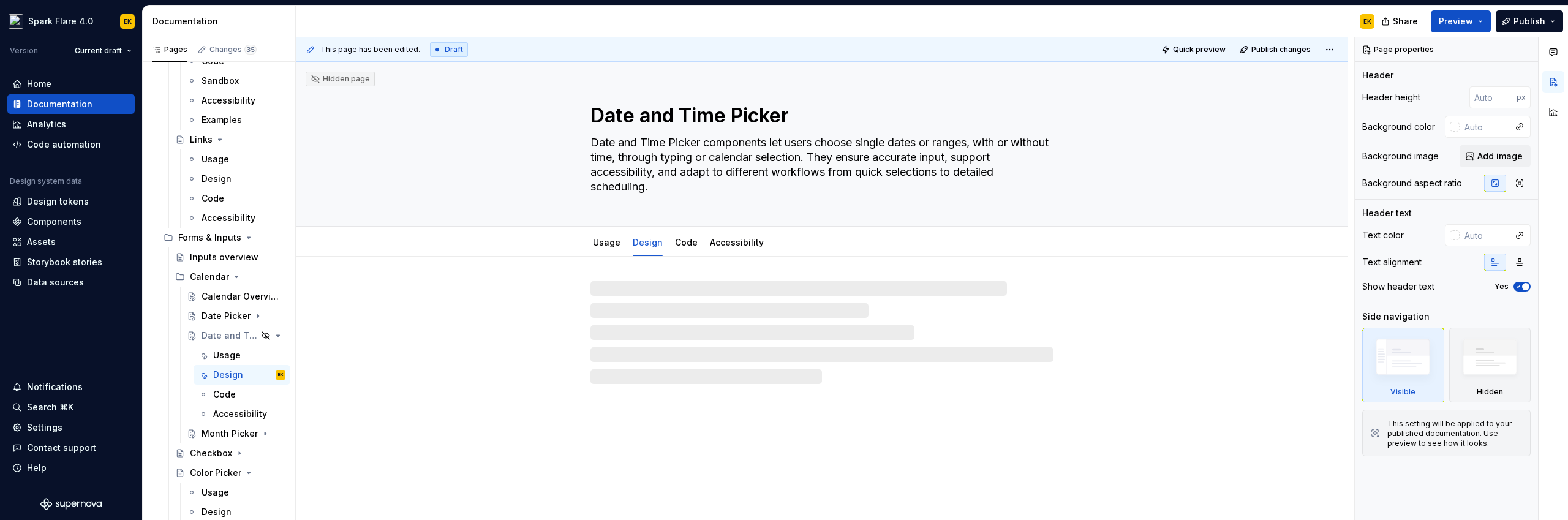
type textarea "*"
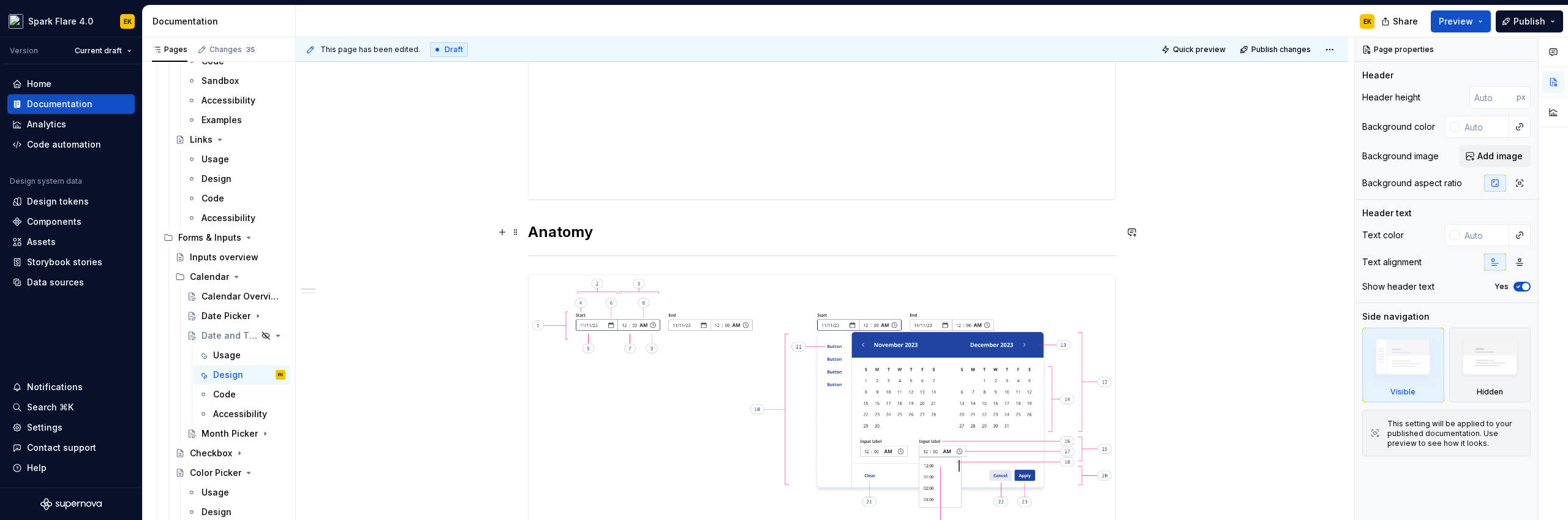
scroll to position [394, 0]
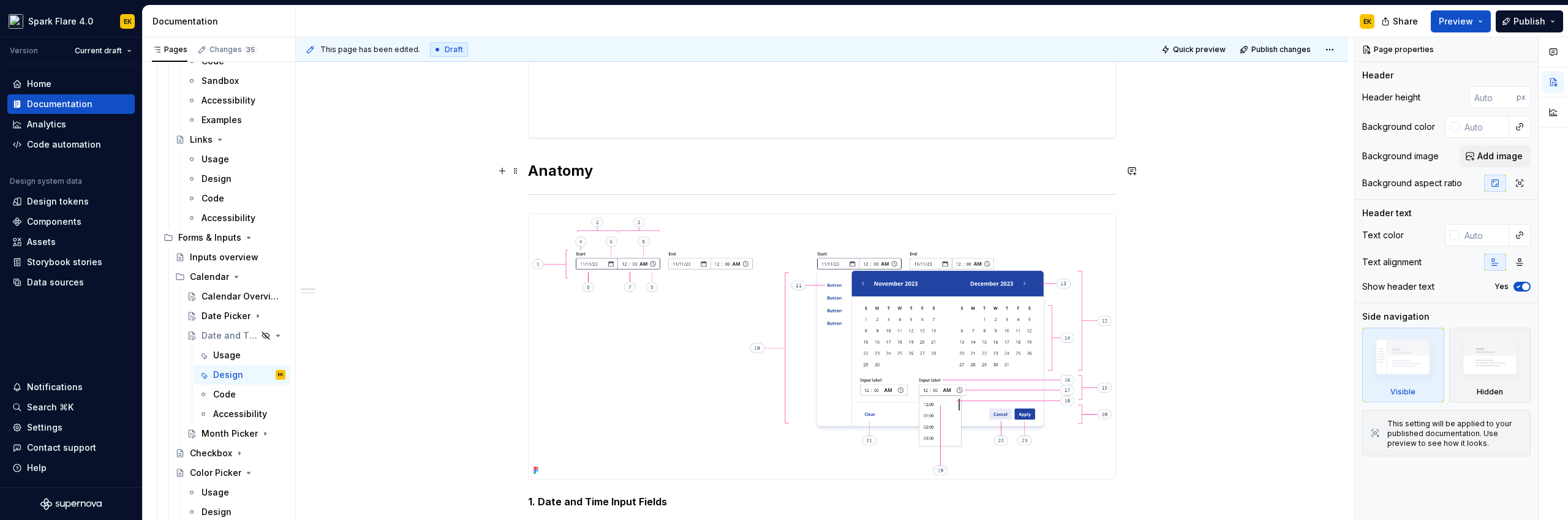
click at [559, 174] on h2 "Anatomy" at bounding box center [821, 171] width 588 height 20
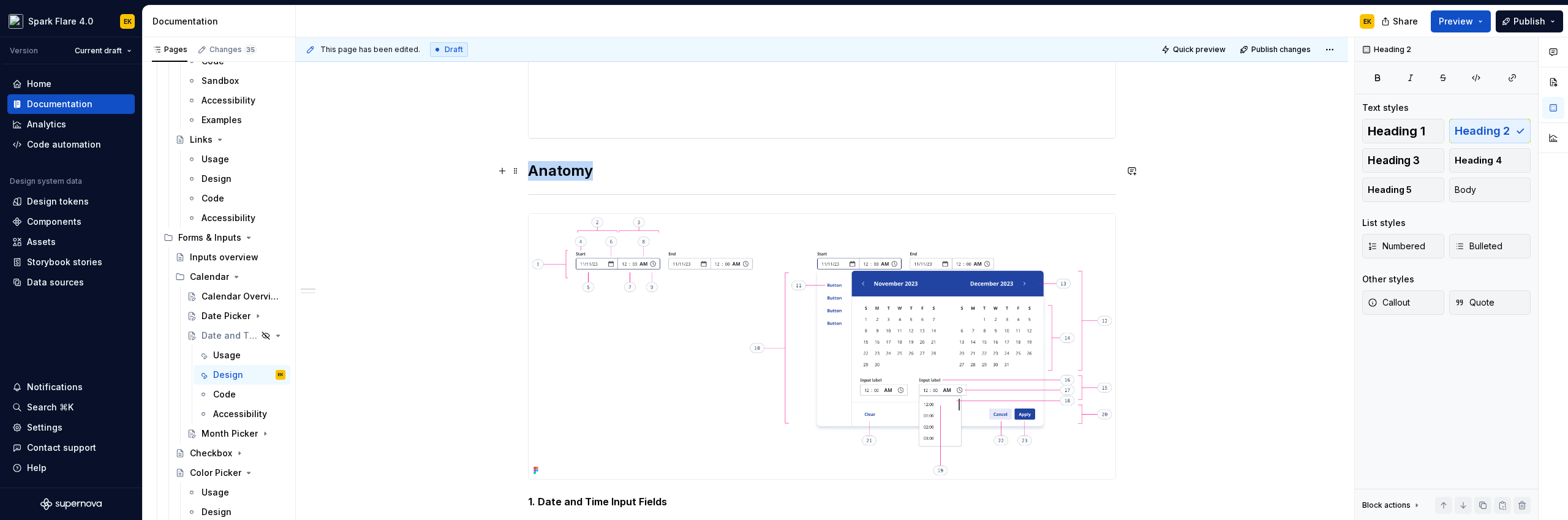
click at [559, 174] on h2 "Anatomy" at bounding box center [821, 171] width 588 height 20
click at [496, 197] on button "button" at bounding box center [502, 196] width 17 height 17
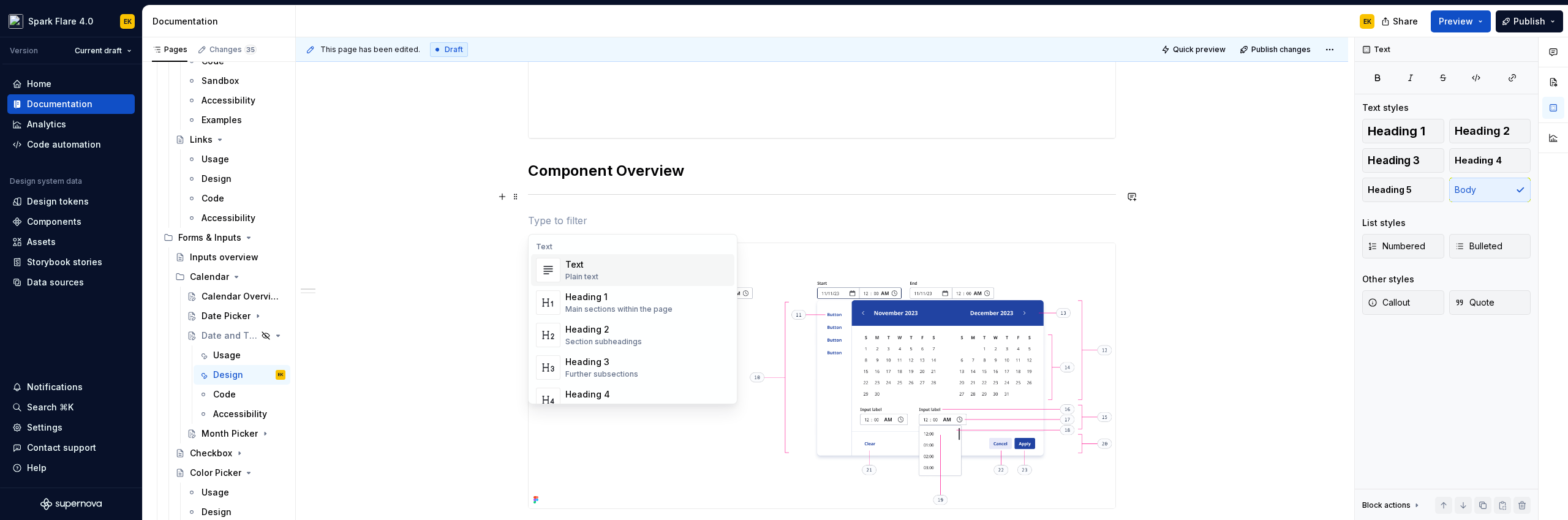
click at [554, 258] on img "Suggestions" at bounding box center [548, 270] width 23 height 25
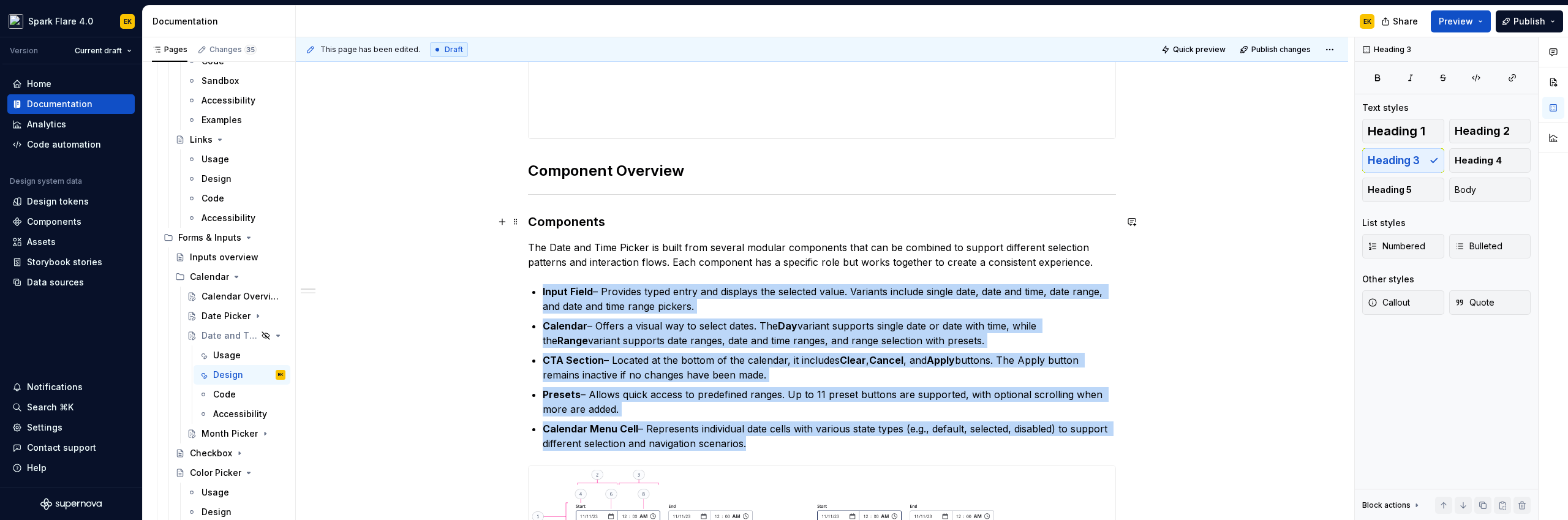
click at [564, 222] on h3 "Components" at bounding box center [821, 222] width 588 height 17
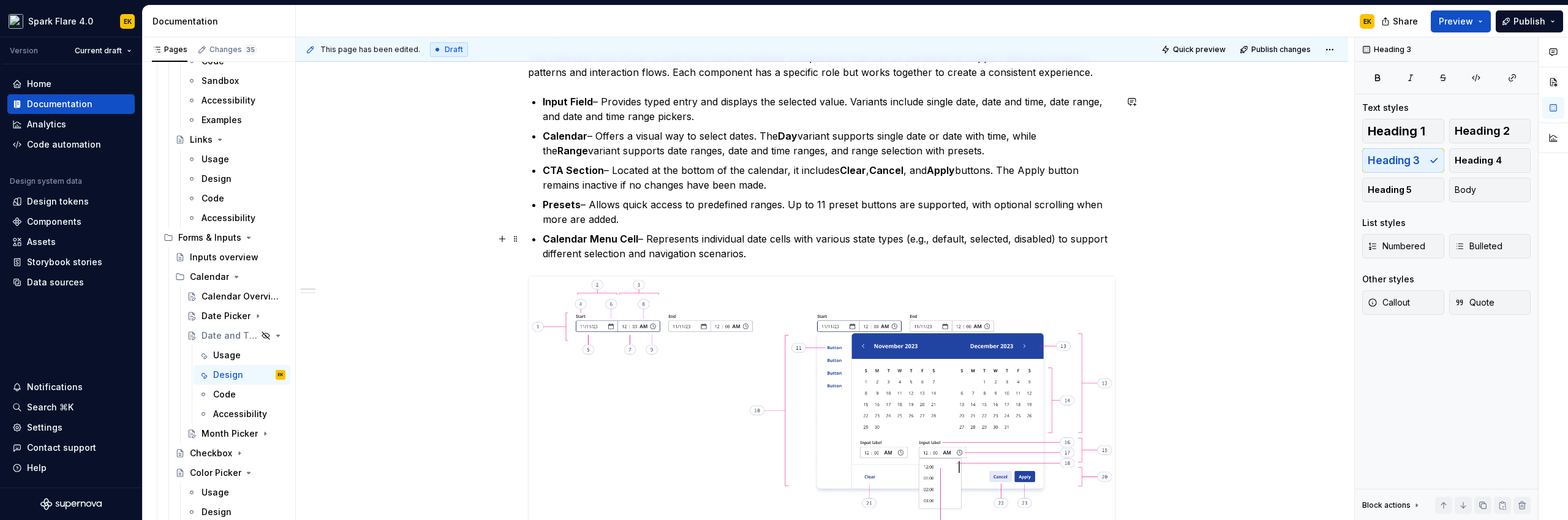
scroll to position [602, 0]
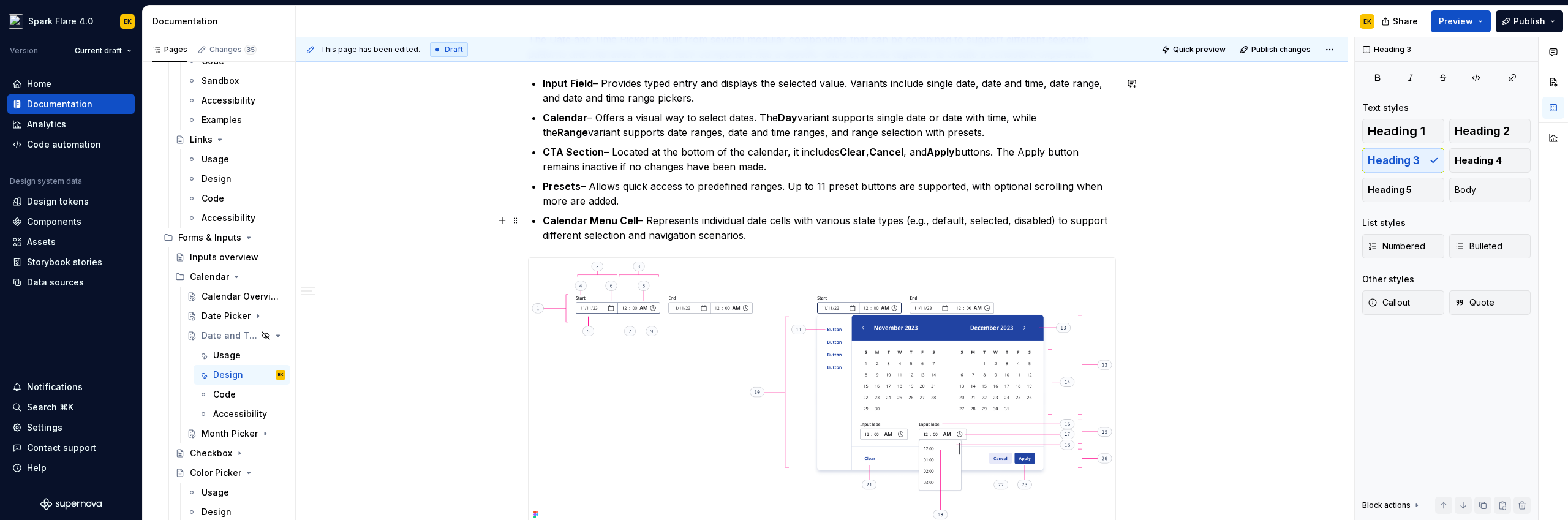
click at [780, 237] on p "Calendar Menu Cell – Represents individual date cells with various state types …" at bounding box center [829, 228] width 573 height 29
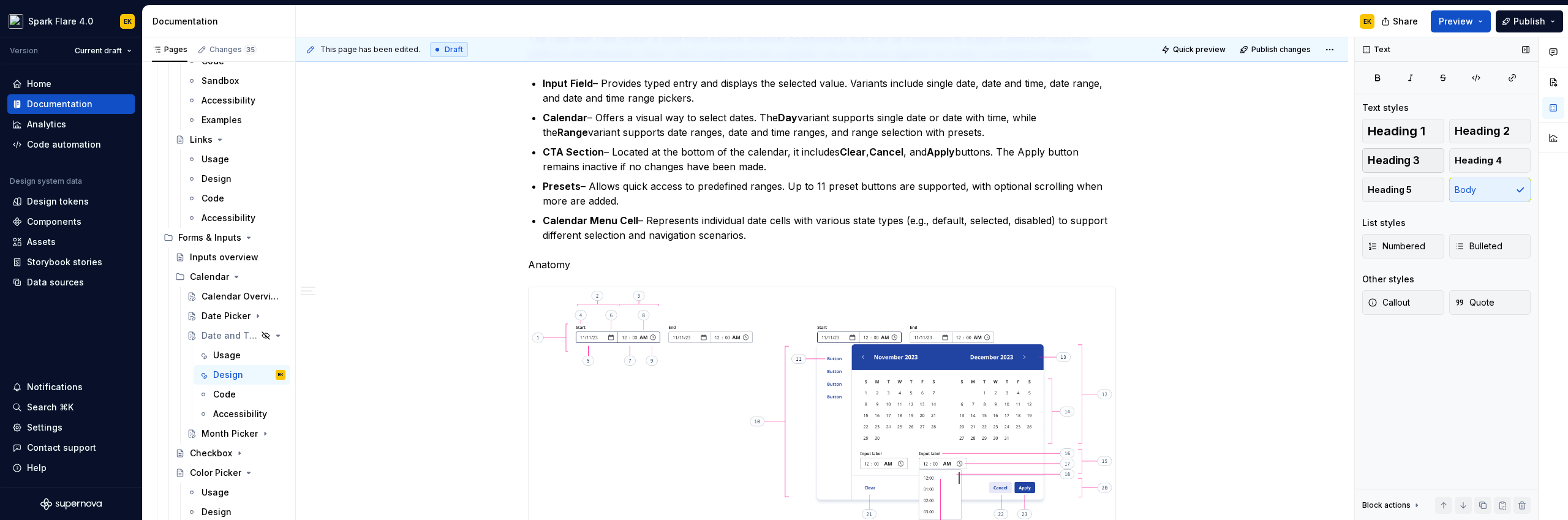
click at [1417, 159] on span "Heading 3" at bounding box center [1394, 160] width 52 height 12
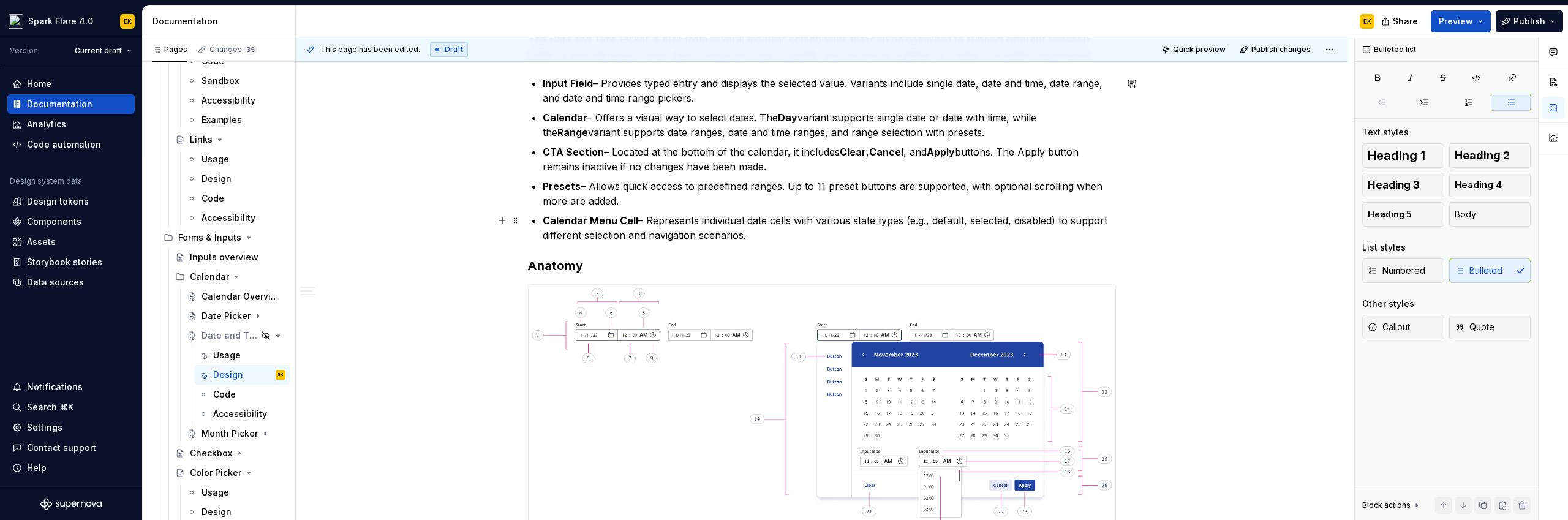
click at [1084, 233] on p "Calendar Menu Cell – Represents individual date cells with various state types …" at bounding box center [829, 228] width 573 height 29
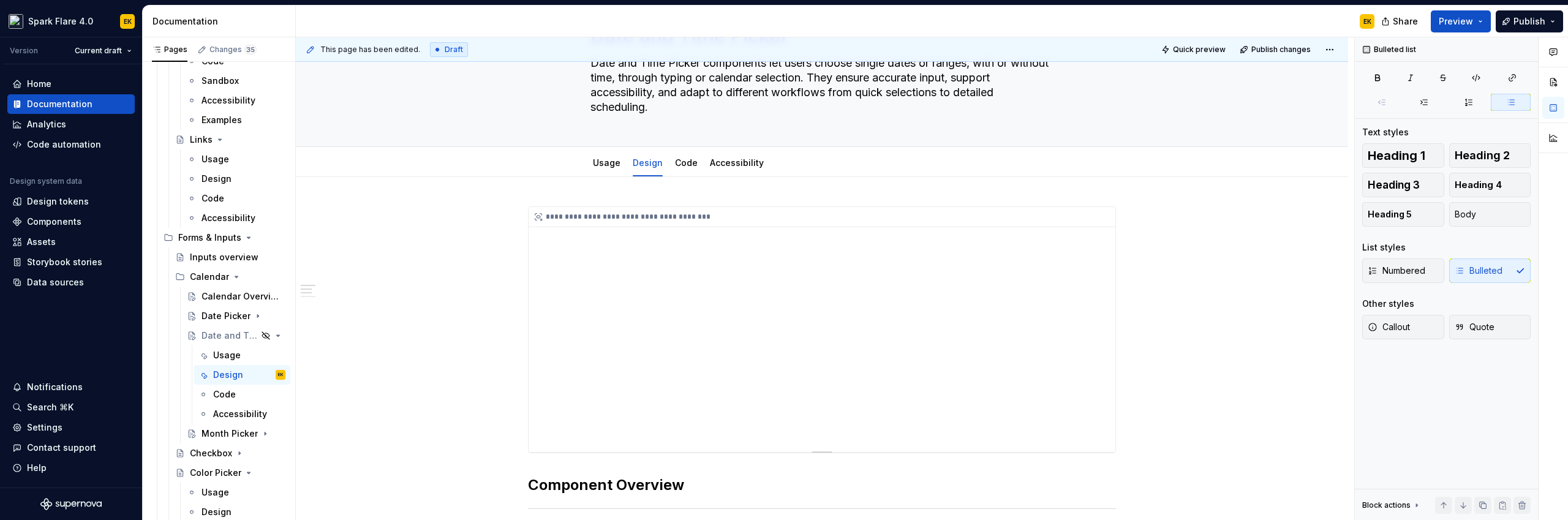
scroll to position [0, 0]
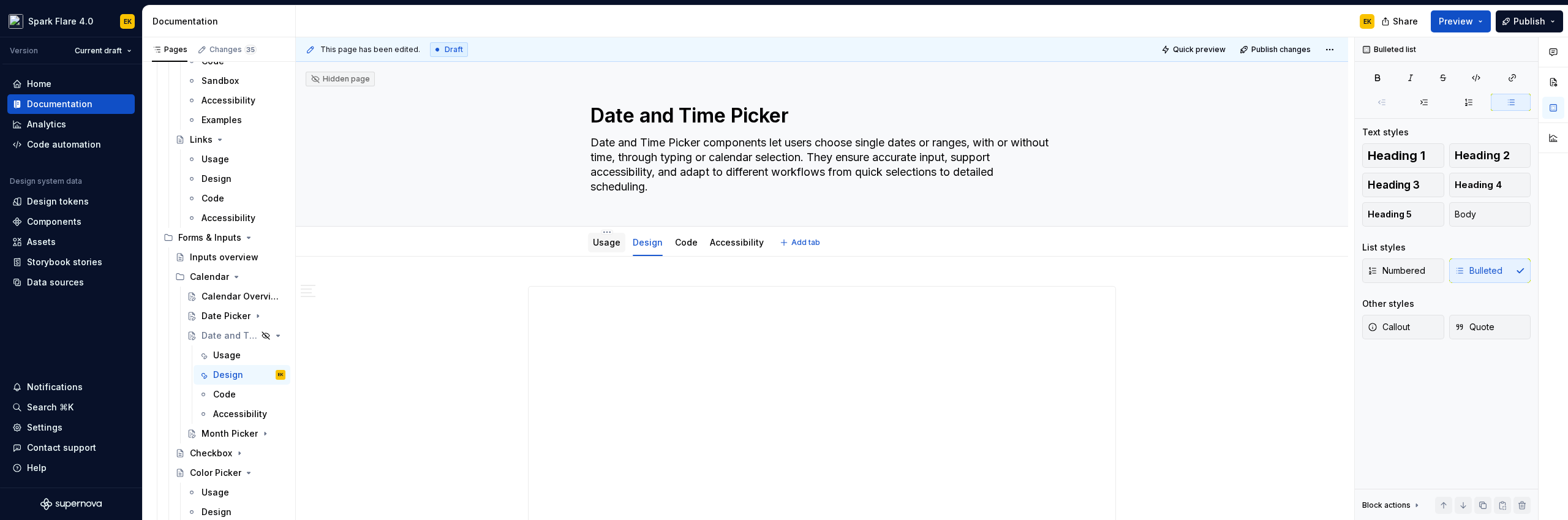
click at [588, 241] on div "Usage" at bounding box center [607, 243] width 38 height 20
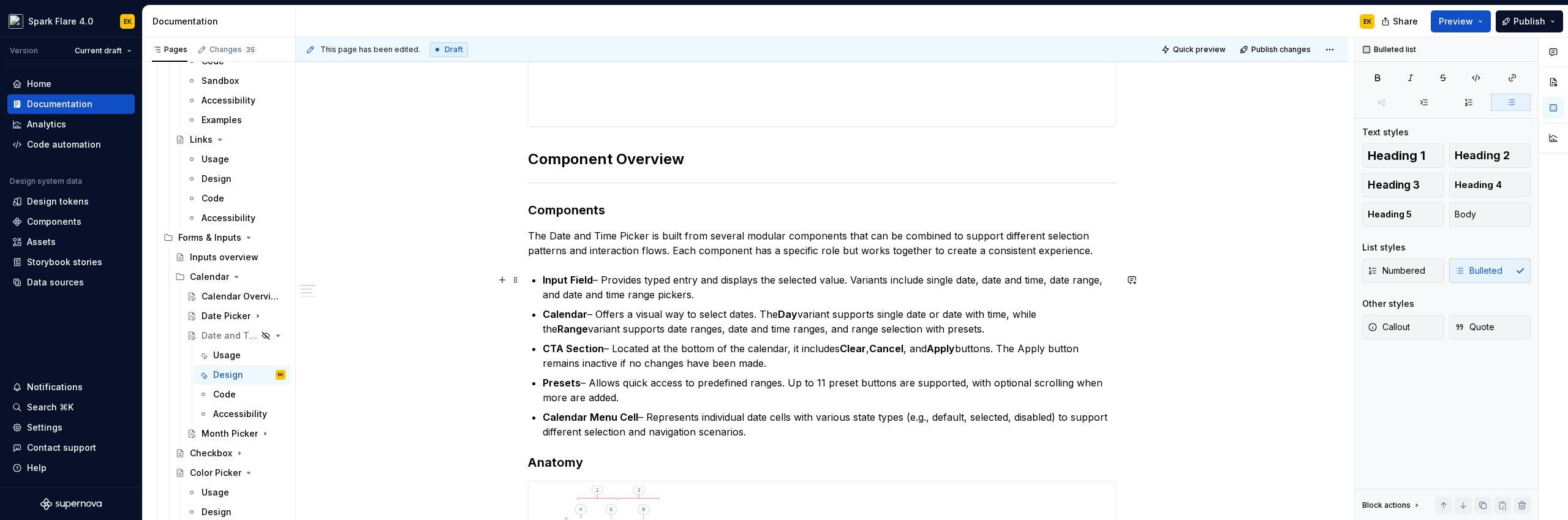
scroll to position [406, 0]
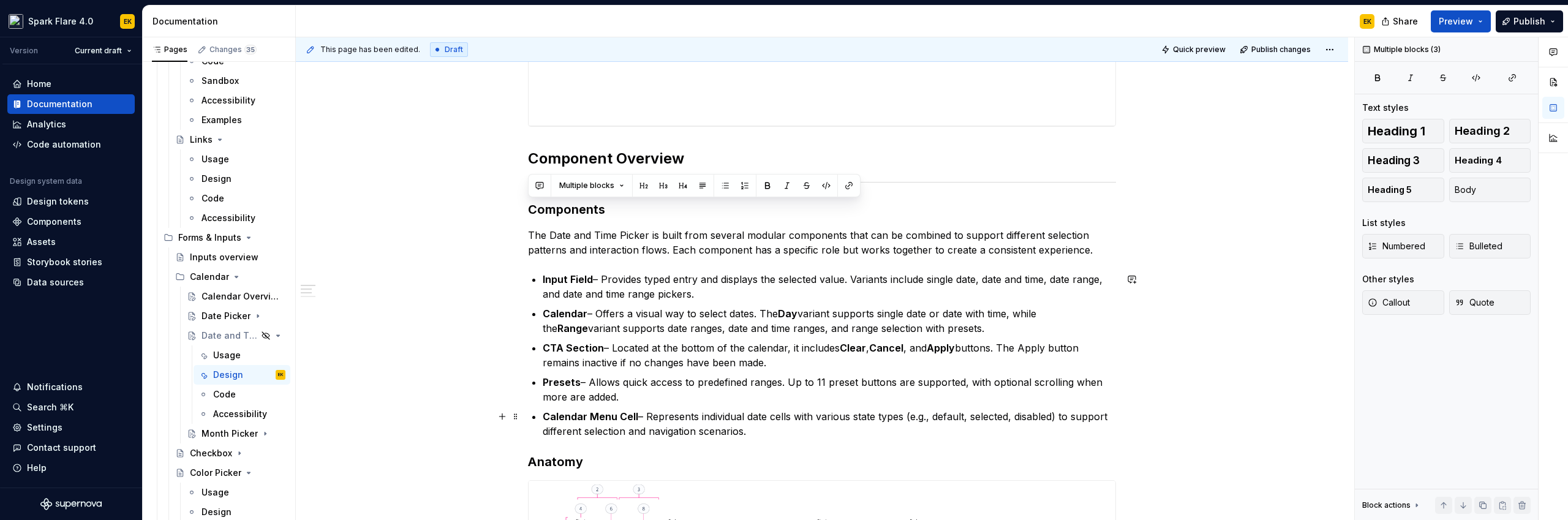
drag, startPoint x: 530, startPoint y: 210, endPoint x: 788, endPoint y: 433, distance: 341.0
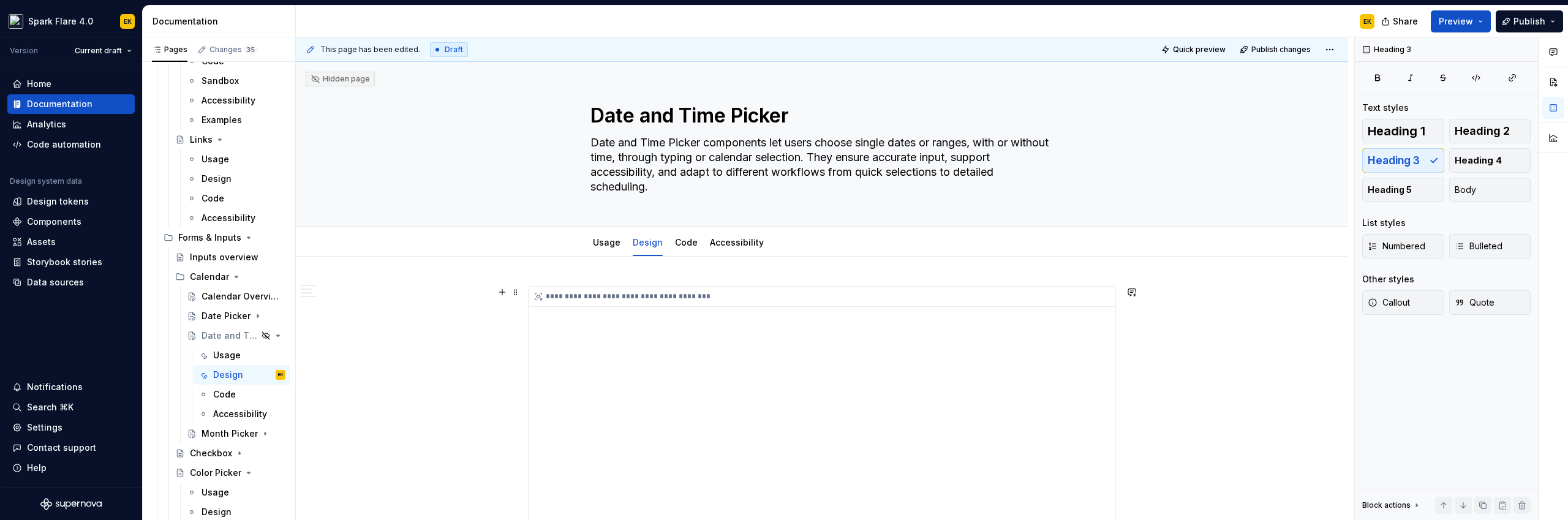
scroll to position [383, 0]
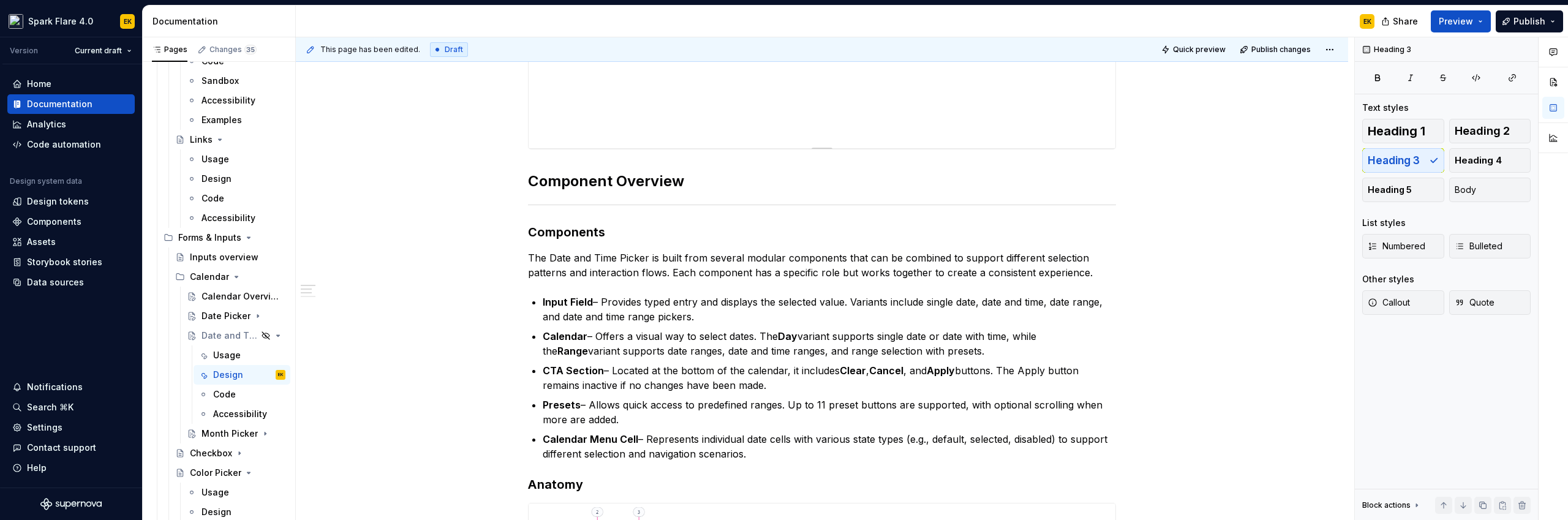
click at [666, 309] on p "Input Field – Provides typed entry and displays the selected value. Variants in…" at bounding box center [829, 309] width 573 height 29
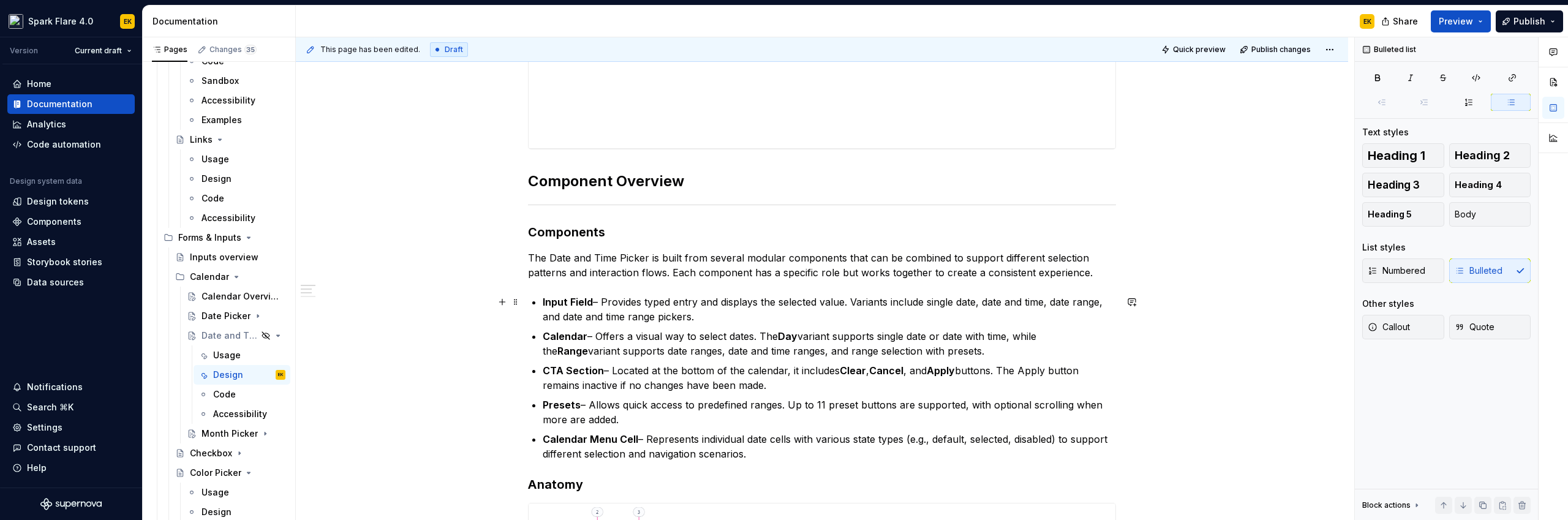
scroll to position [0, 0]
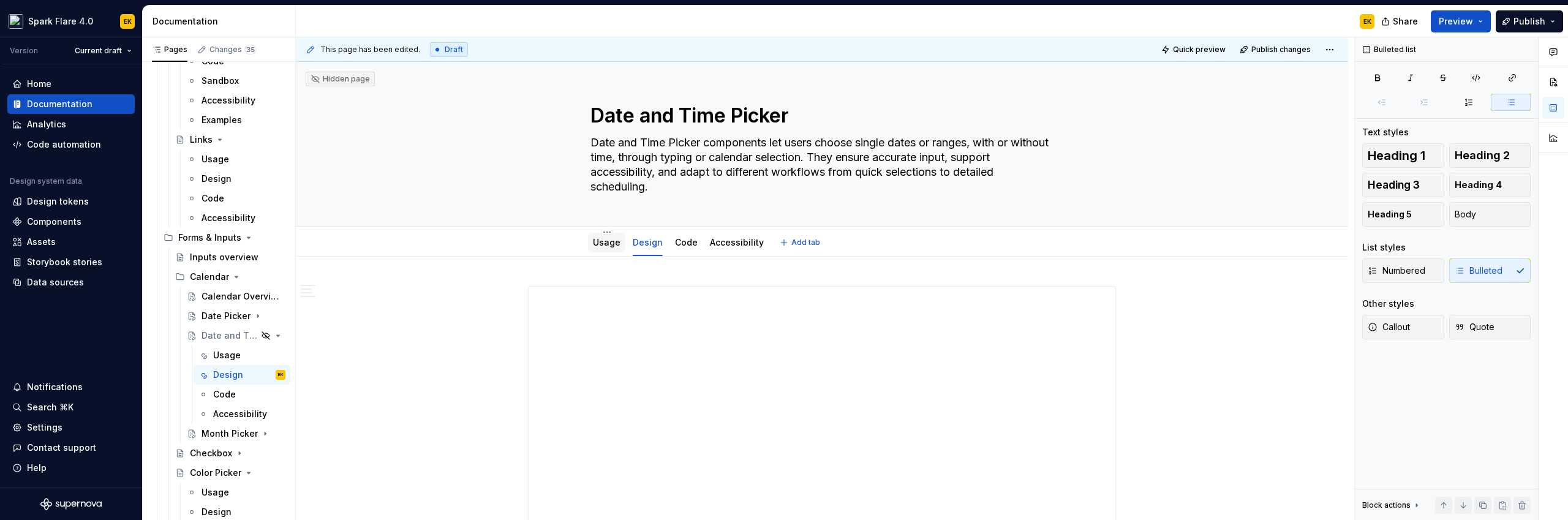
click at [604, 241] on link "Usage" at bounding box center [607, 242] width 28 height 11
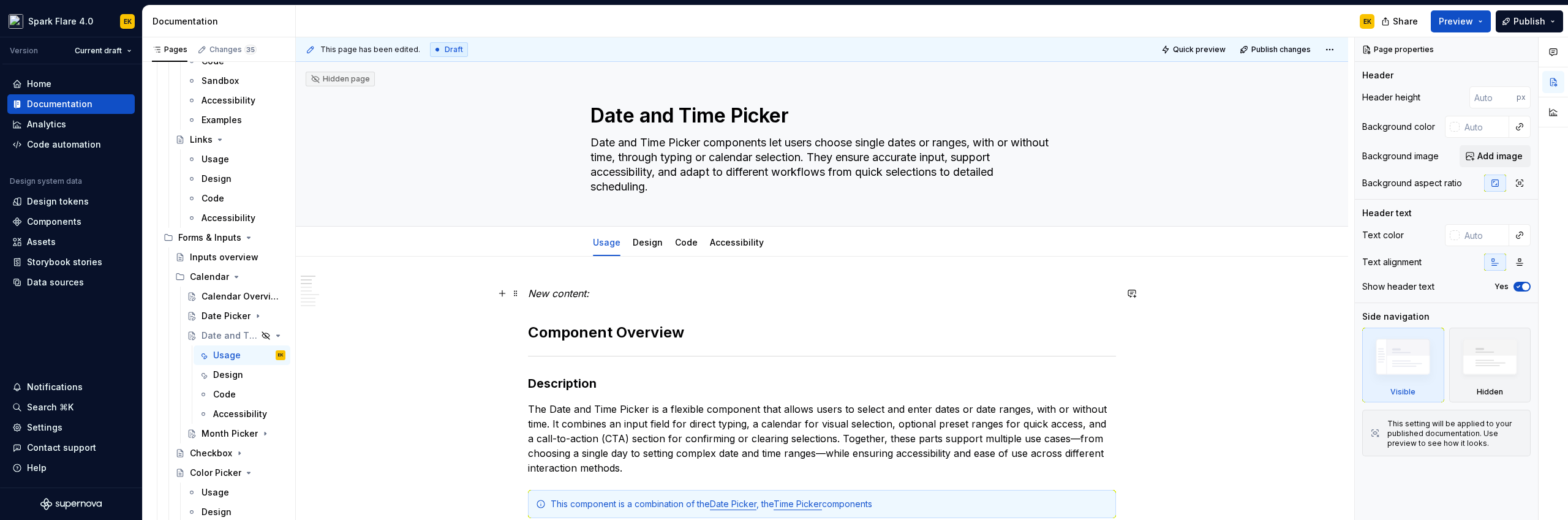
scroll to position [213, 0]
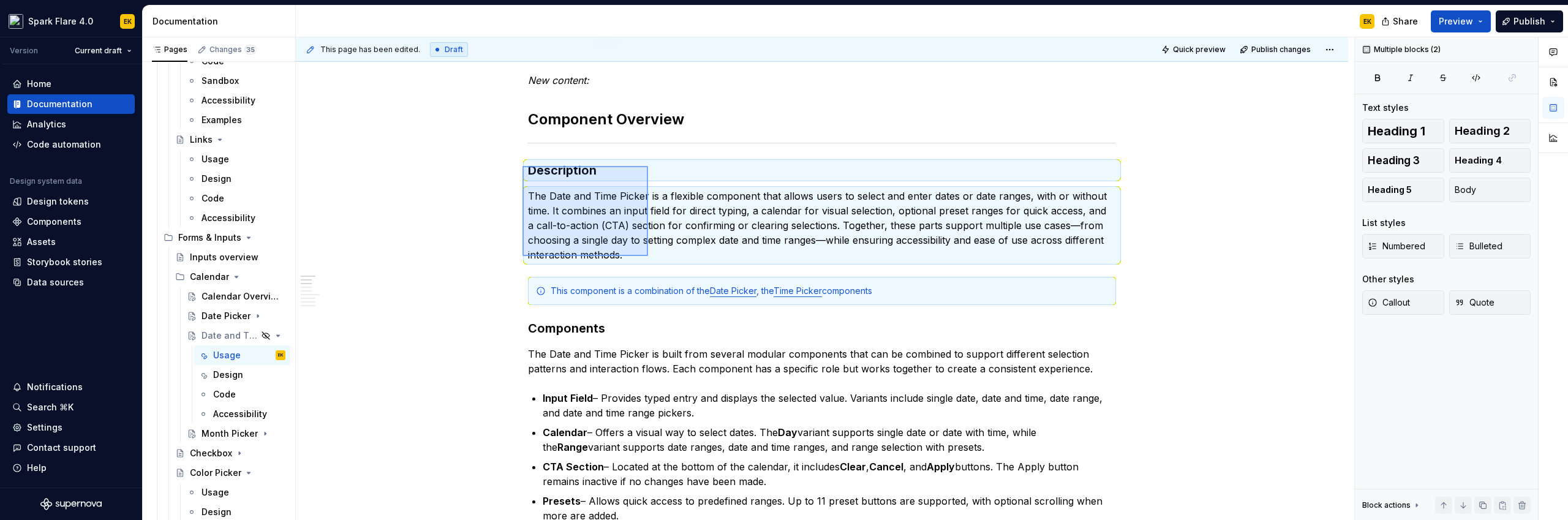
drag, startPoint x: 523, startPoint y: 166, endPoint x: 648, endPoint y: 256, distance: 154.0
click at [648, 256] on div "This page has been edited. Draft Quick preview Publish changes Hidden page Date…" at bounding box center [825, 279] width 1058 height 483
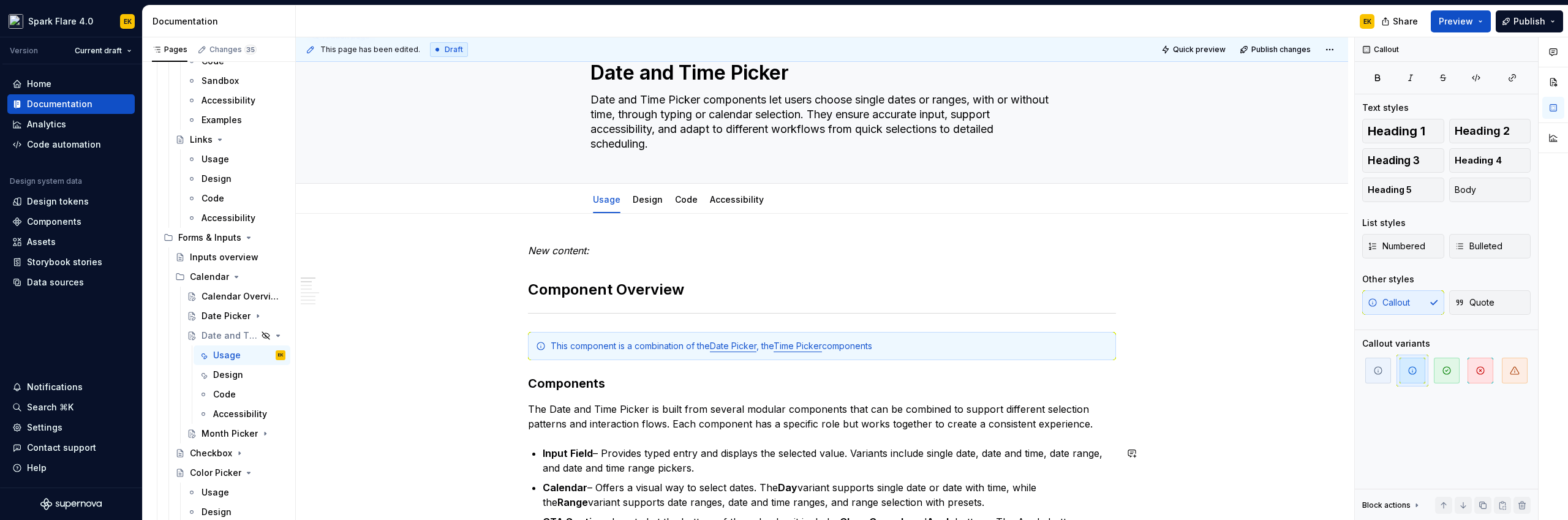
scroll to position [4, 0]
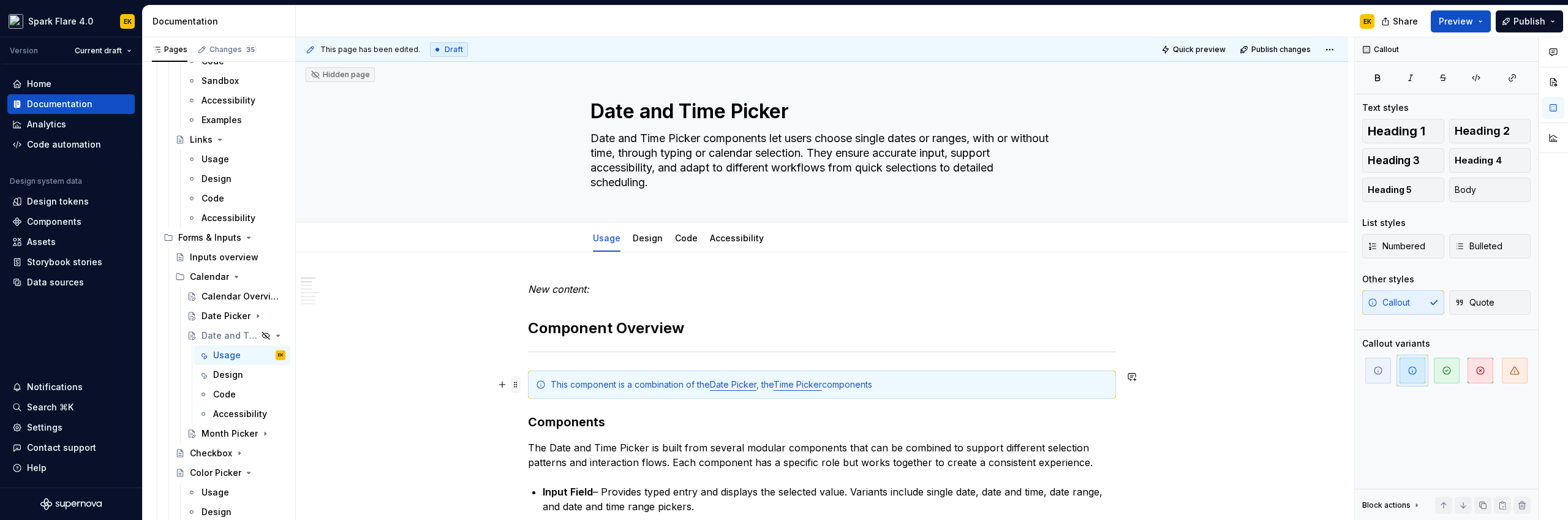
click at [519, 382] on span at bounding box center [516, 384] width 10 height 17
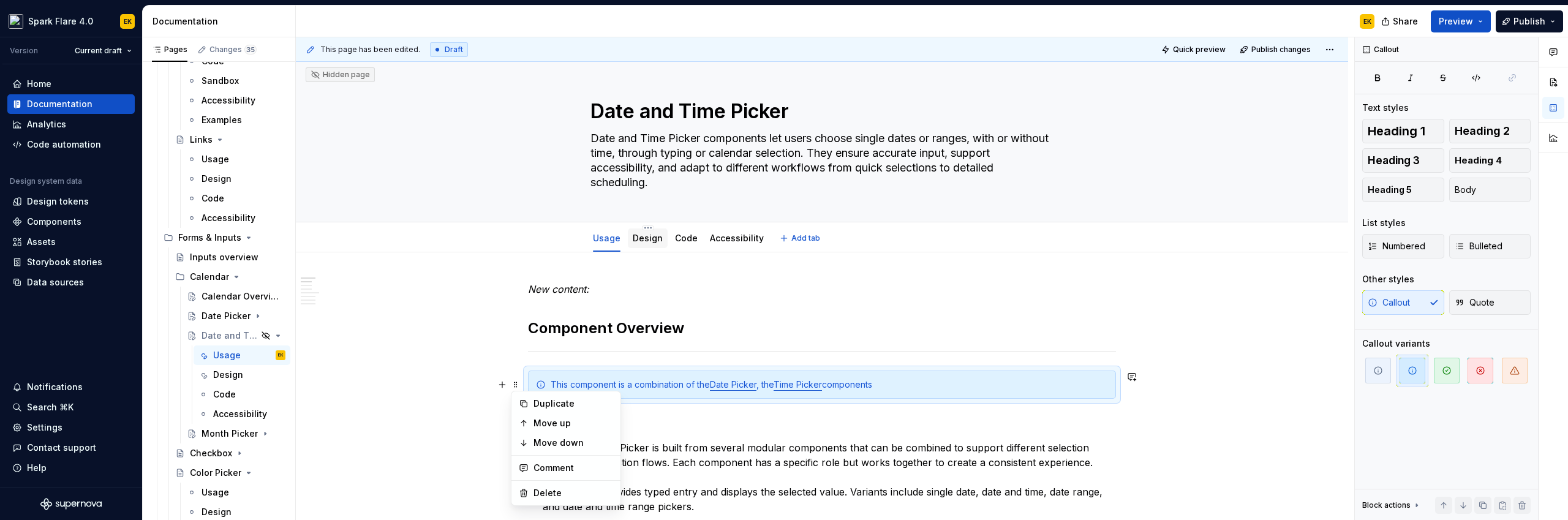
click at [639, 238] on link "Design" at bounding box center [648, 238] width 30 height 11
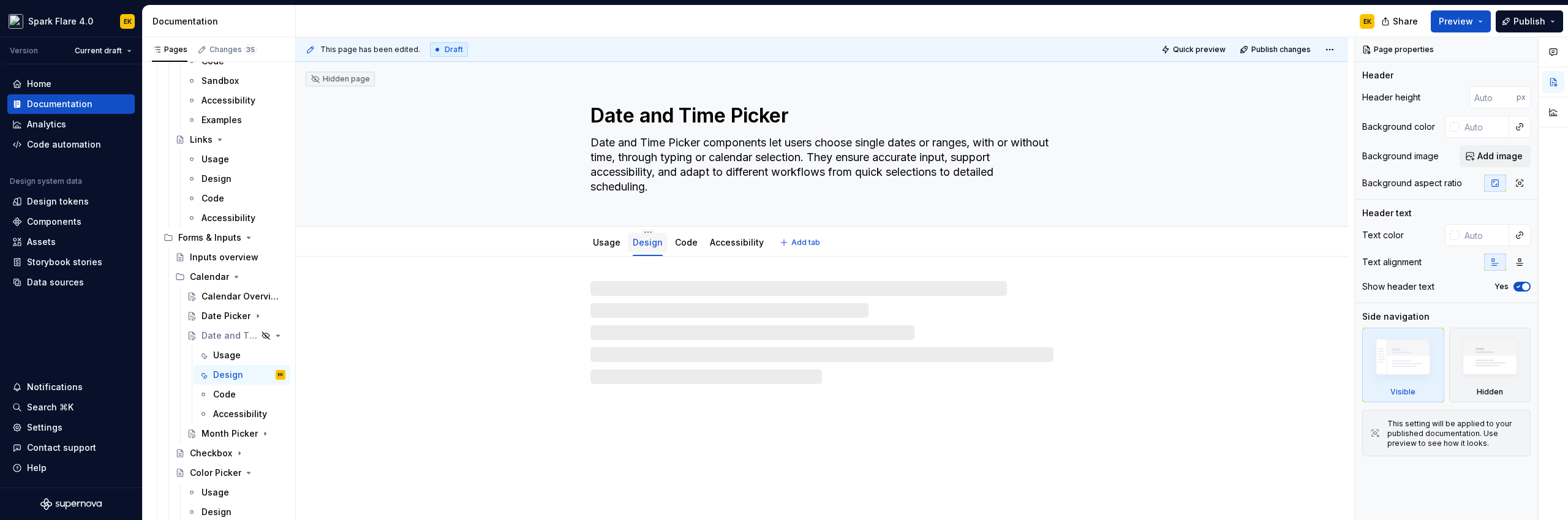
click at [653, 244] on link "Design" at bounding box center [648, 242] width 30 height 11
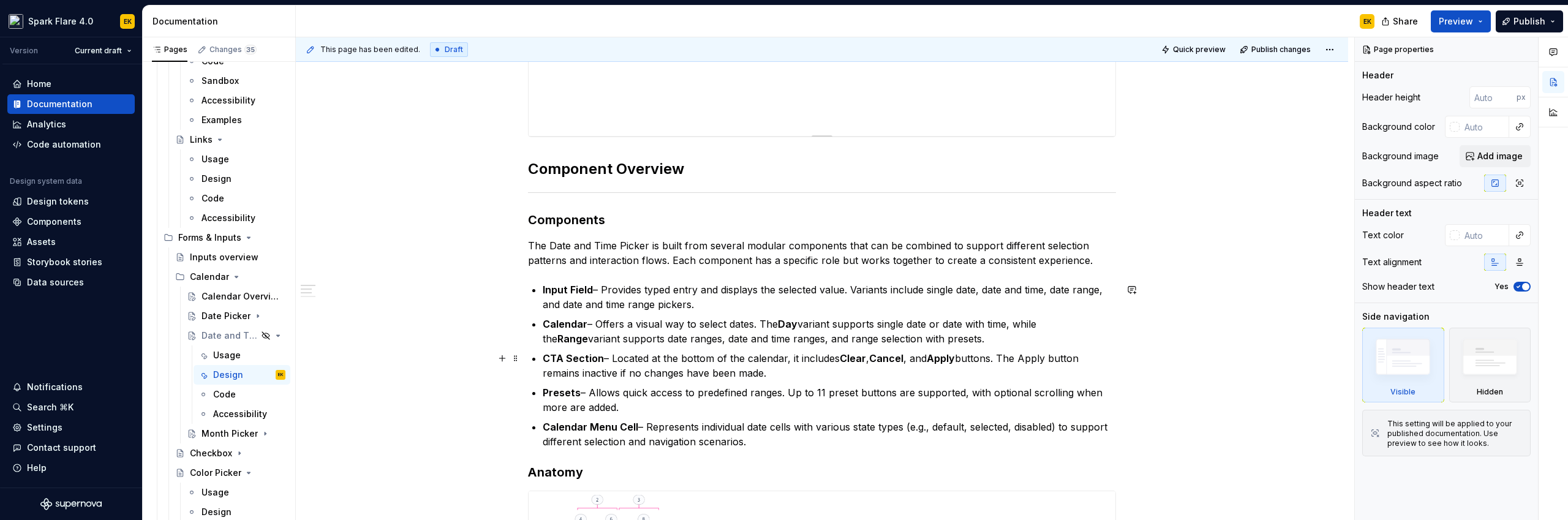
scroll to position [398, 0]
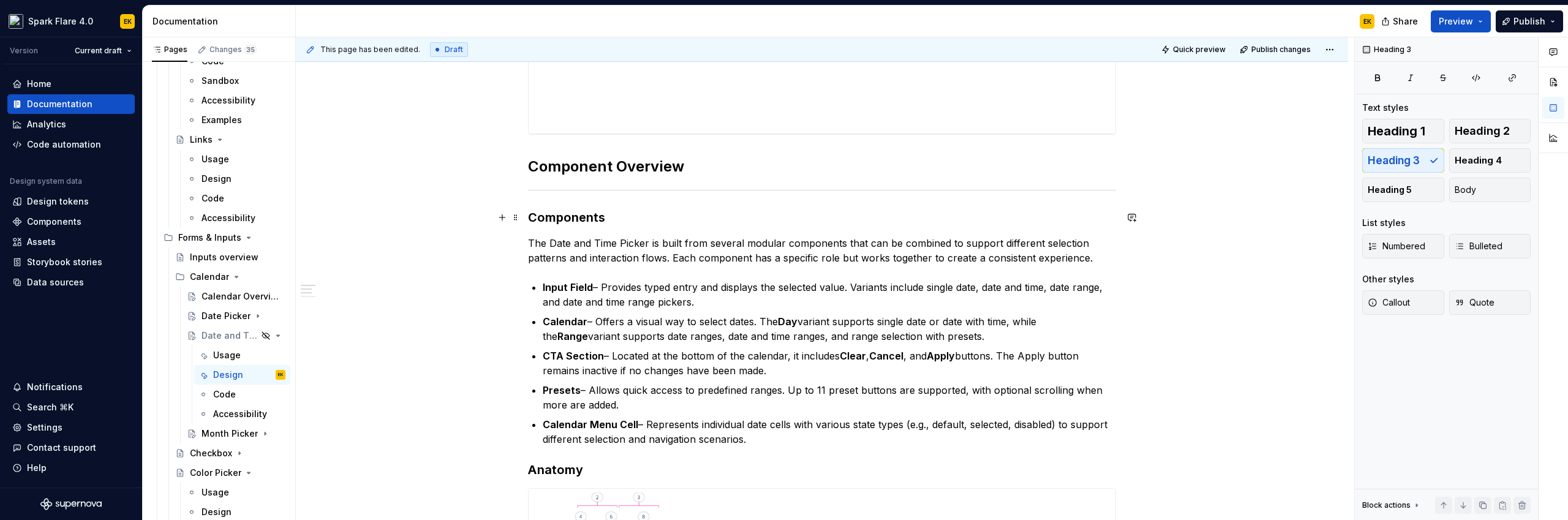
click at [530, 213] on h3 "Components" at bounding box center [821, 217] width 588 height 17
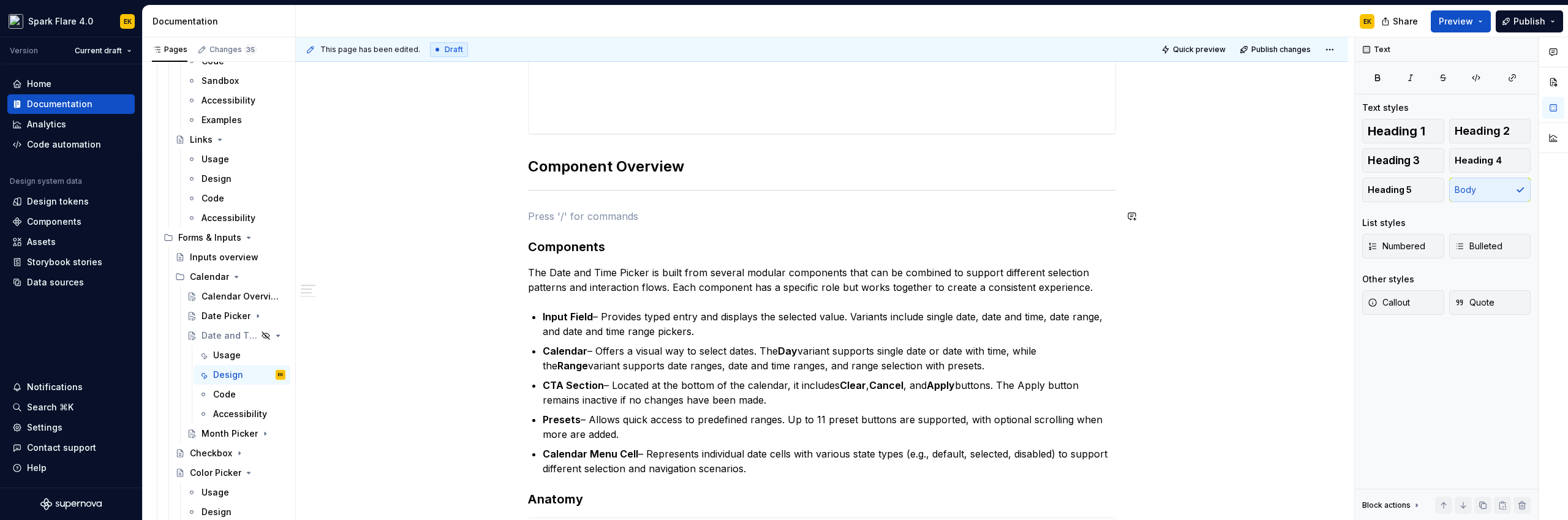
click at [726, 213] on p at bounding box center [821, 216] width 588 height 15
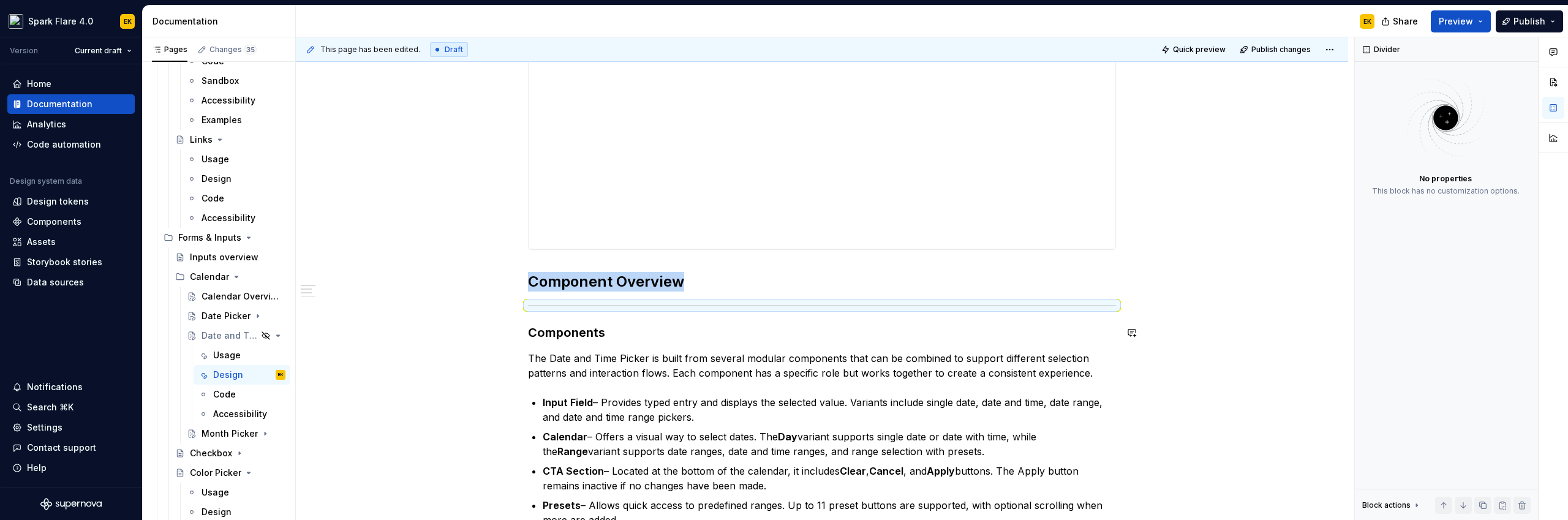
scroll to position [0, 0]
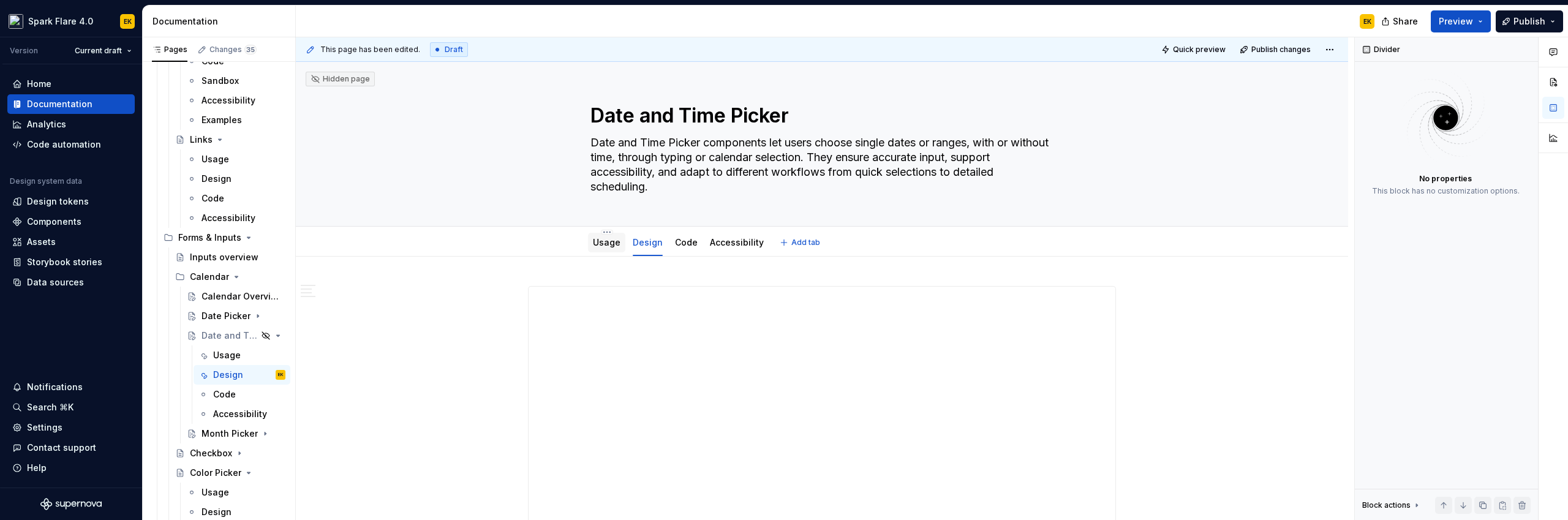
click at [596, 250] on div "Usage" at bounding box center [607, 243] width 38 height 20
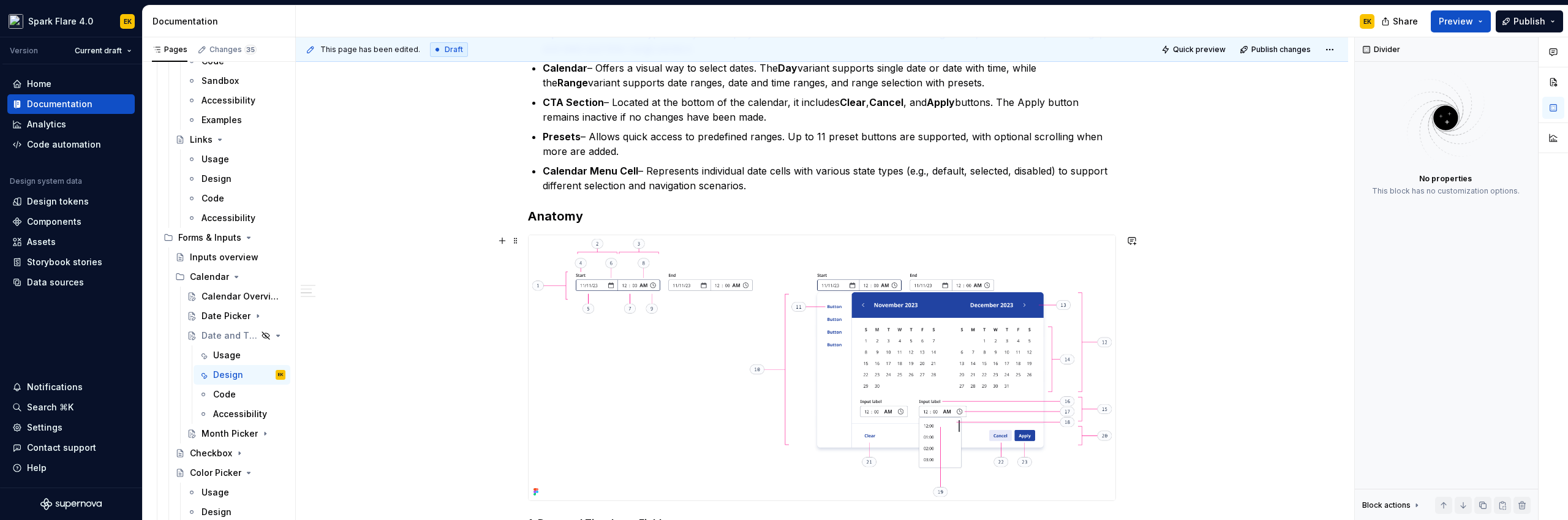
click at [467, 280] on div "**********" at bounding box center [822, 374] width 1053 height 1537
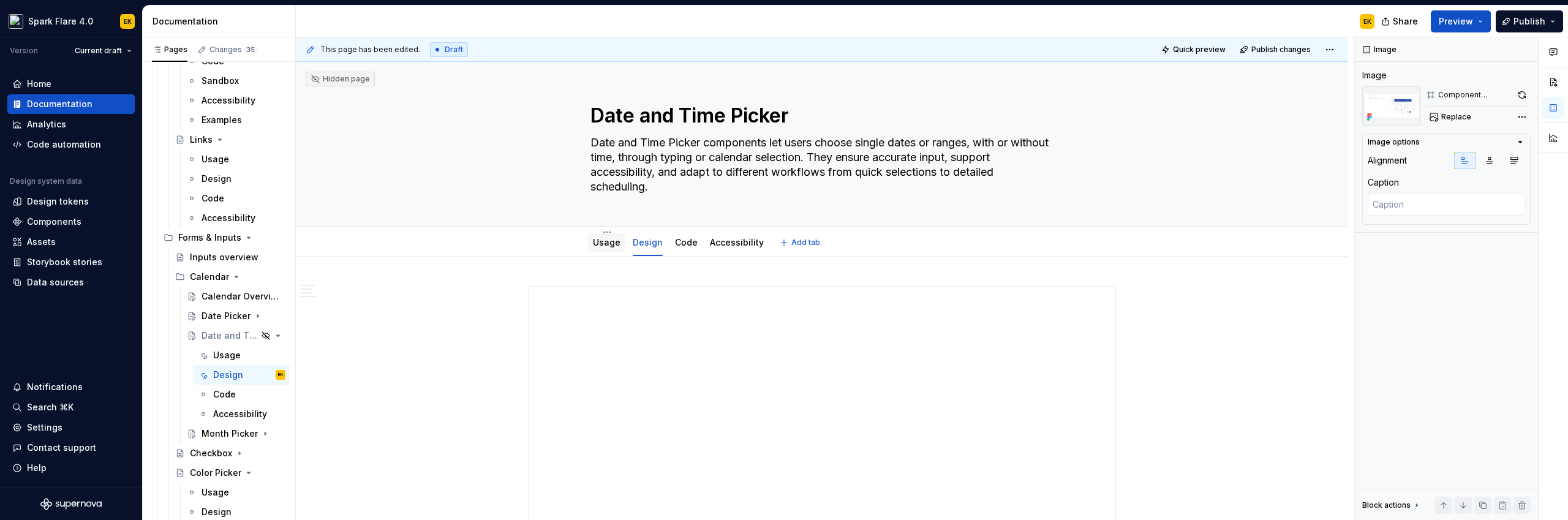
click at [609, 238] on link "Usage" at bounding box center [607, 242] width 28 height 11
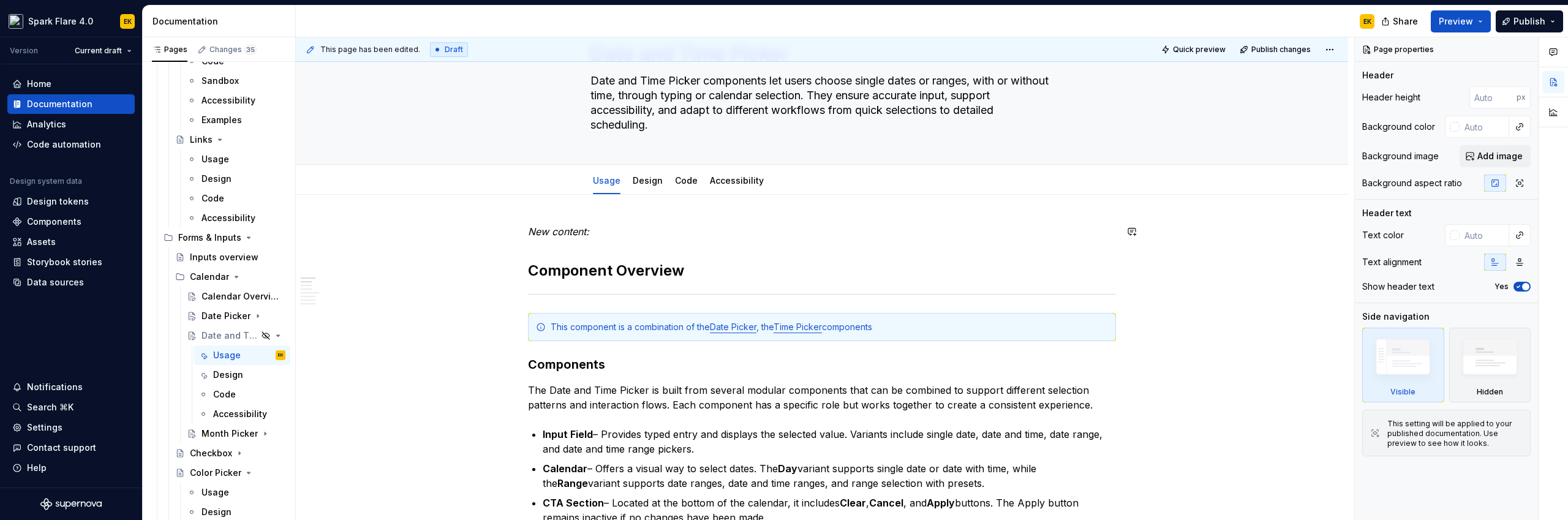
scroll to position [69, 0]
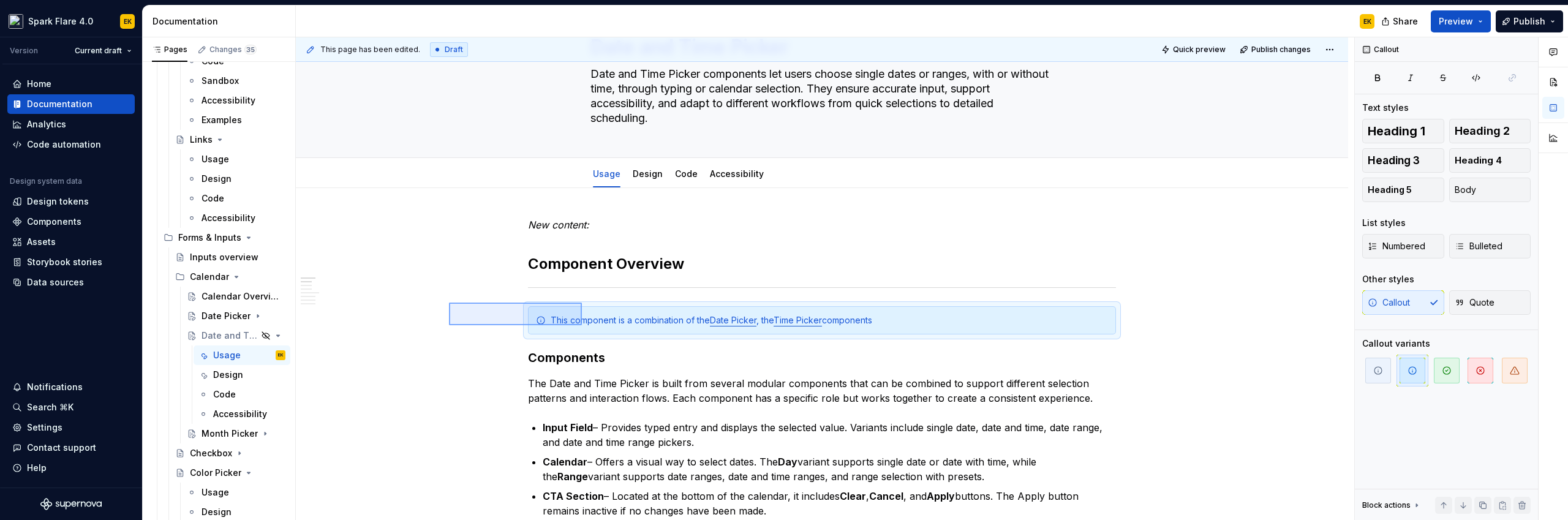
drag, startPoint x: 449, startPoint y: 303, endPoint x: 582, endPoint y: 325, distance: 134.8
click at [582, 325] on div "This page has been edited. Draft Quick preview Publish changes Hidden page Date…" at bounding box center [825, 279] width 1058 height 483
copy hr
click at [643, 179] on div "Design" at bounding box center [648, 173] width 30 height 12
click at [642, 172] on link "Design" at bounding box center [648, 173] width 30 height 11
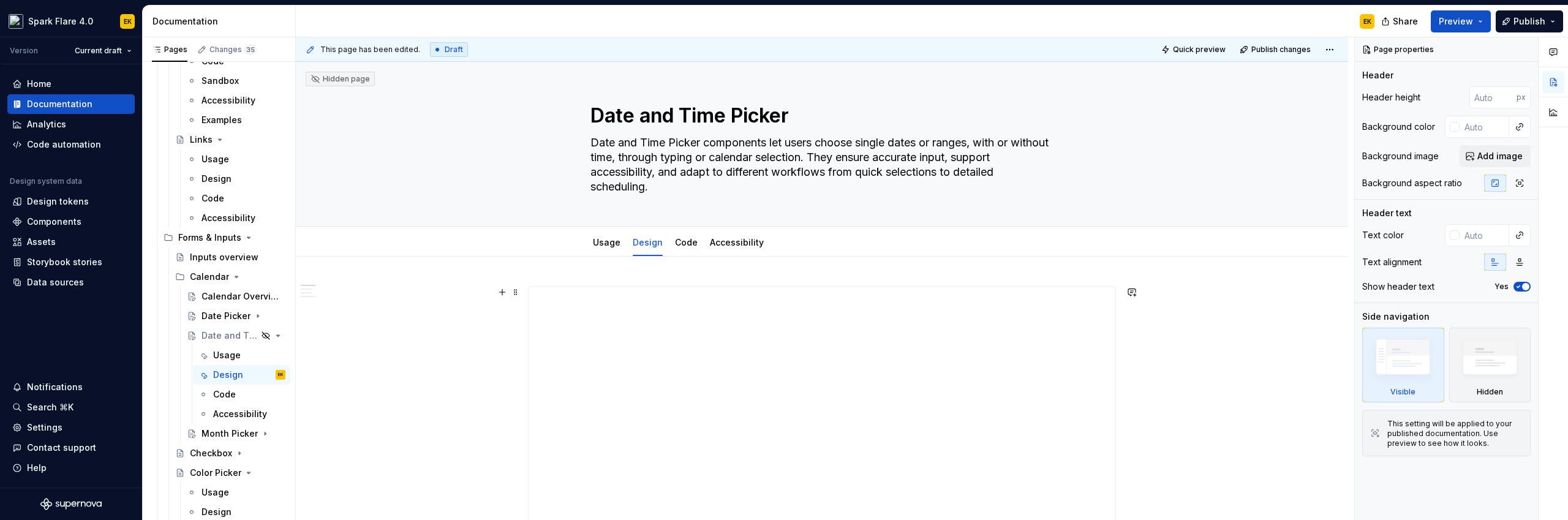
scroll to position [395, 0]
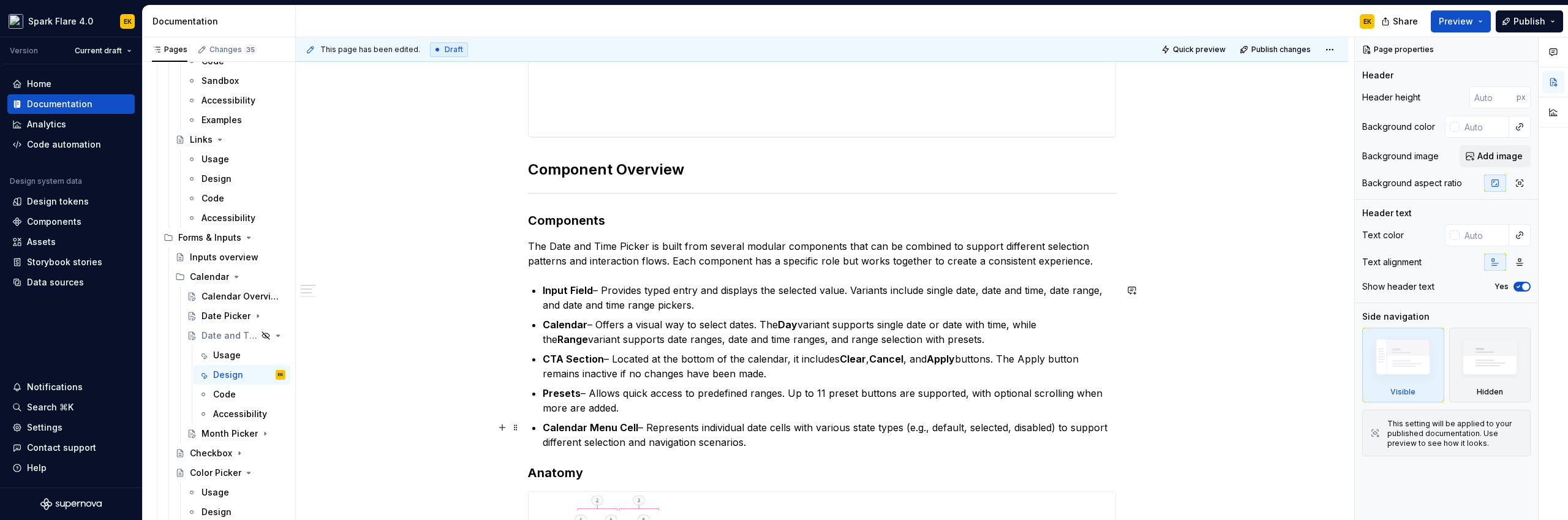
click at [757, 446] on p "Calendar Menu Cell – Represents individual date cells with various state types …" at bounding box center [829, 435] width 573 height 29
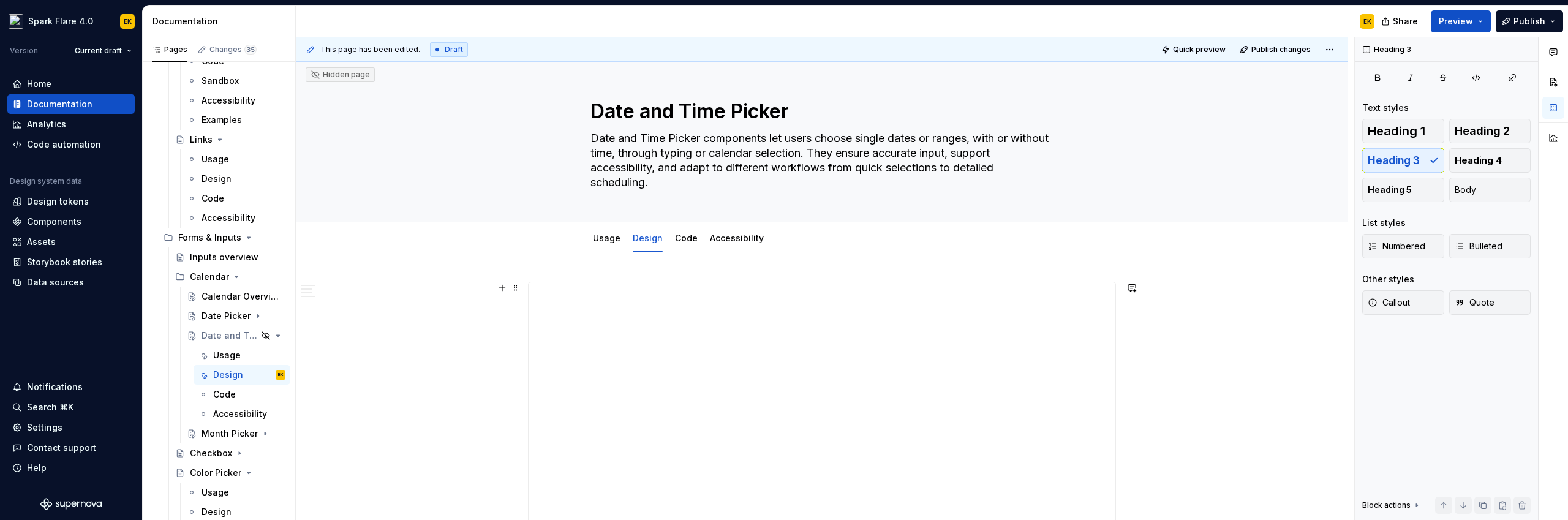
scroll to position [0, 0]
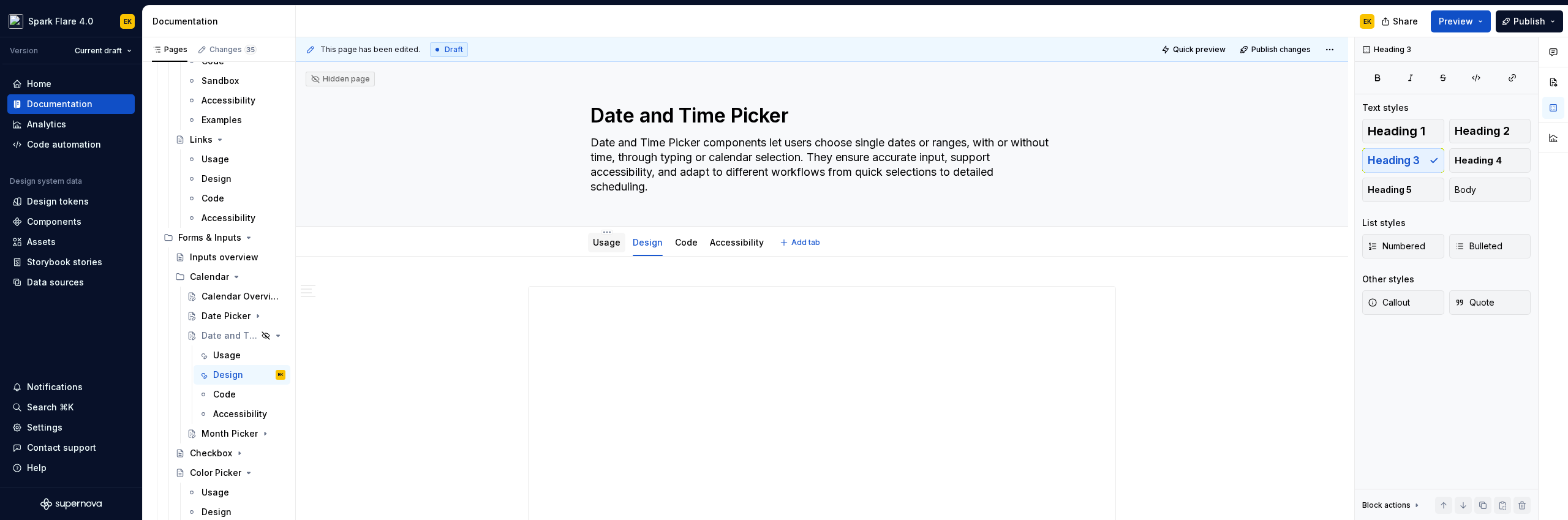
click at [600, 240] on link "Usage" at bounding box center [607, 242] width 28 height 11
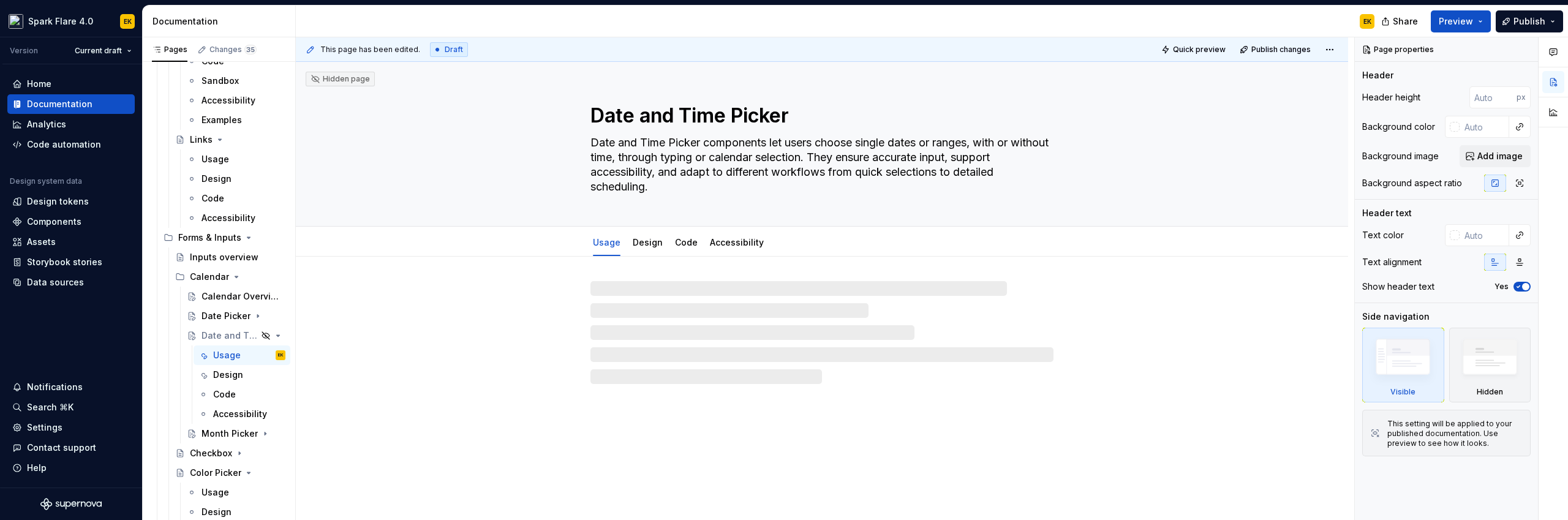
type textarea "*"
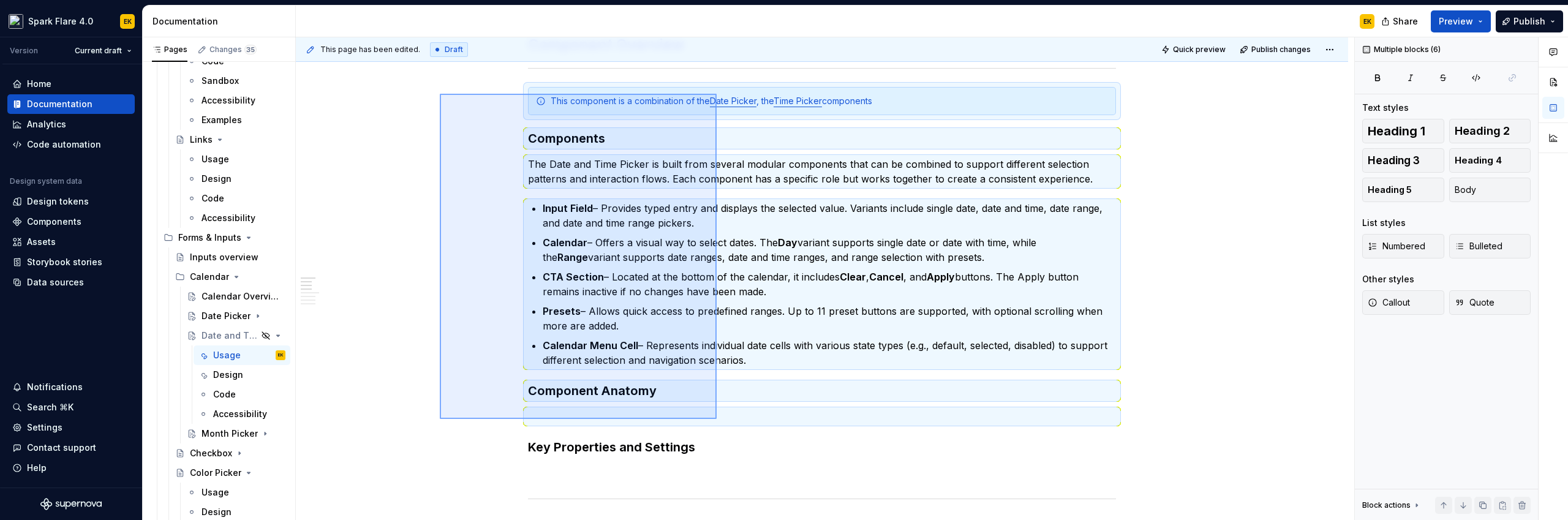
scroll to position [334, 0]
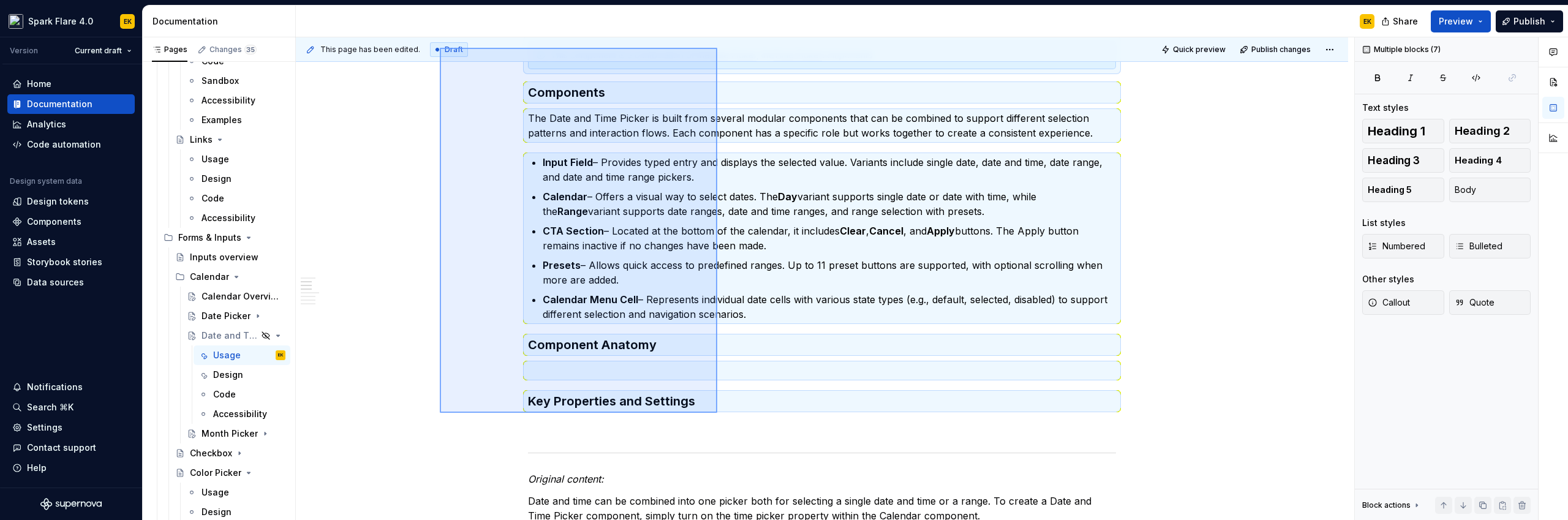
drag, startPoint x: 440, startPoint y: 277, endPoint x: 717, endPoint y: 413, distance: 308.6
click at [717, 413] on div "This page has been edited. Draft Quick preview Publish changes Hidden page Date…" at bounding box center [825, 279] width 1058 height 483
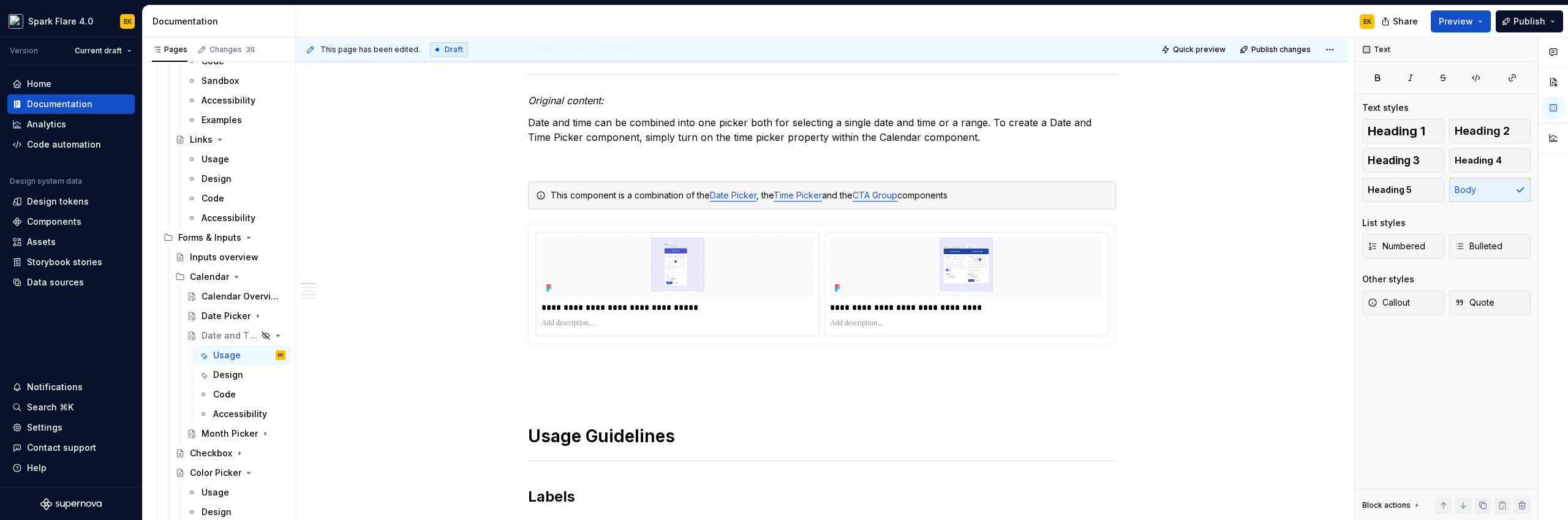
scroll to position [0, 0]
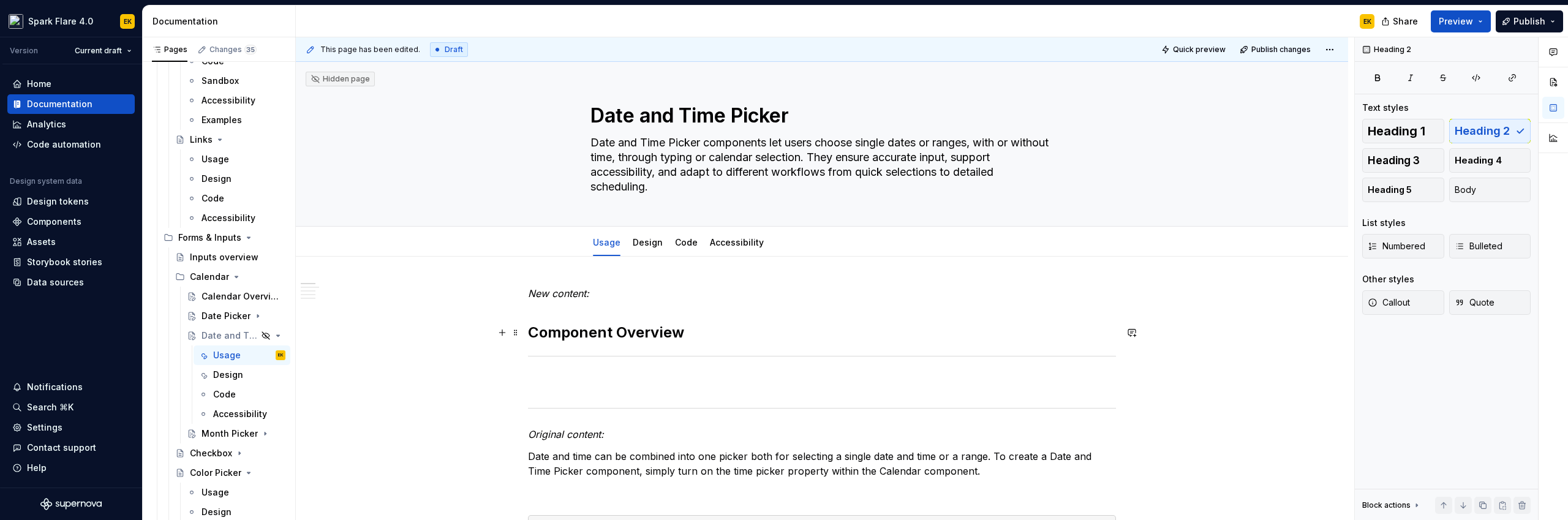
click at [638, 335] on h2 "Component Overview" at bounding box center [821, 333] width 588 height 20
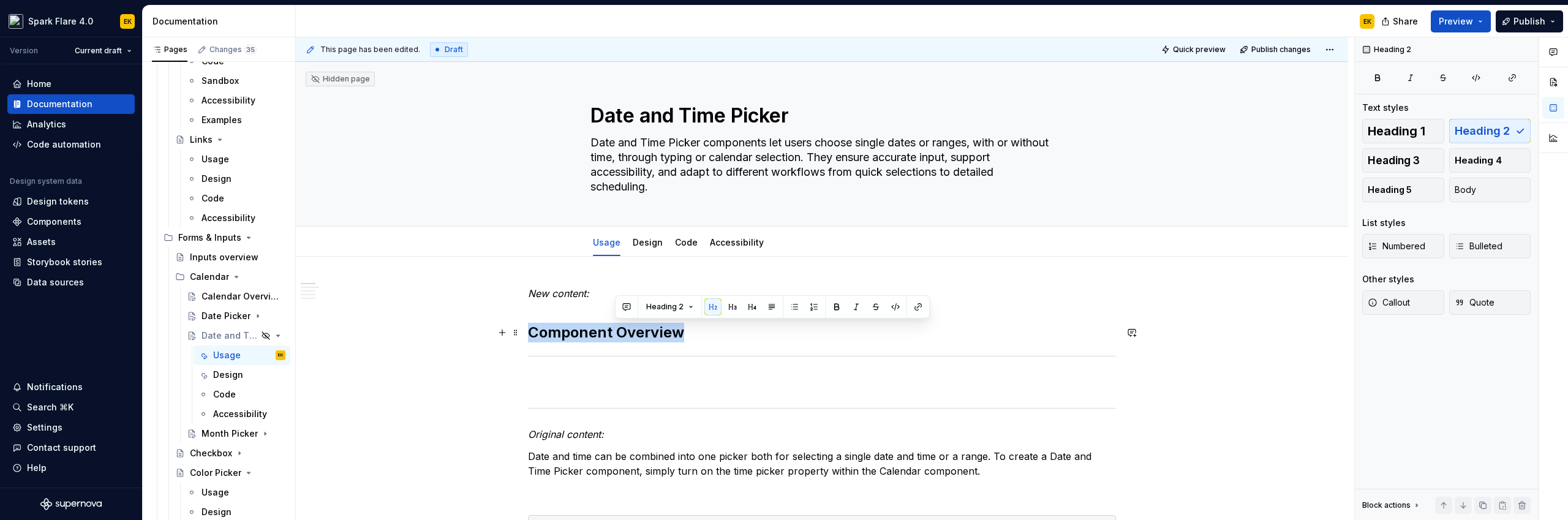
click at [638, 335] on h2 "Component Overview" at bounding box center [821, 333] width 588 height 20
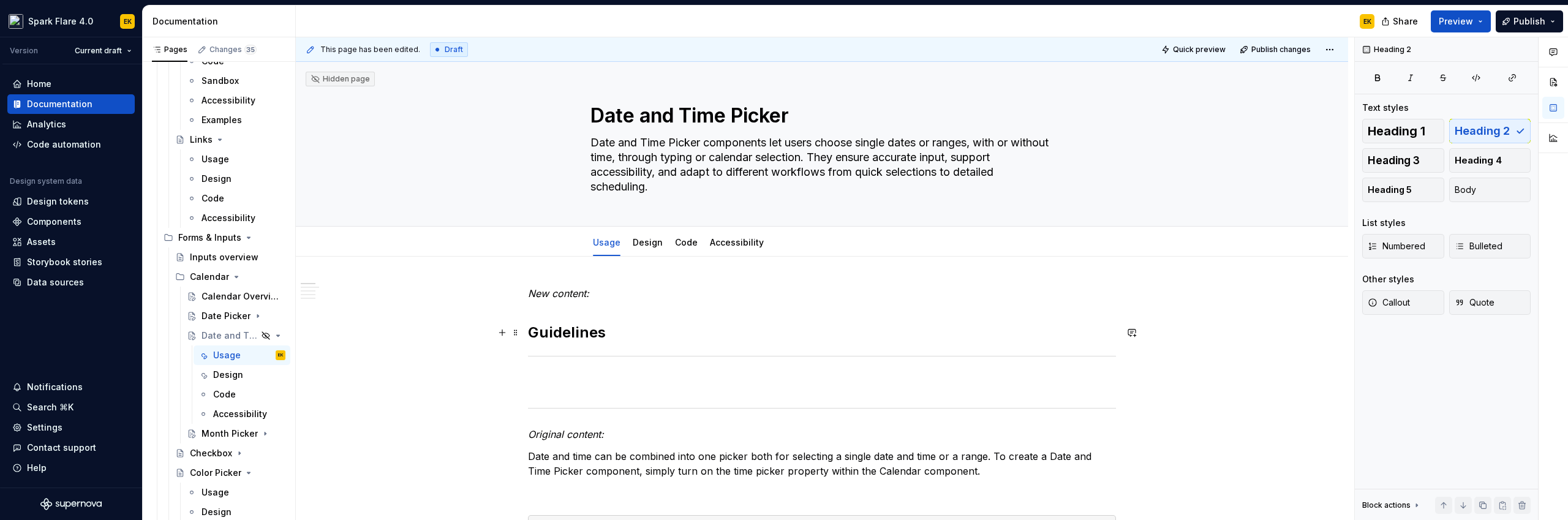
click at [528, 331] on h2 "Guidelines" at bounding box center [821, 333] width 588 height 20
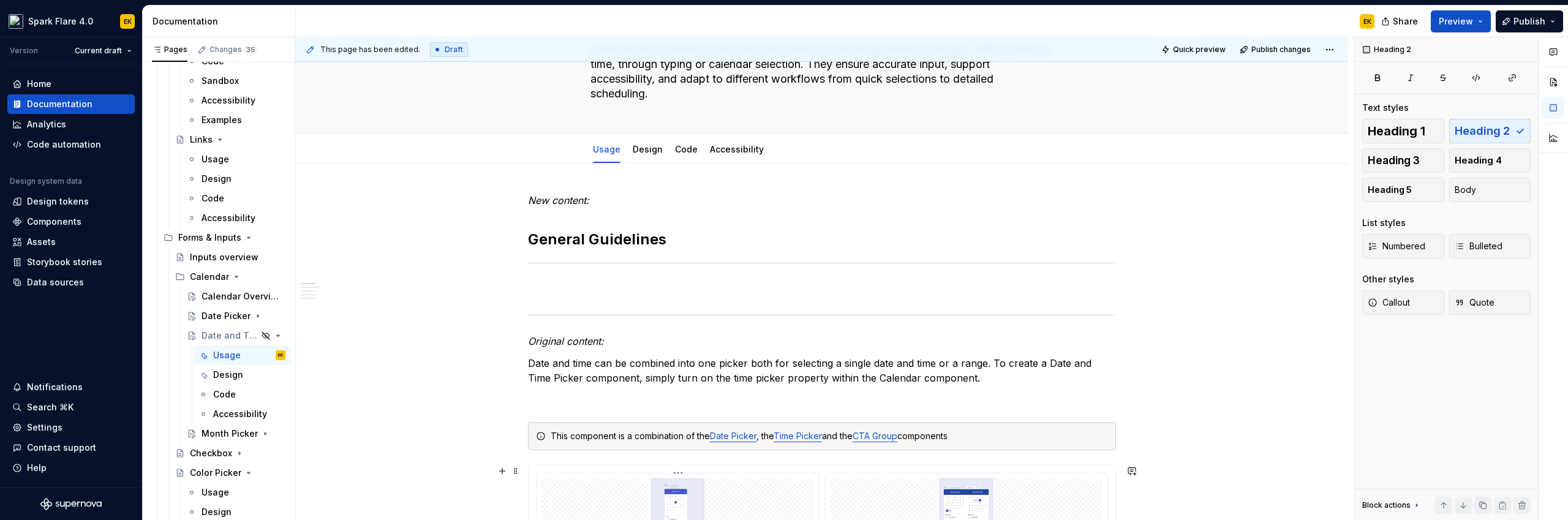
scroll to position [1, 0]
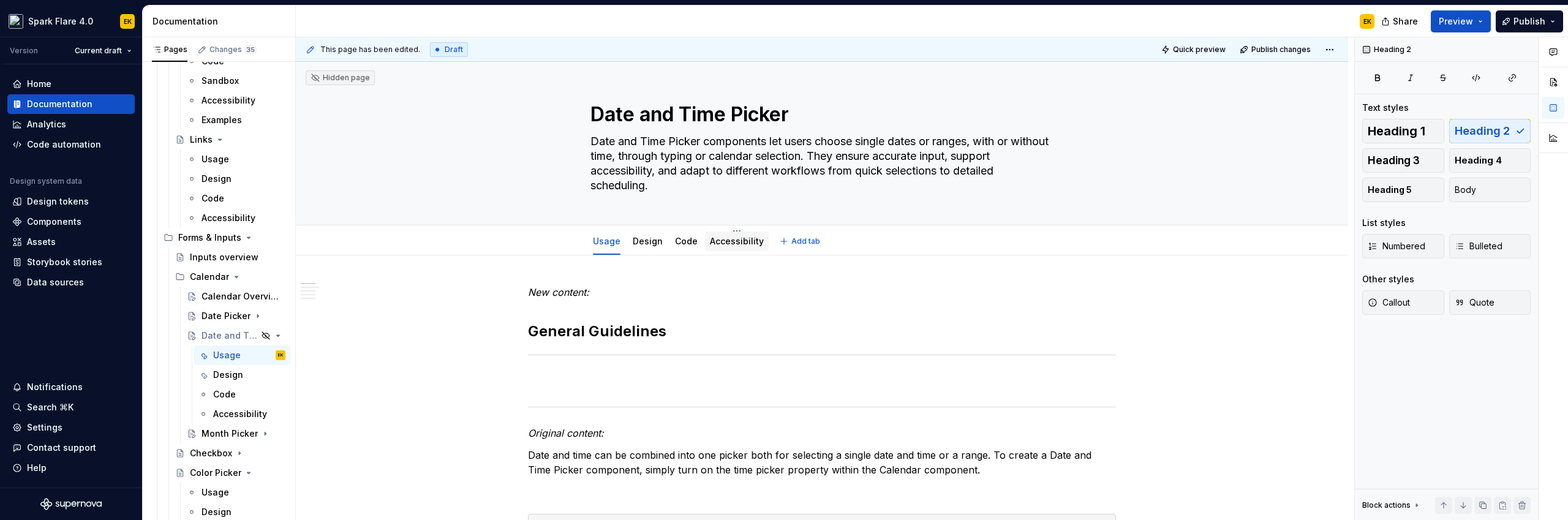
click at [742, 245] on link "Accessibility" at bounding box center [737, 240] width 54 height 11
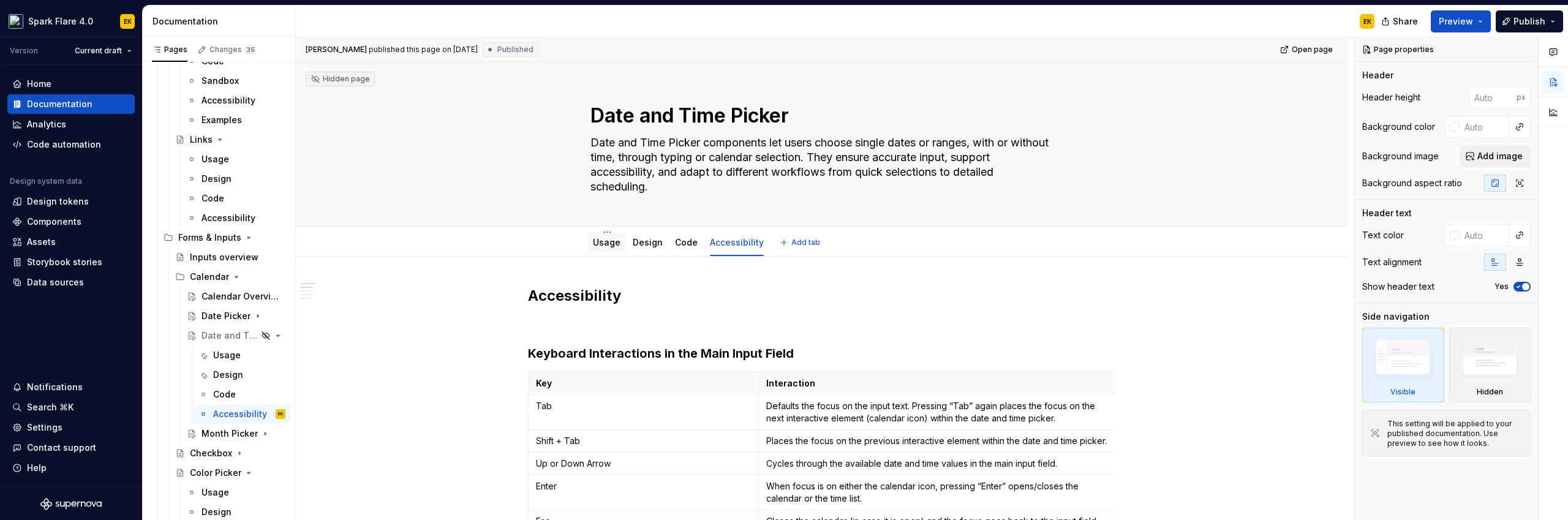
click at [612, 233] on div "Usage" at bounding box center [607, 243] width 38 height 20
click at [611, 245] on link "Usage" at bounding box center [607, 242] width 28 height 11
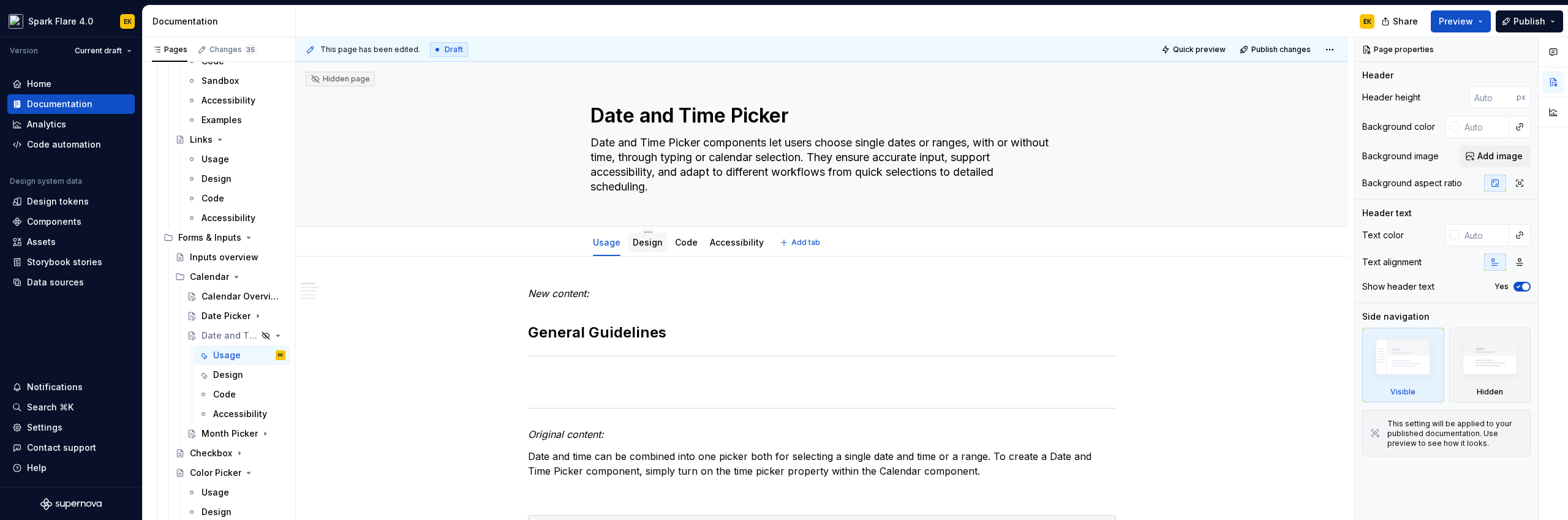
click at [649, 248] on div "Design" at bounding box center [648, 242] width 30 height 12
click at [645, 244] on link "Design" at bounding box center [648, 242] width 30 height 11
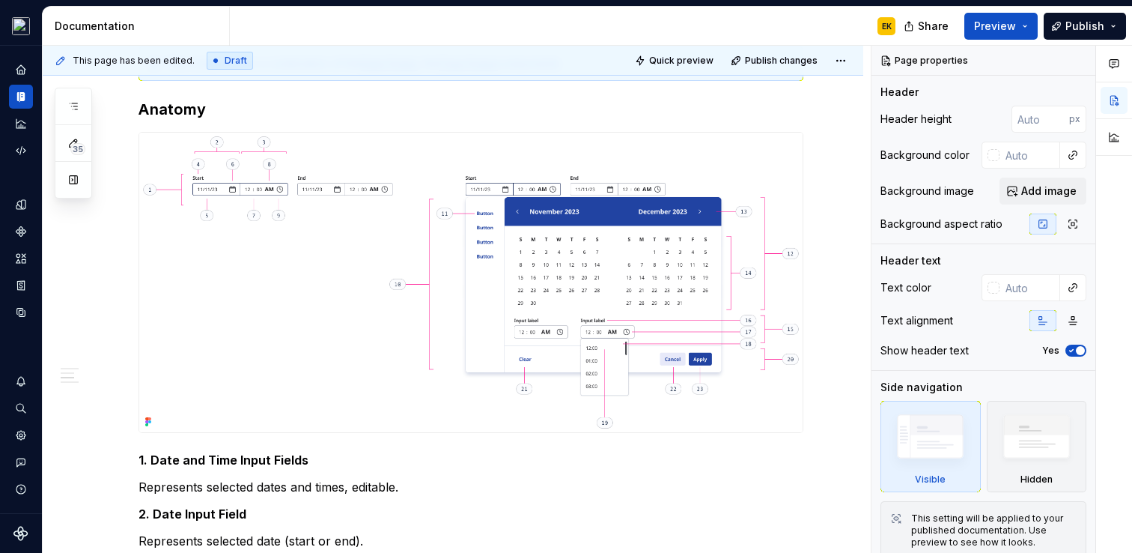
scroll to position [1058, 0]
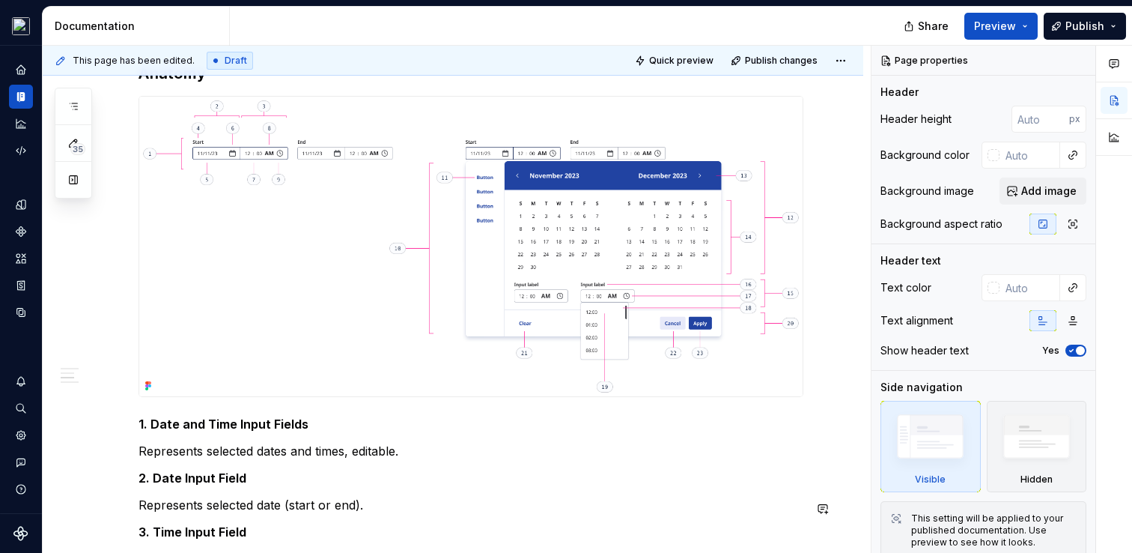
type textarea "*"
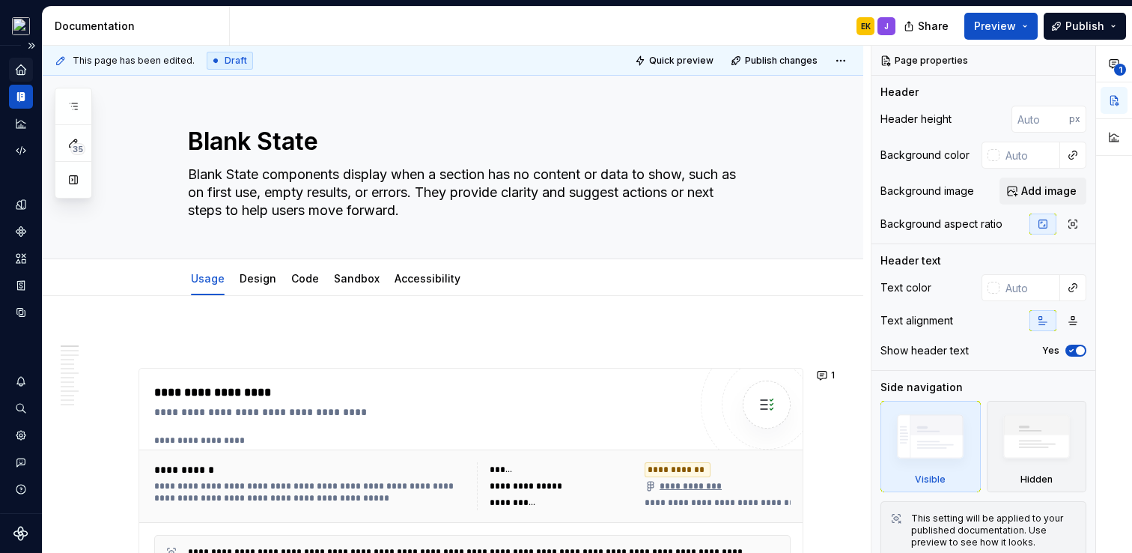
scroll to position [220, 0]
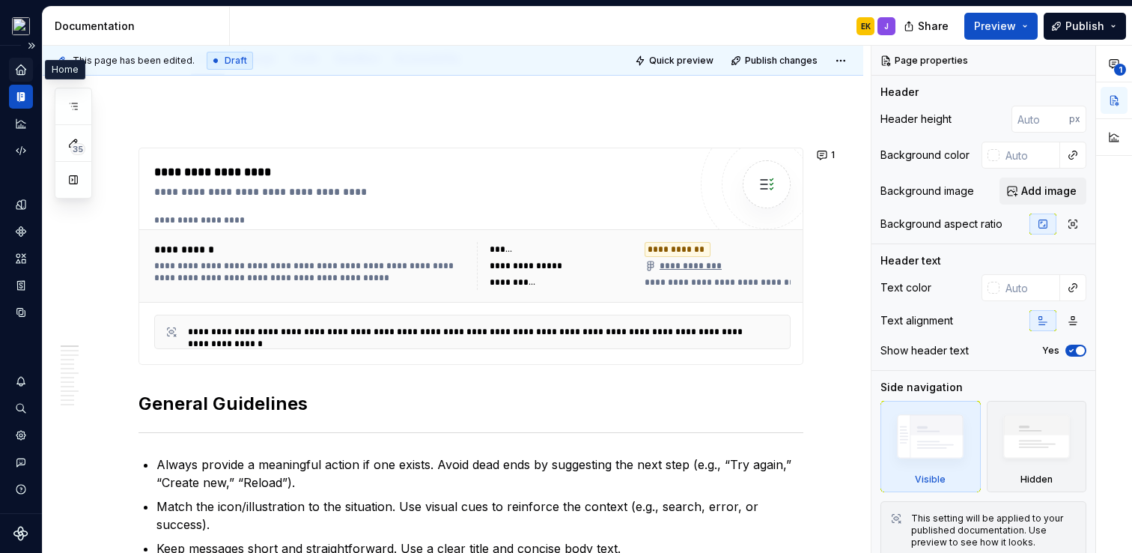
click at [15, 66] on icon "Home" at bounding box center [20, 69] width 13 height 13
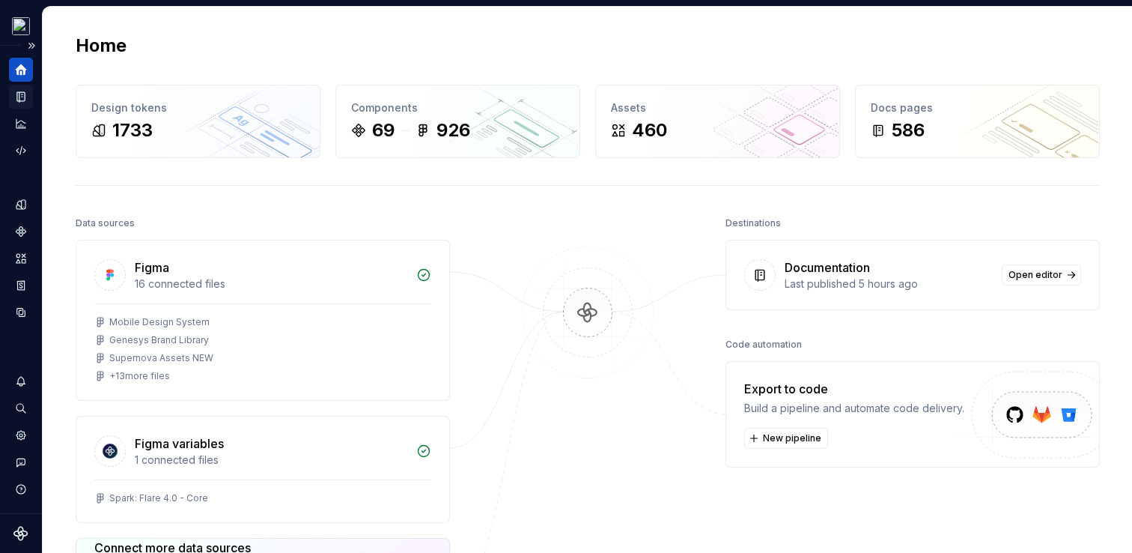
click at [19, 99] on icon "Documentation" at bounding box center [20, 97] width 7 height 10
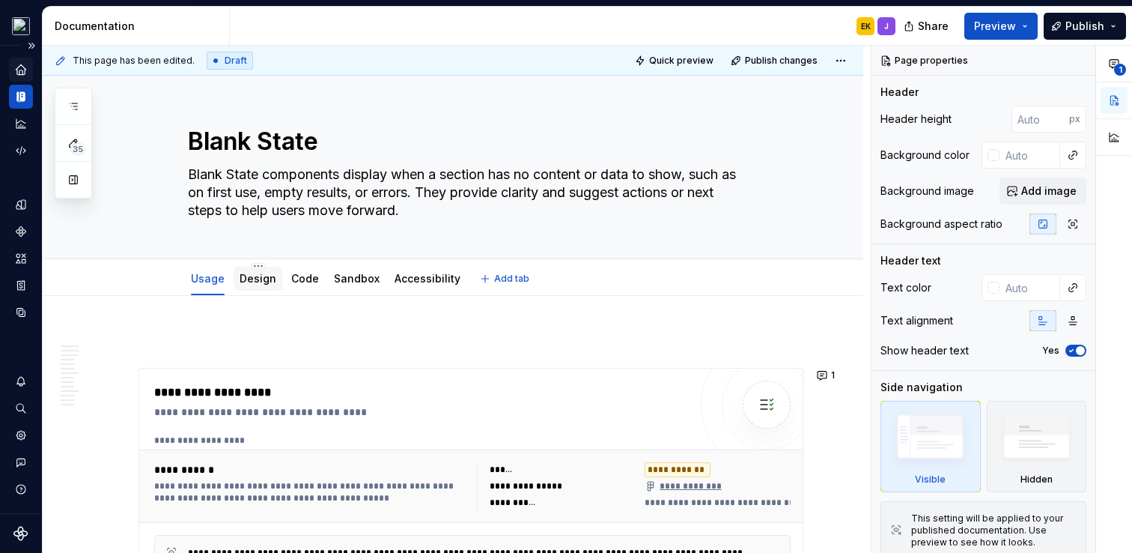
click at [264, 280] on link "Design" at bounding box center [258, 278] width 37 height 13
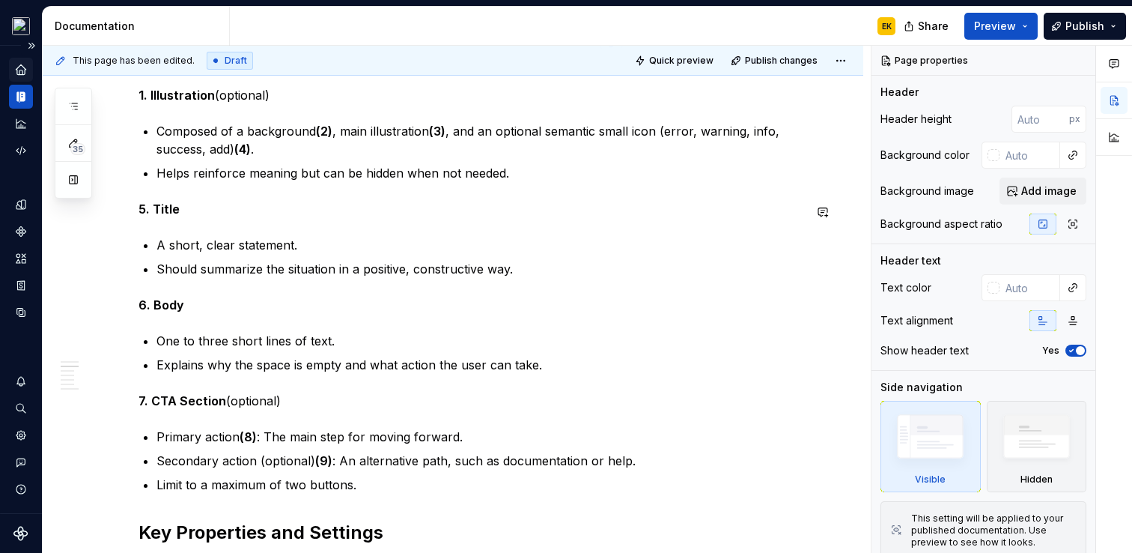
scroll to position [874, 0]
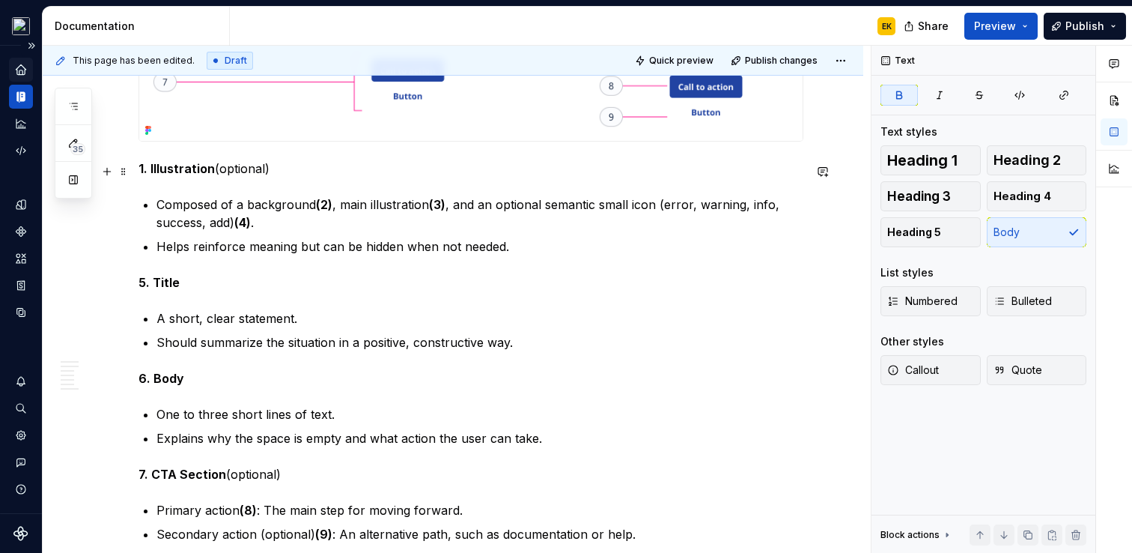
click at [196, 173] on strong "1. Illustration" at bounding box center [177, 168] width 76 height 15
click at [170, 282] on strong "5. Title" at bounding box center [159, 282] width 41 height 15
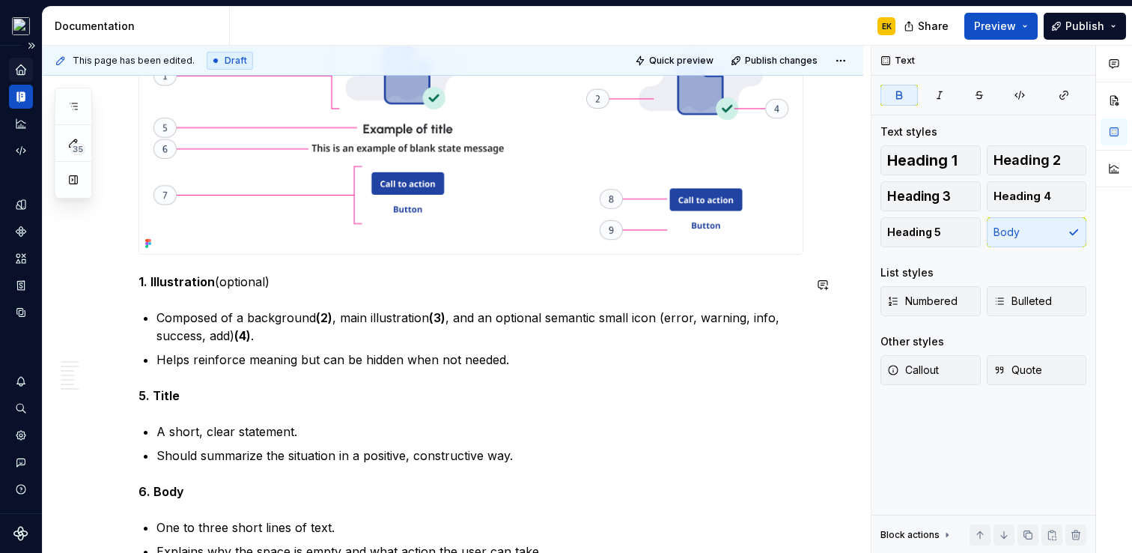
scroll to position [768, 0]
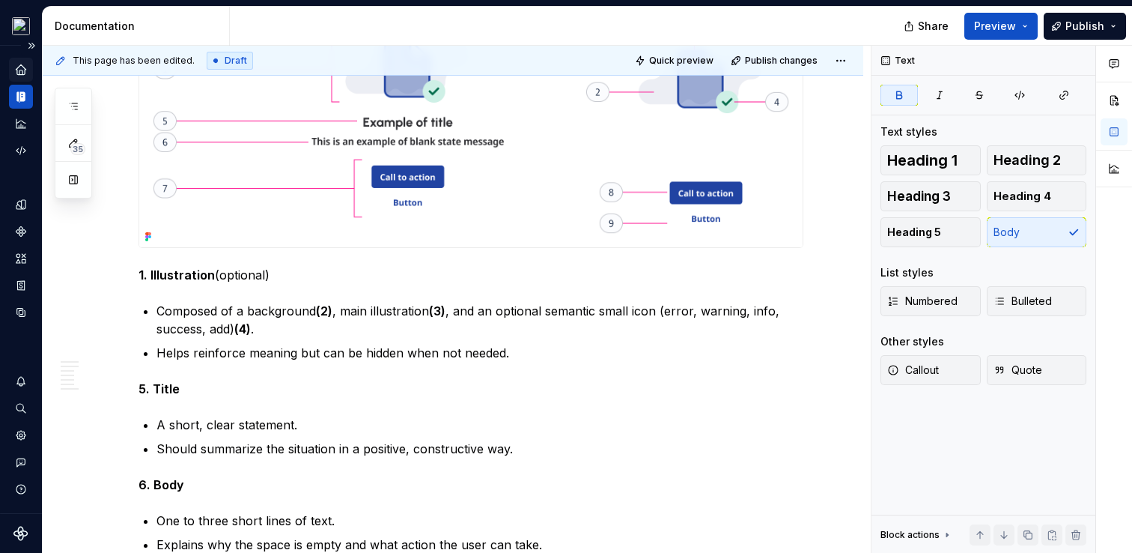
type textarea "*"
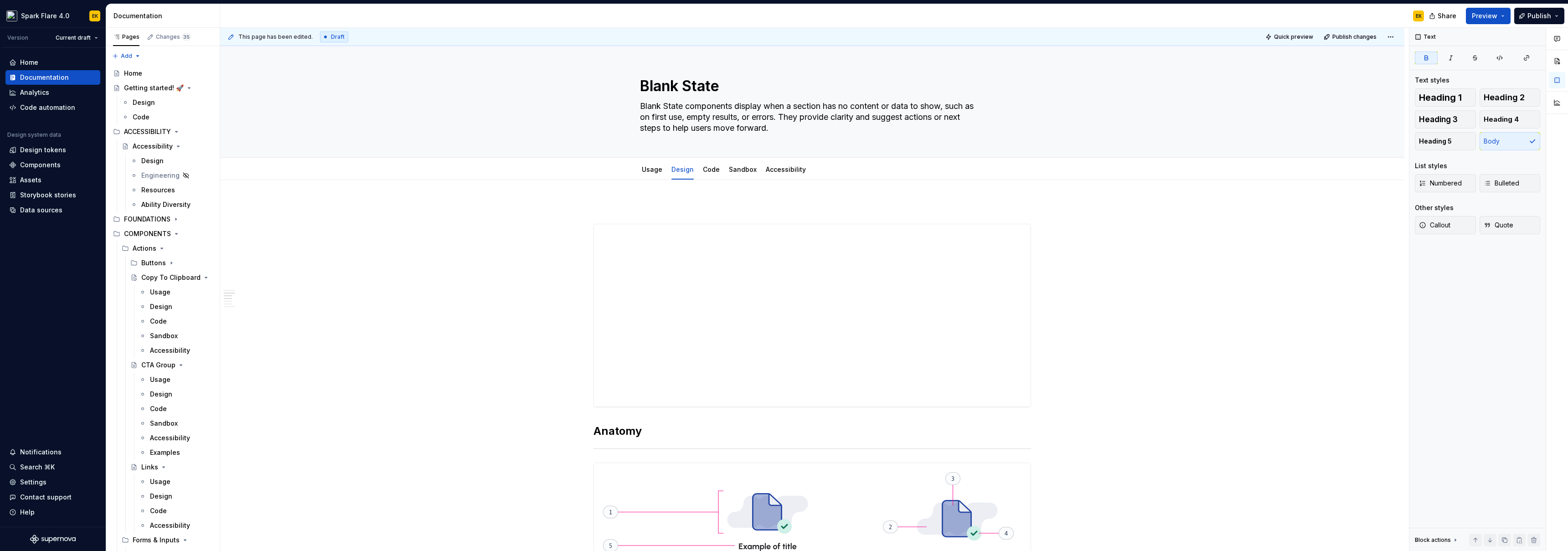
scroll to position [468, 0]
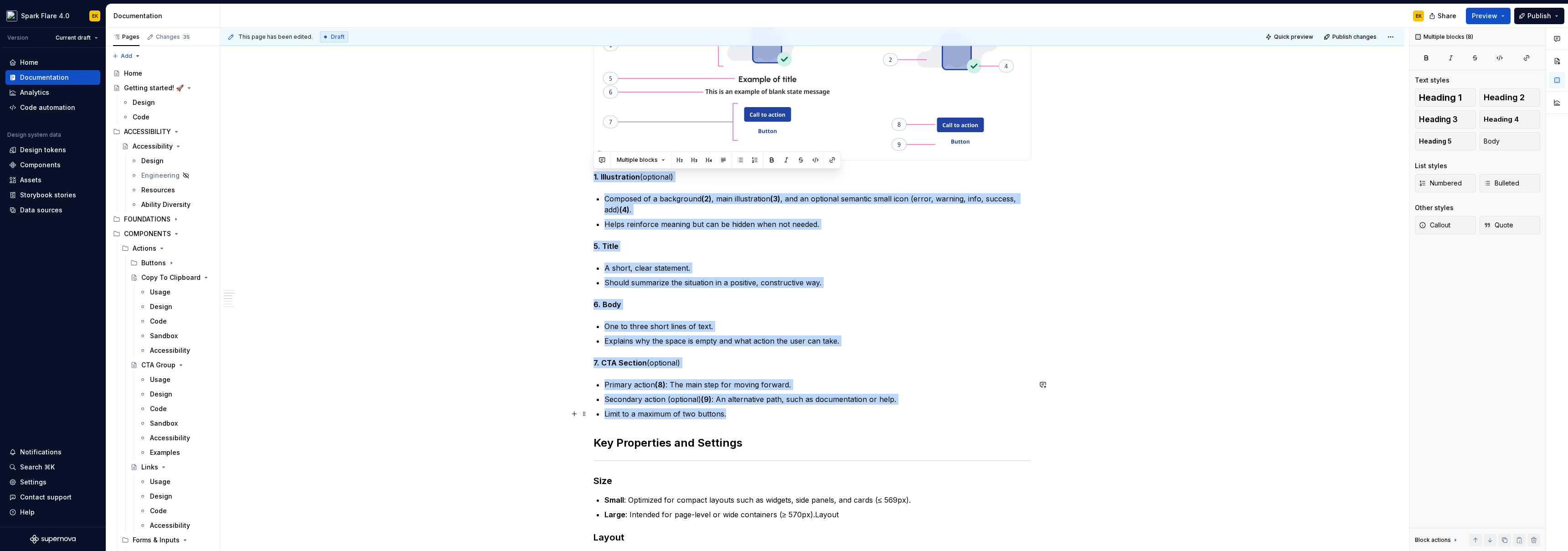
drag, startPoint x: 592, startPoint y: 177, endPoint x: 800, endPoint y: 419, distance: 319.1
click at [800, 419] on div "**********" at bounding box center [812, 365] width 438 height 1262
copy div "1. Illustration (optional) Composed of a background (2) , main illustration (3)…"
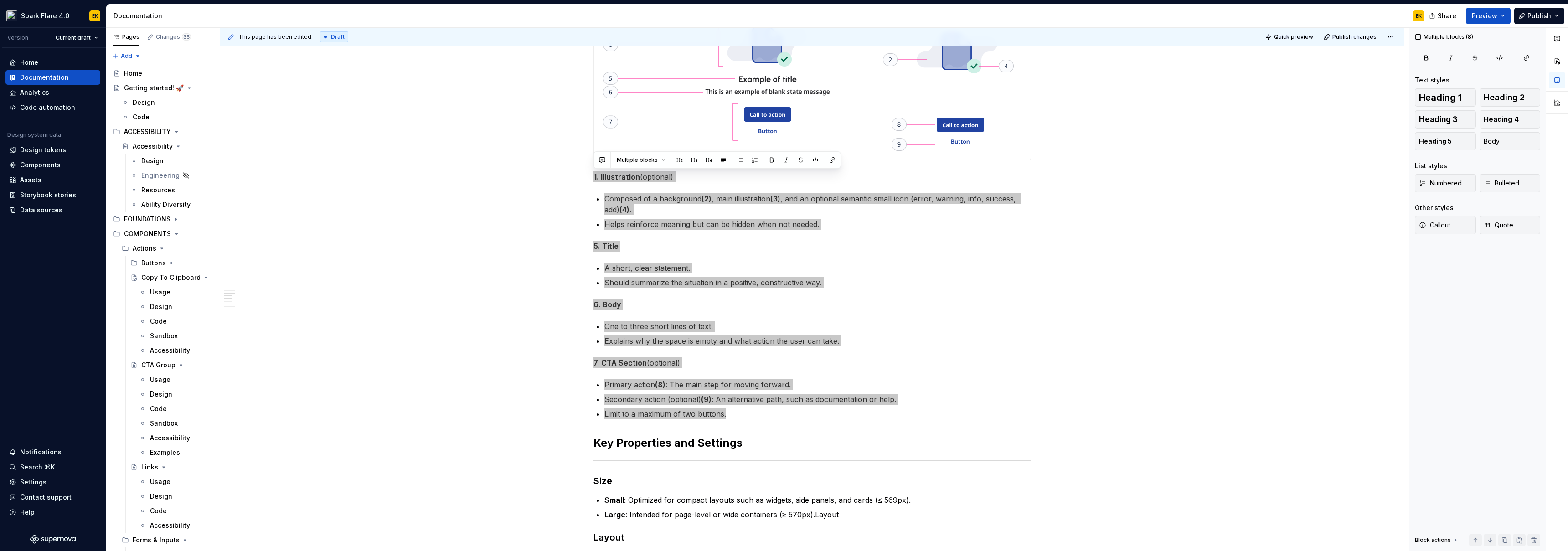
type textarea "*"
